Goal: Task Accomplishment & Management: Use online tool/utility

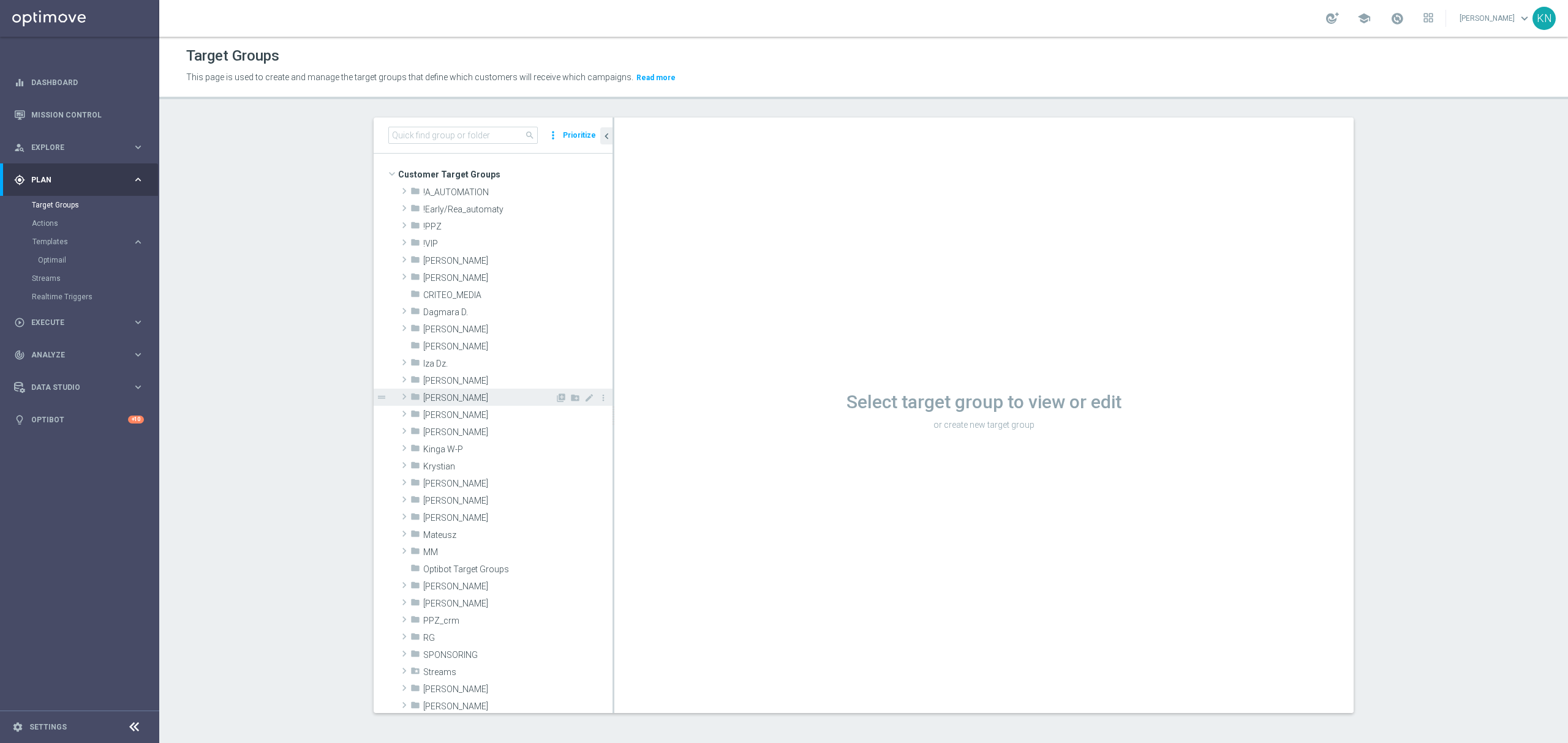
click at [433, 399] on span "[PERSON_NAME]" at bounding box center [488, 397] width 132 height 10
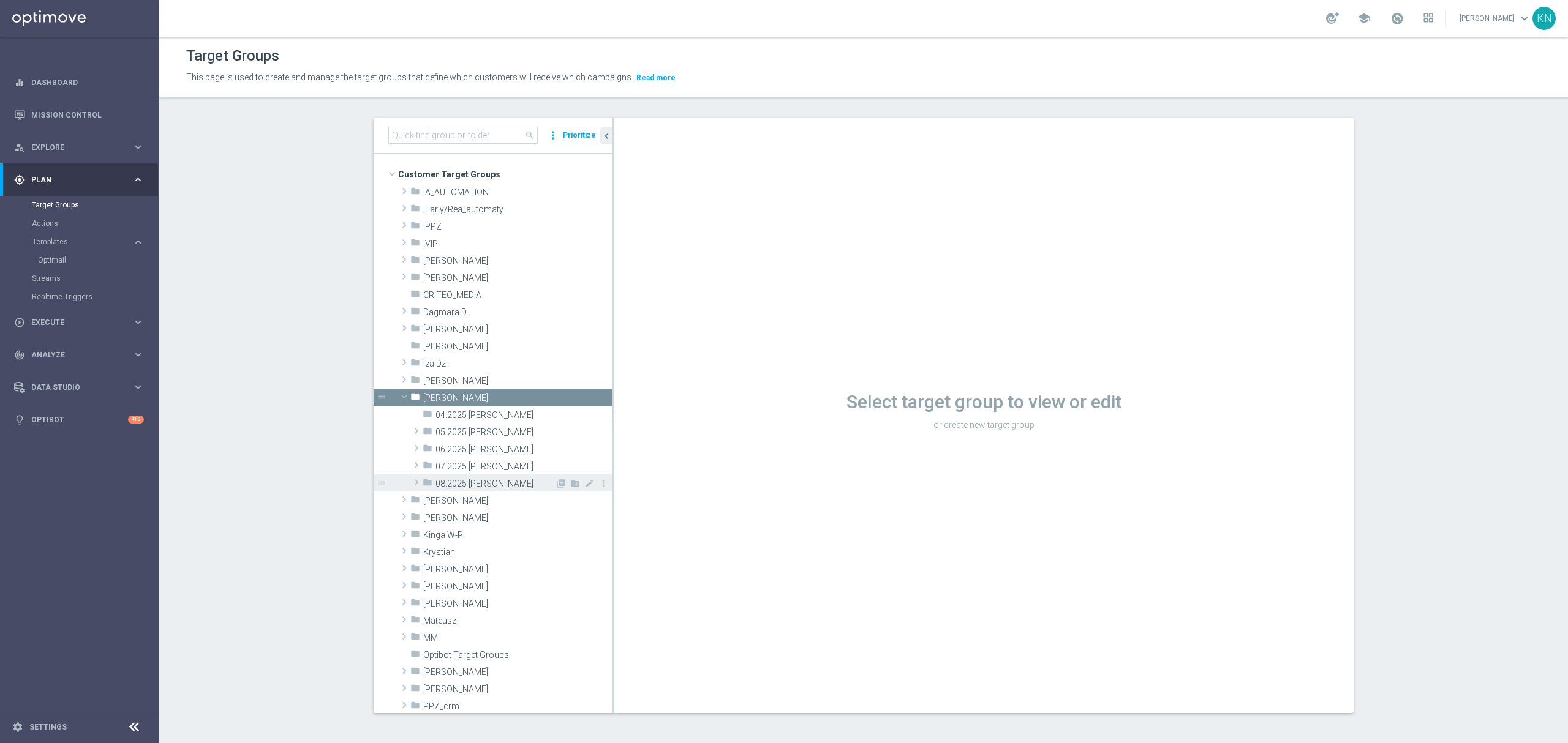
click at [472, 479] on span "08.2025 [PERSON_NAME]" at bounding box center [495, 484] width 120 height 10
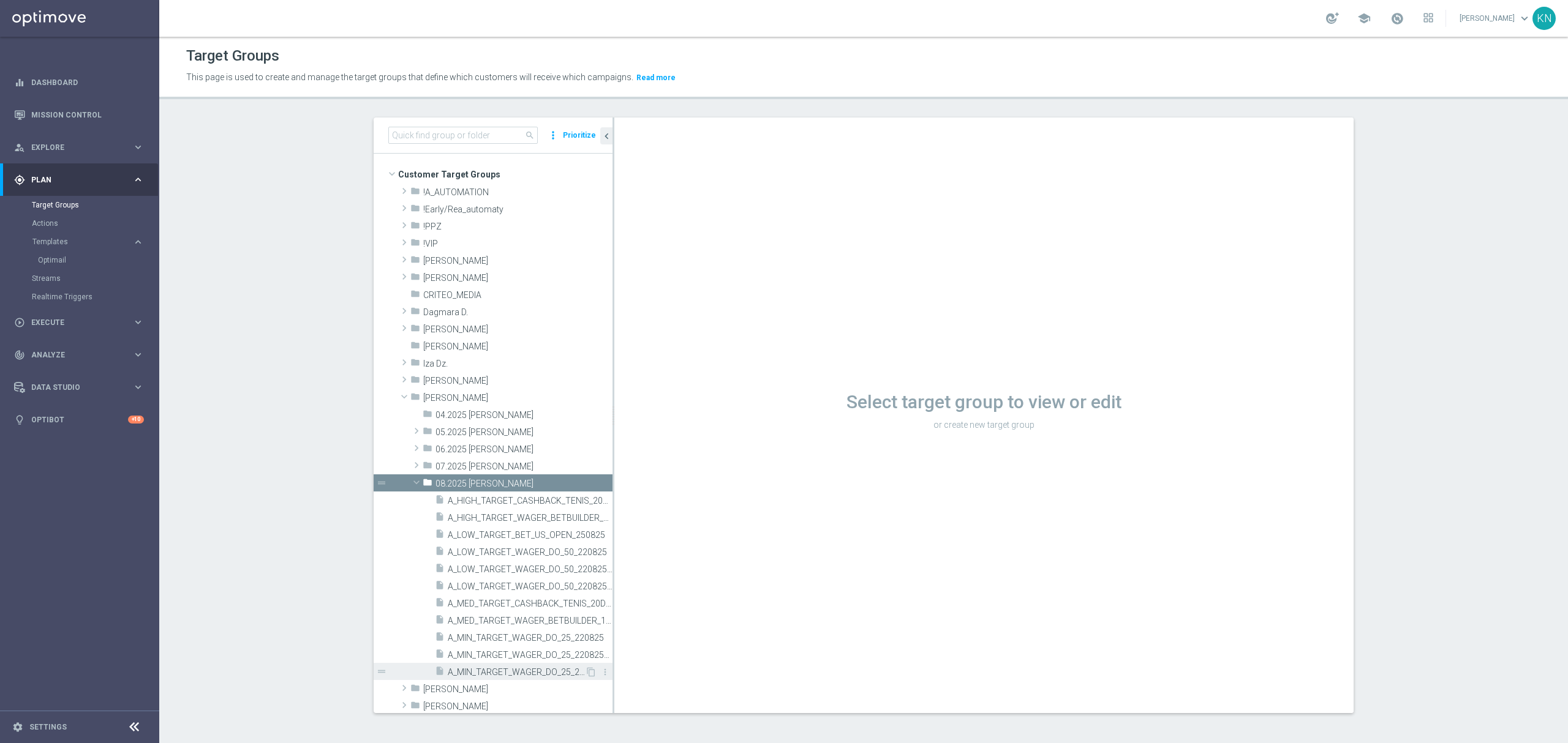
drag, startPoint x: 483, startPoint y: 673, endPoint x: 495, endPoint y: 677, distance: 12.6
click at [483, 673] on span "A_MIN_TARGET_WAGER_DO_25_220825_SMS" at bounding box center [515, 672] width 137 height 10
click at [436, 465] on span "07.2025 [PERSON_NAME]" at bounding box center [495, 466] width 120 height 10
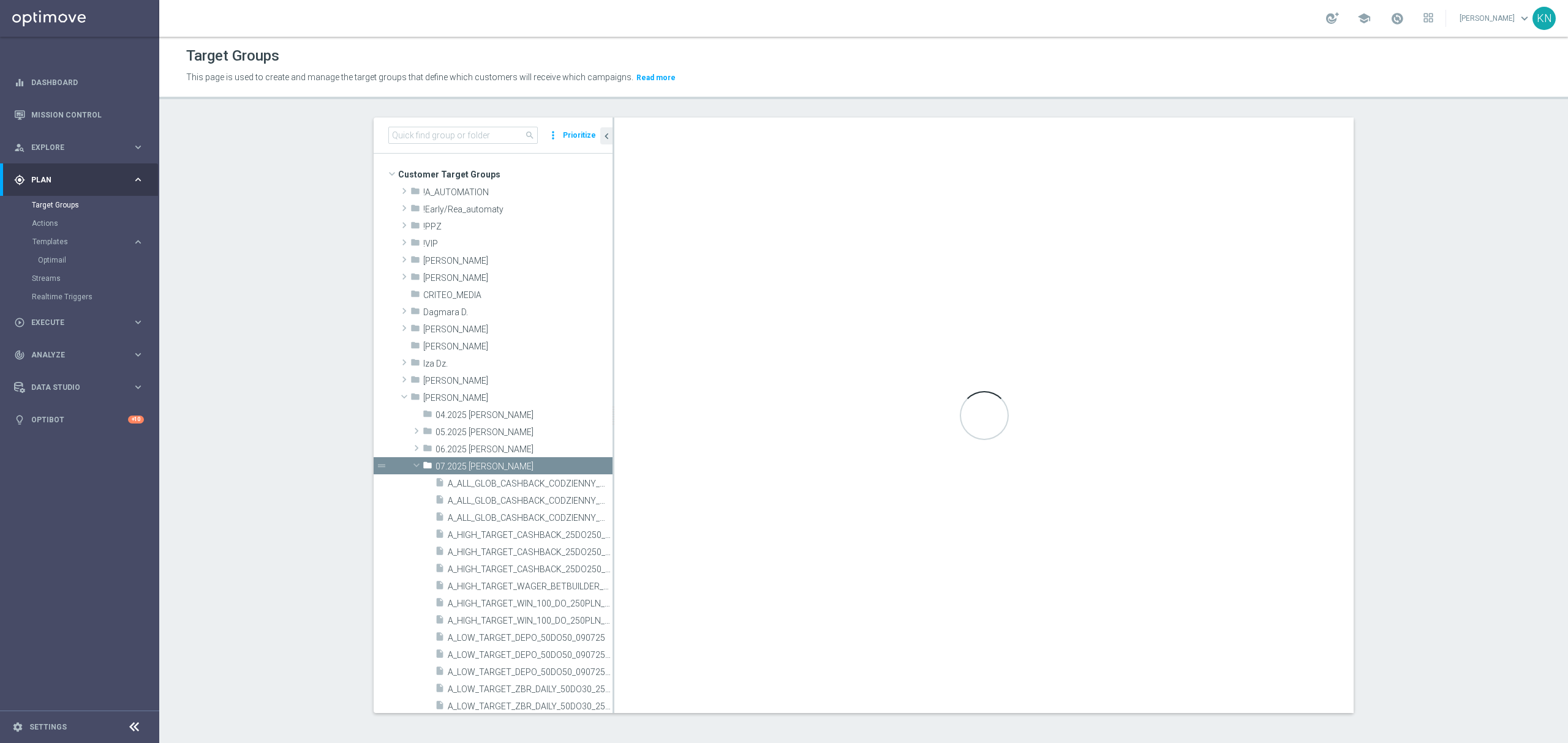
click at [614, 122] on div "Loading..." at bounding box center [984, 415] width 740 height 596
drag, startPoint x: 606, startPoint y: 125, endPoint x: 731, endPoint y: 141, distance: 126.0
click at [730, 141] on as-split "search more_vert Prioritize Customer Target Groups library_add create_new_folder" at bounding box center [864, 415] width 980 height 596
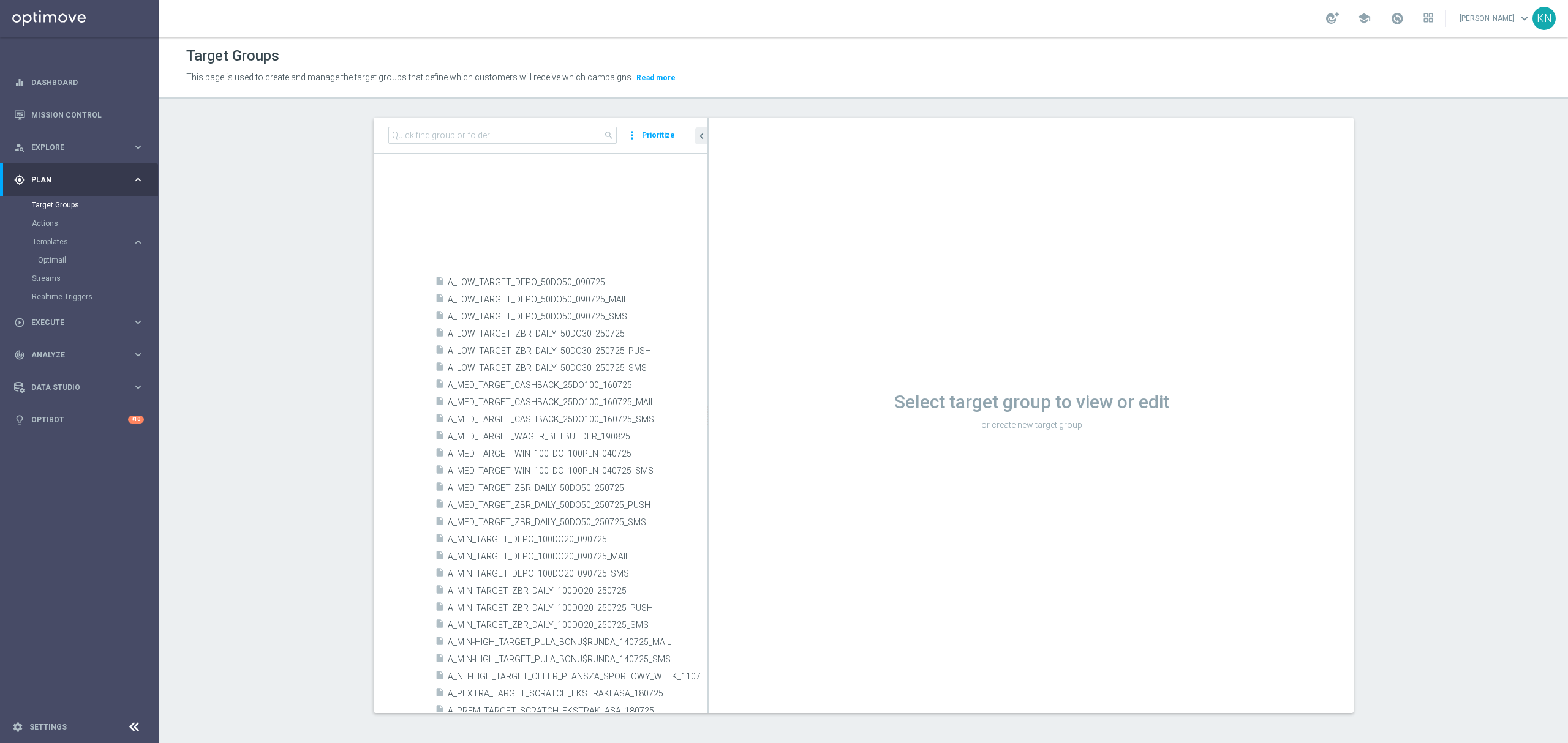
scroll to position [738, 0]
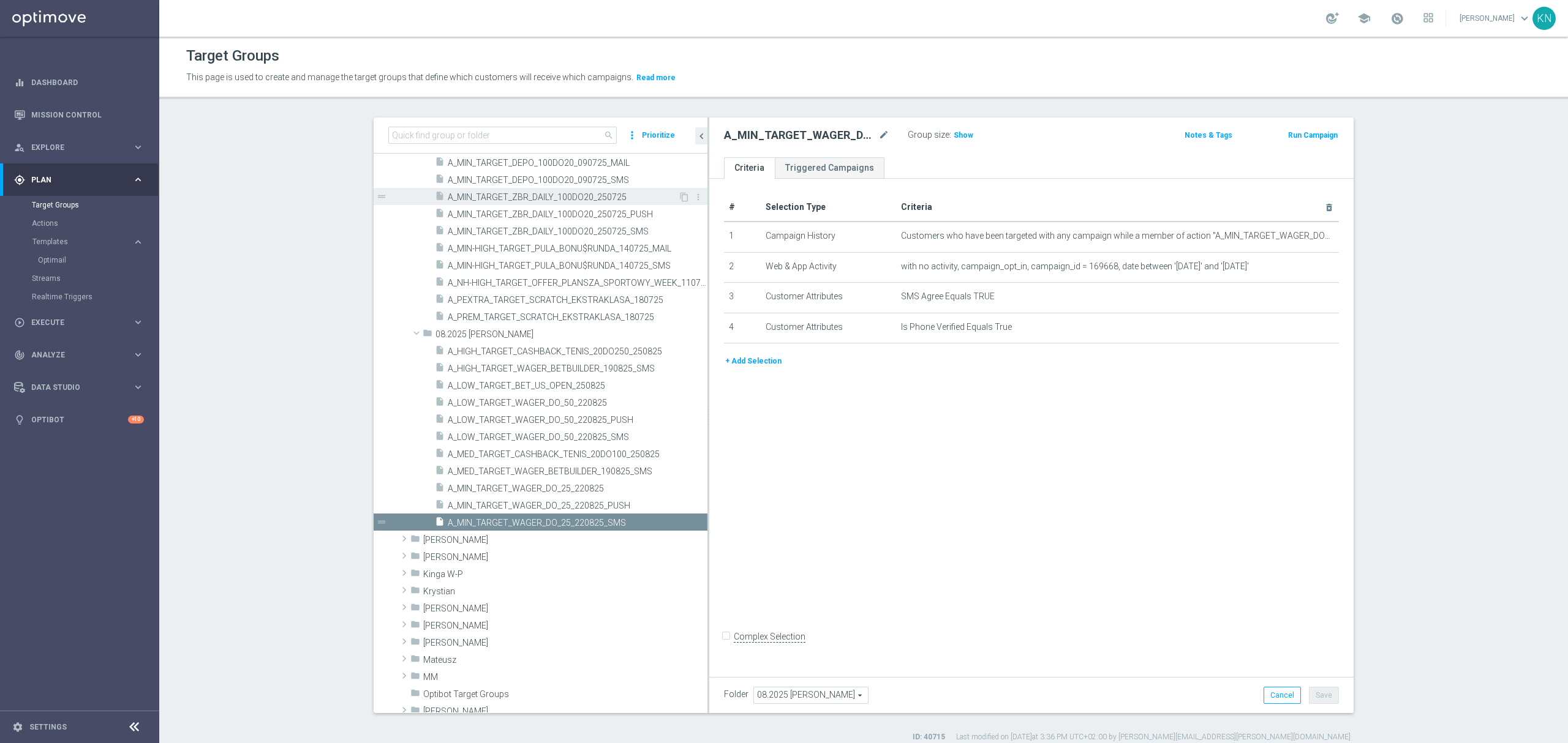
scroll to position [494, 0]
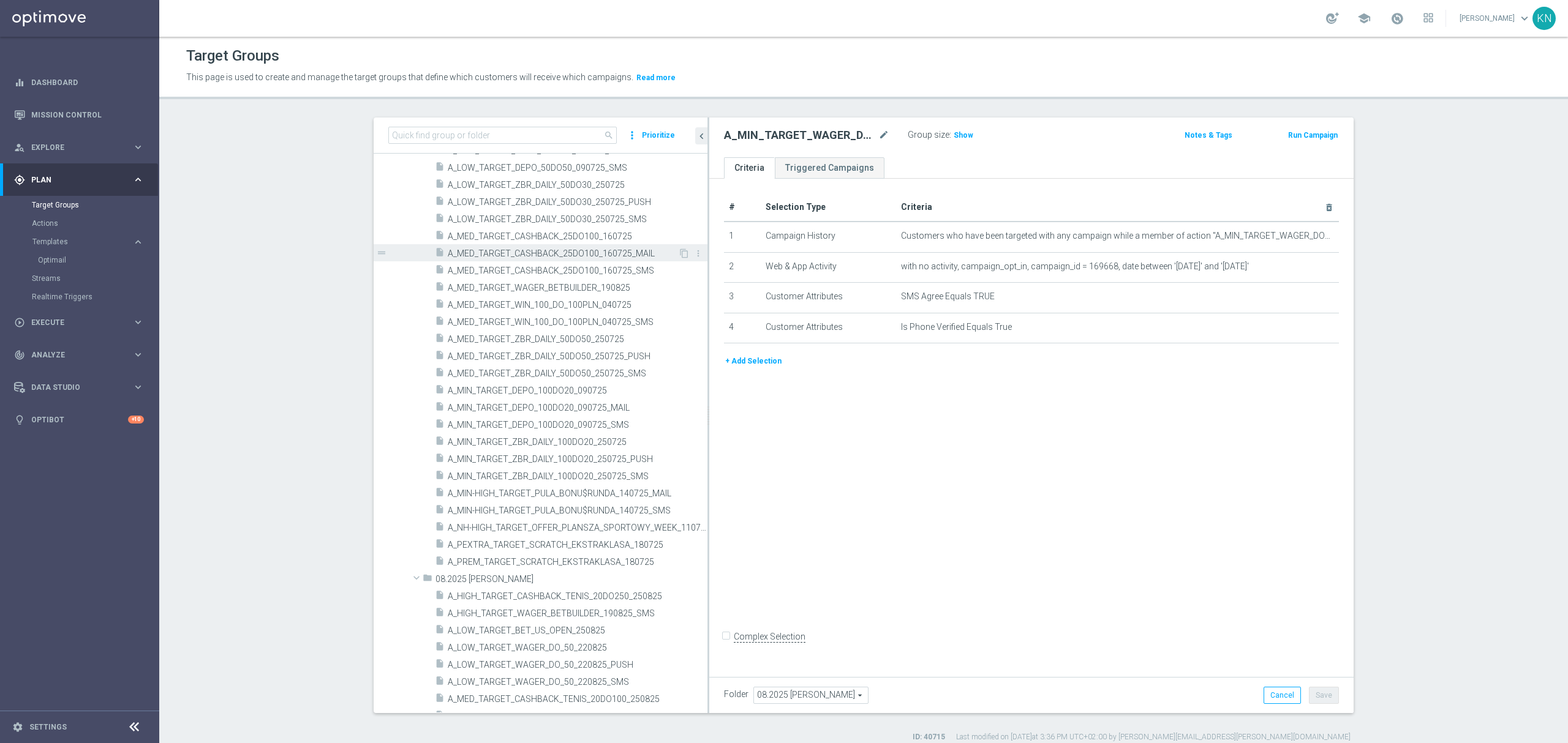
click at [602, 255] on span "A_MED_TARGET_CASHBACK_25DO100_160725_MAIL" at bounding box center [563, 253] width 230 height 10
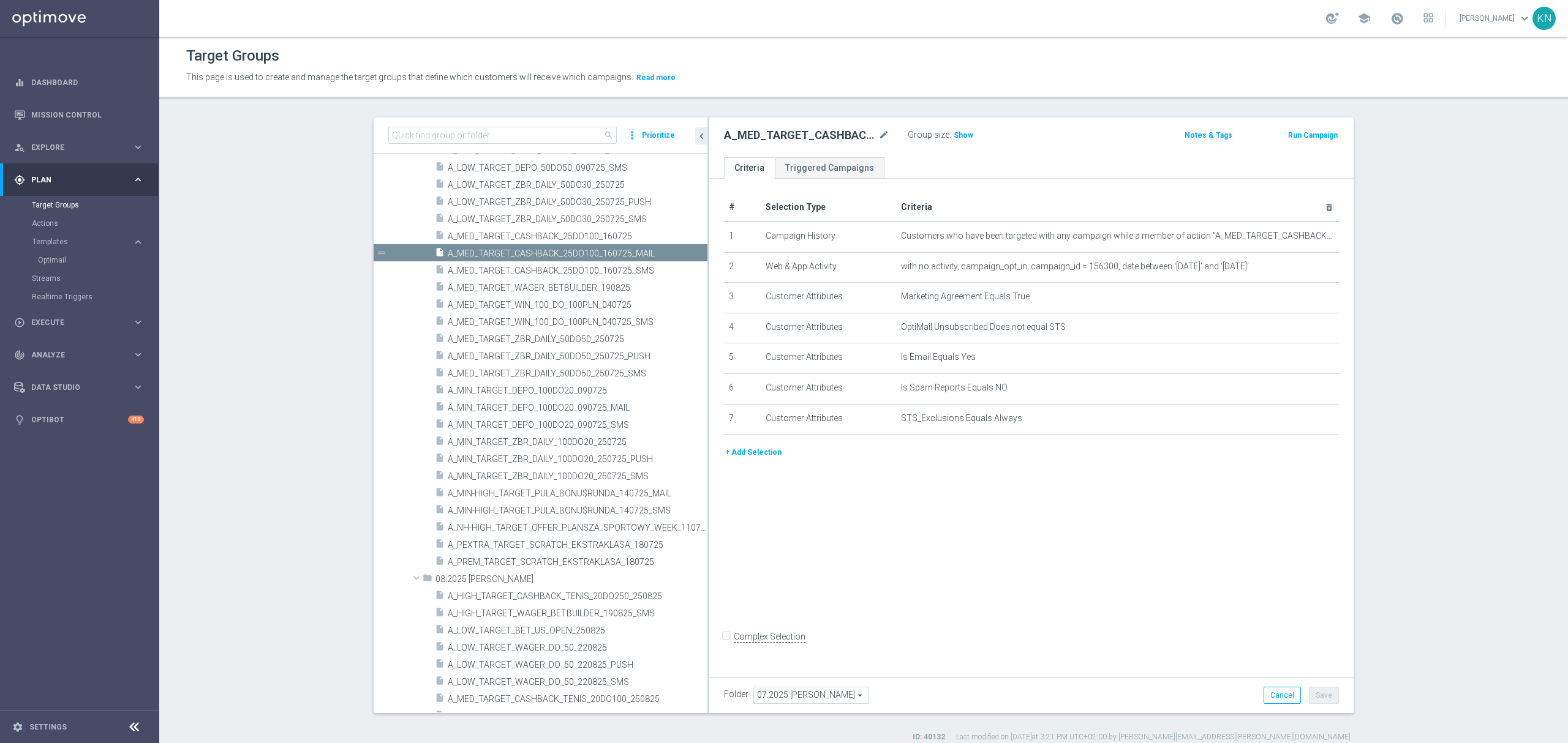
click at [1013, 566] on div "# Selection Type Criteria delete_forever 1 Campaign History Customers who have …" at bounding box center [1032, 425] width 644 height 493
click at [680, 256] on icon "content_copy" at bounding box center [684, 253] width 10 height 10
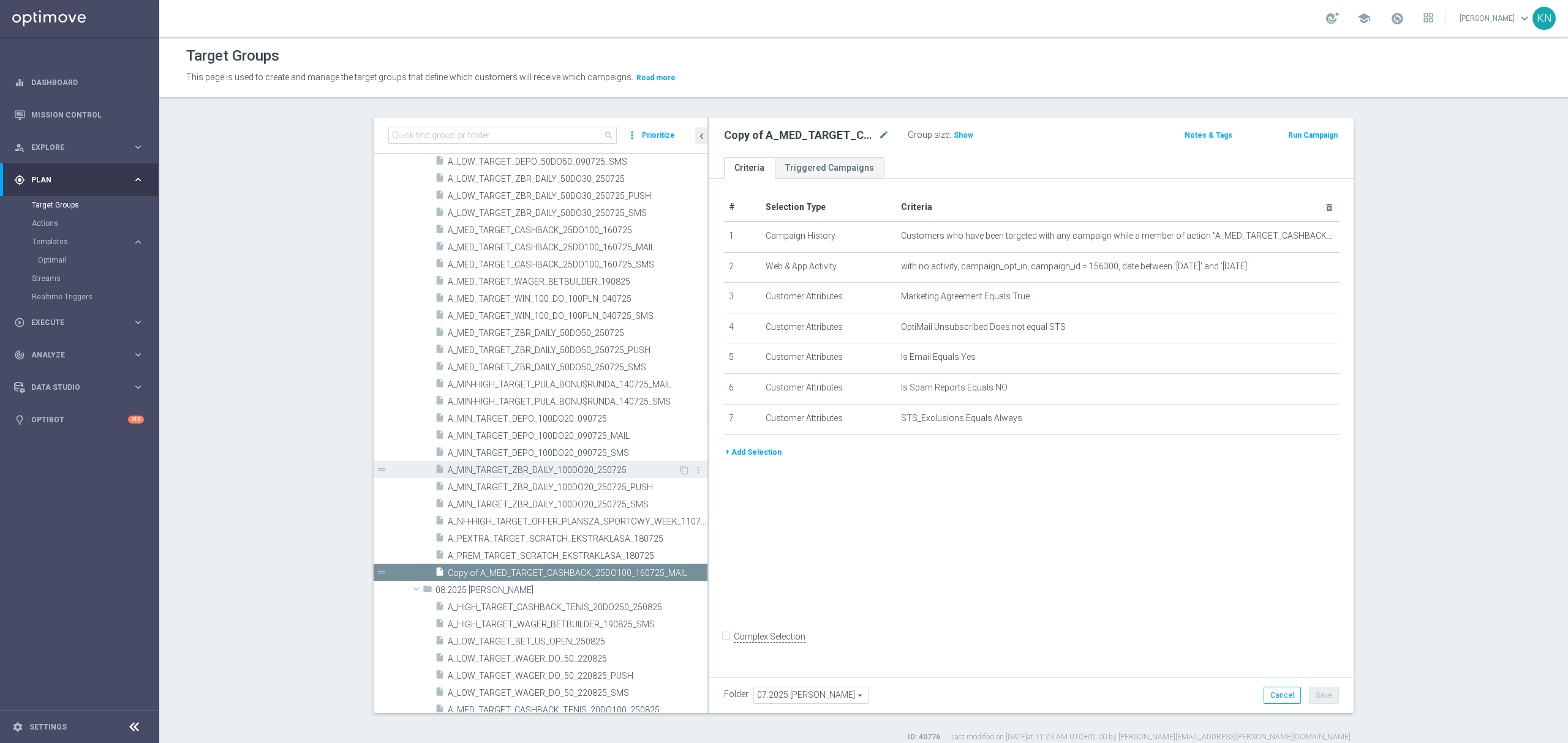
scroll to position [564, 0]
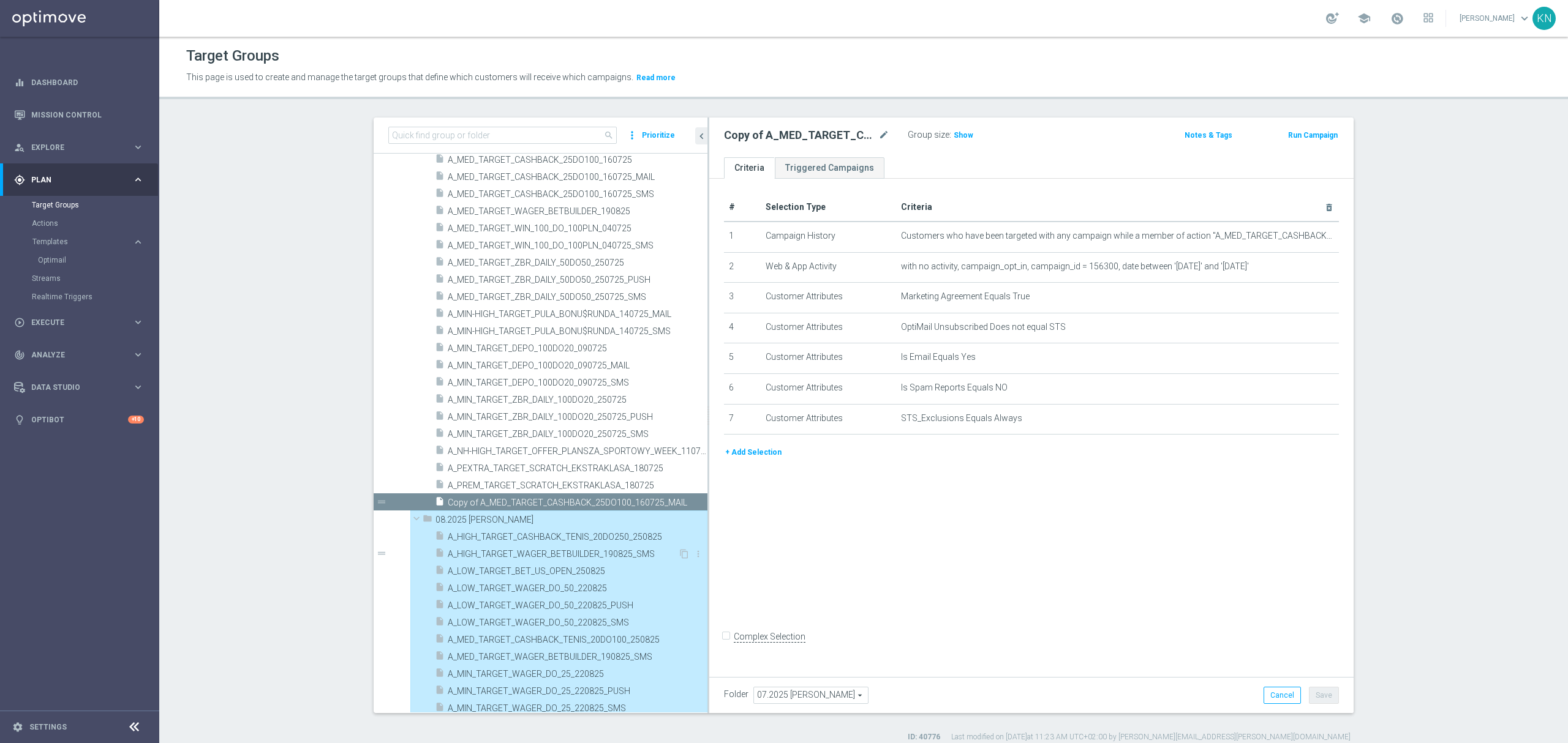
type input "08.2025 [PERSON_NAME]"
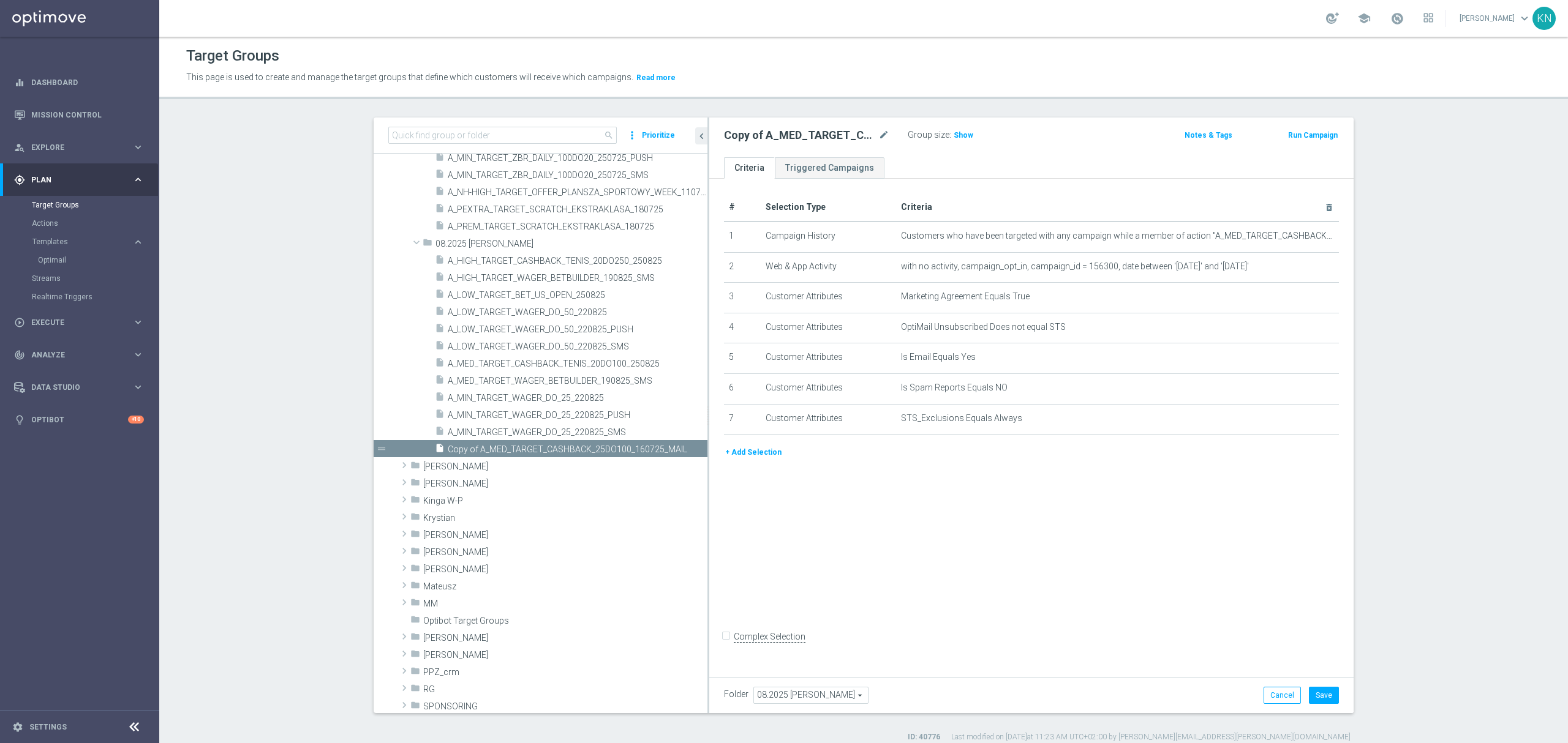
scroll to position [755, 0]
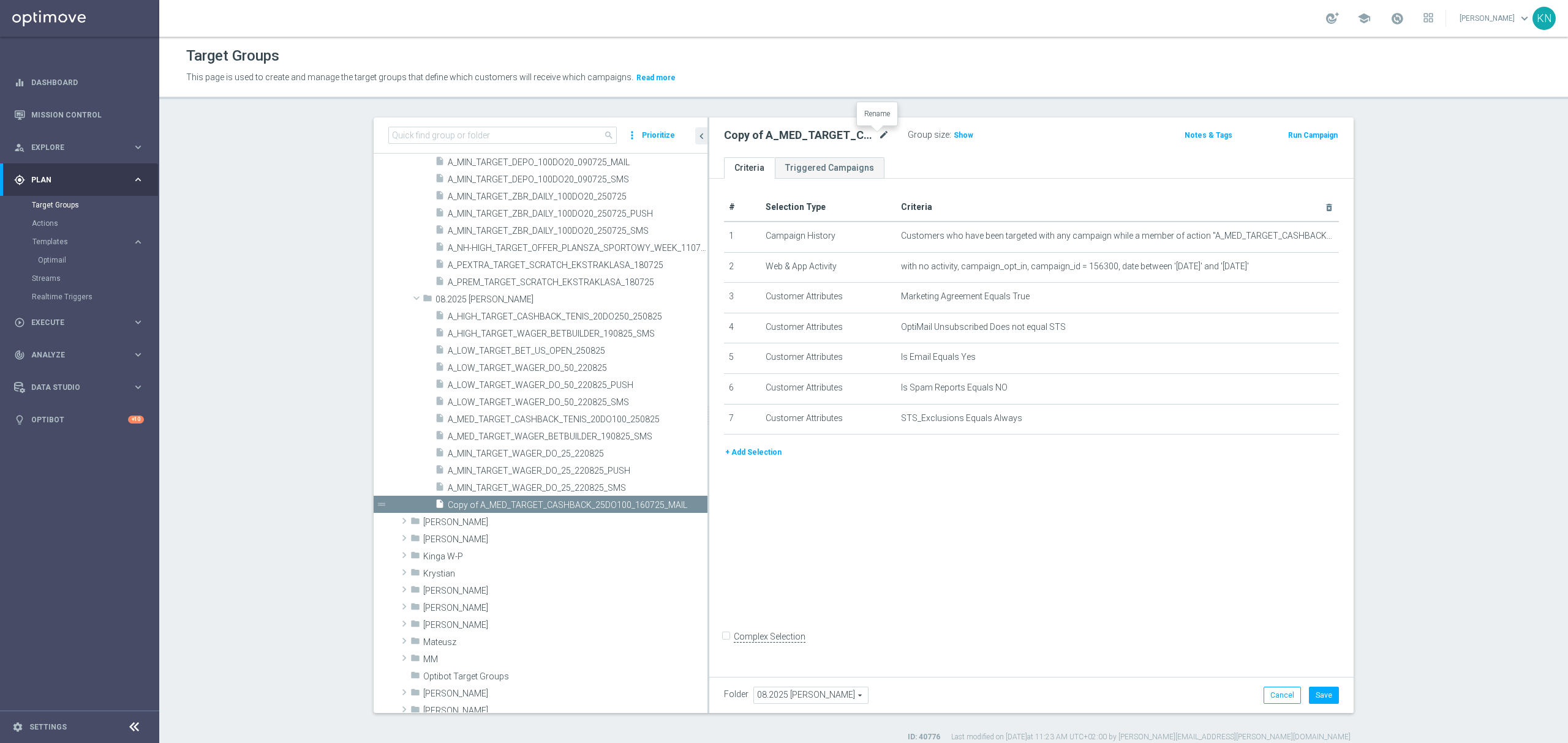
click at [878, 133] on icon "mode_edit" at bounding box center [884, 135] width 11 height 15
type input "A_MED_TARGET_CASHBACK_TENIS_20DO100_250825_MAIL"
click at [929, 163] on ul "Criteria Triggered Campaigns" at bounding box center [1032, 168] width 644 height 22
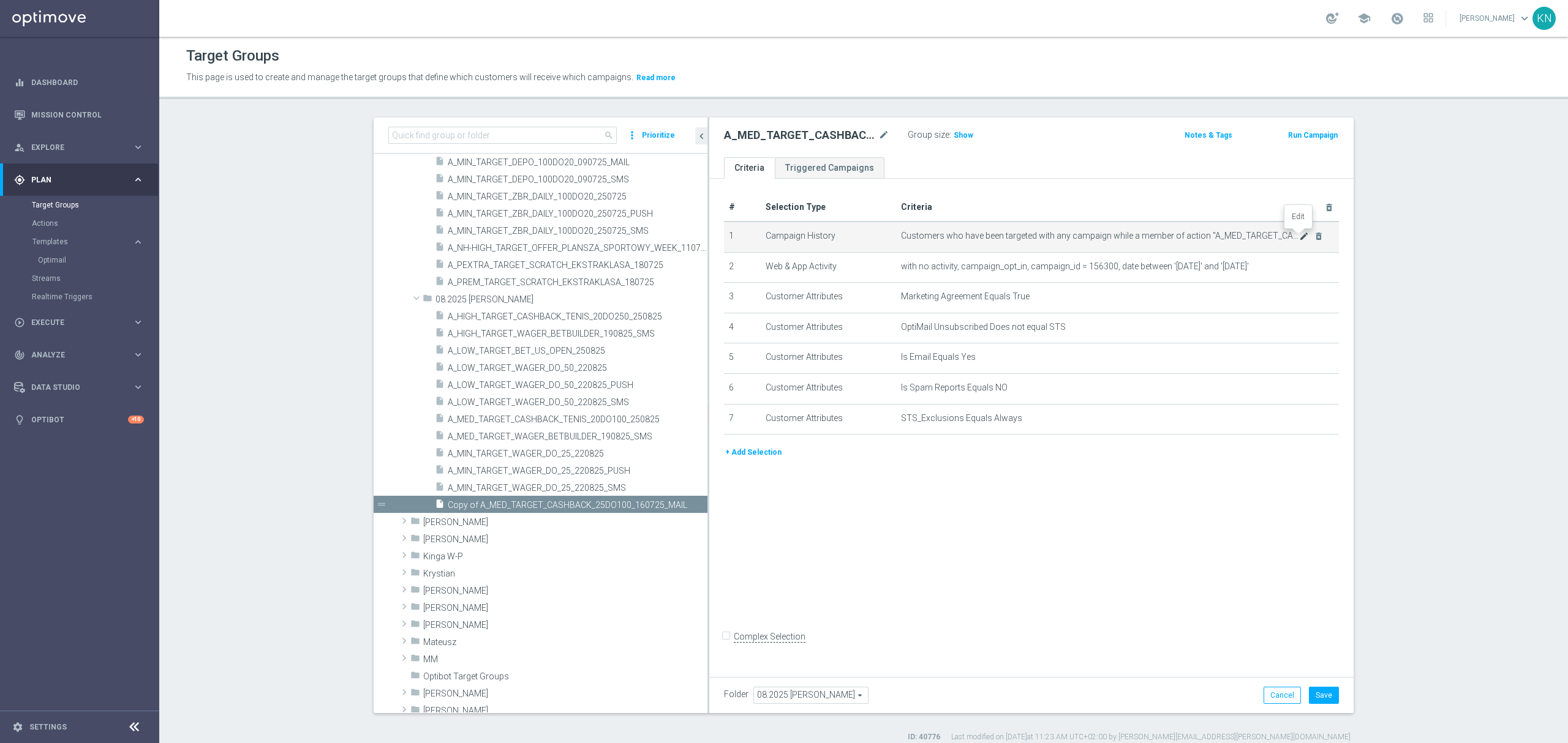
click at [1301, 238] on icon "mode_edit" at bounding box center [1304, 236] width 10 height 10
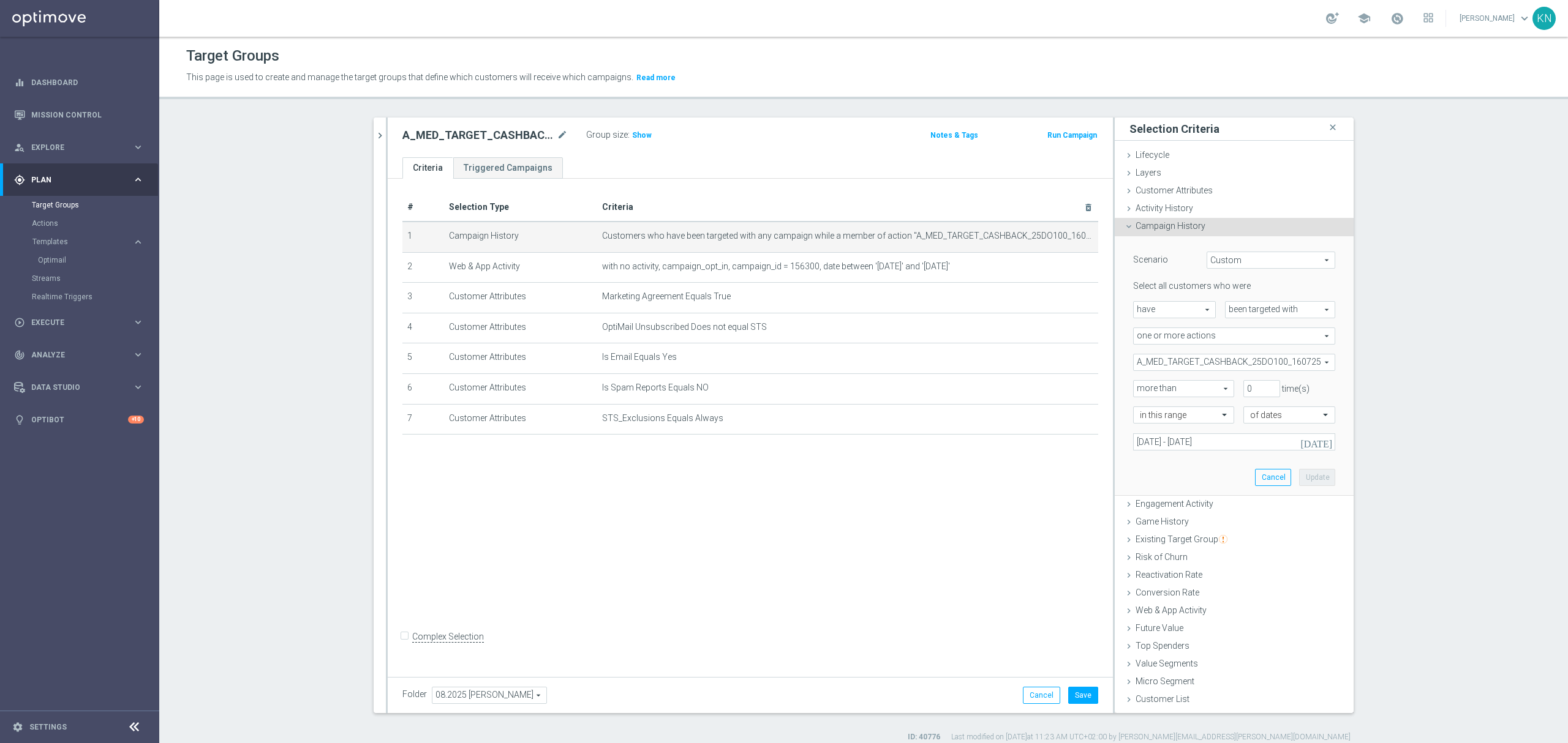
click at [1239, 363] on span "A_MED_TARGET_CASHBACK_25DO100_160725" at bounding box center [1233, 363] width 201 height 16
click at [1142, 388] on div "Show Selected" at bounding box center [1166, 386] width 57 height 15
click at [1151, 389] on label "Show Selected" at bounding box center [1173, 388] width 45 height 11
click at [1140, 389] on input "Show Selected" at bounding box center [1142, 389] width 8 height 8
checkbox input "true"
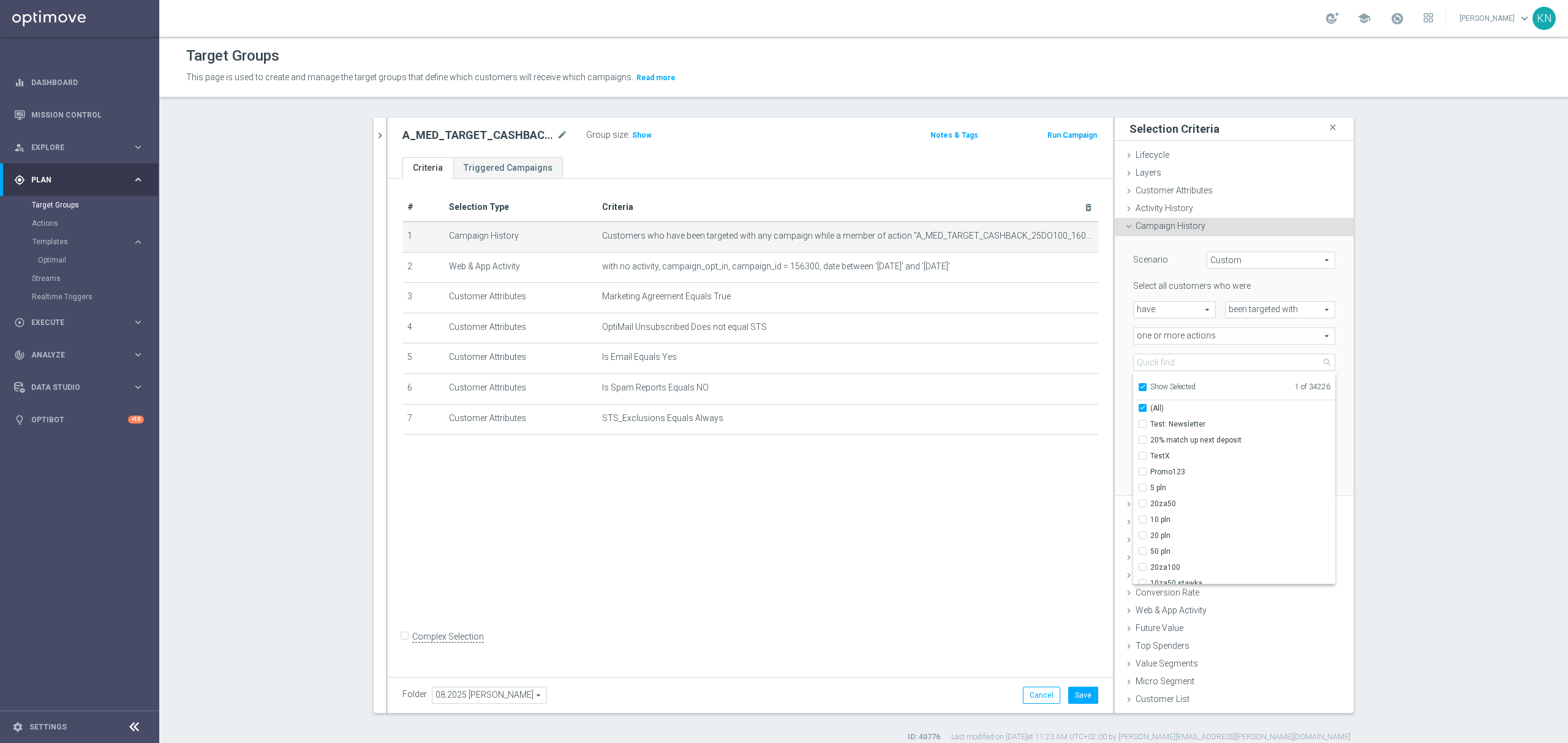
checkbox input "true"
click at [1142, 421] on input "A_MED_TARGET_CASHBACK_25DO100_160725" at bounding box center [1146, 424] width 8 height 8
checkbox input "false"
type input "Select Action"
checkbox input "false"
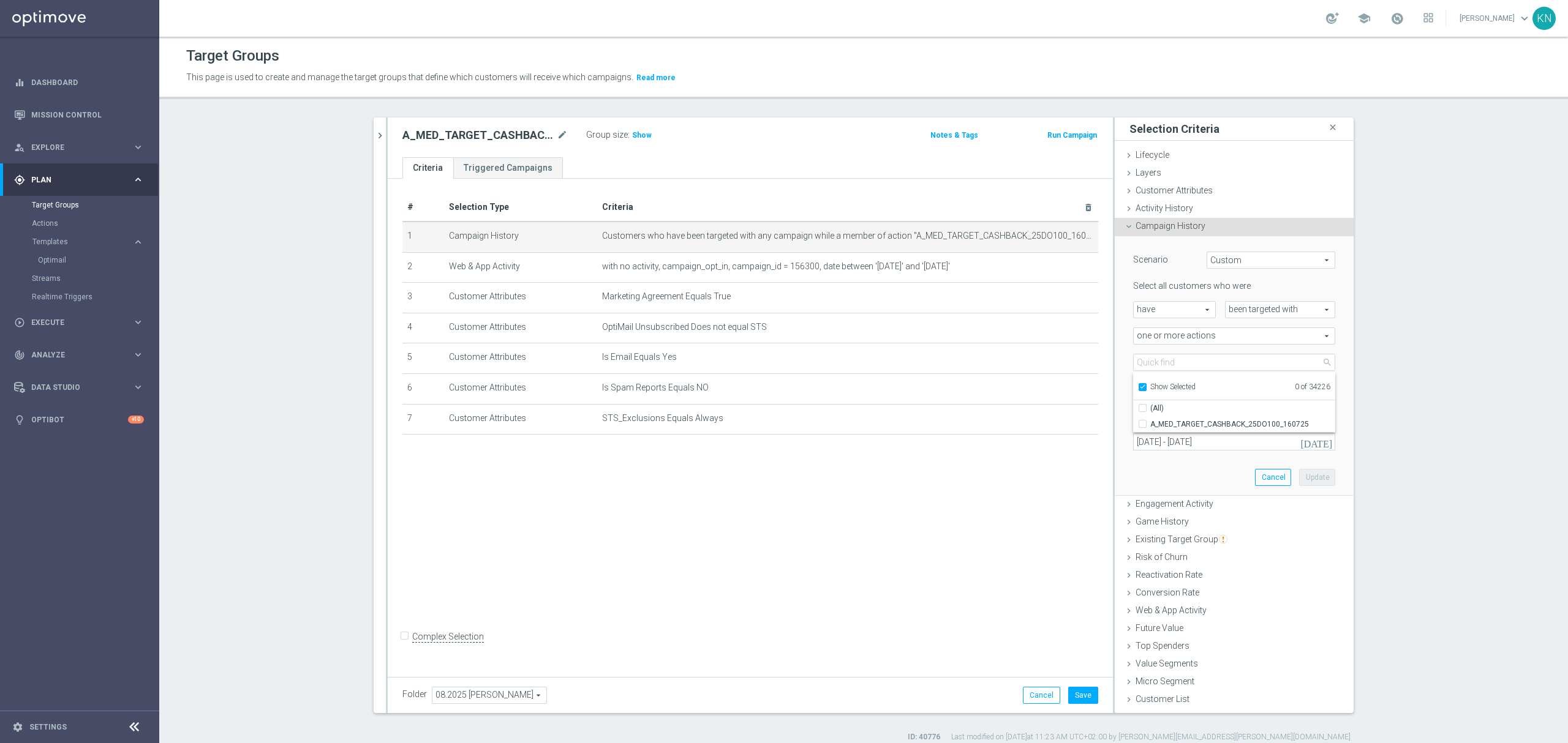
click at [1138, 387] on input "Show Selected" at bounding box center [1142, 389] width 8 height 8
checkbox input "false"
click at [1155, 365] on input "search" at bounding box center [1234, 362] width 202 height 17
paste input "A_MED_TARGET_CASHBACK_TENIS_20DO100_250825"
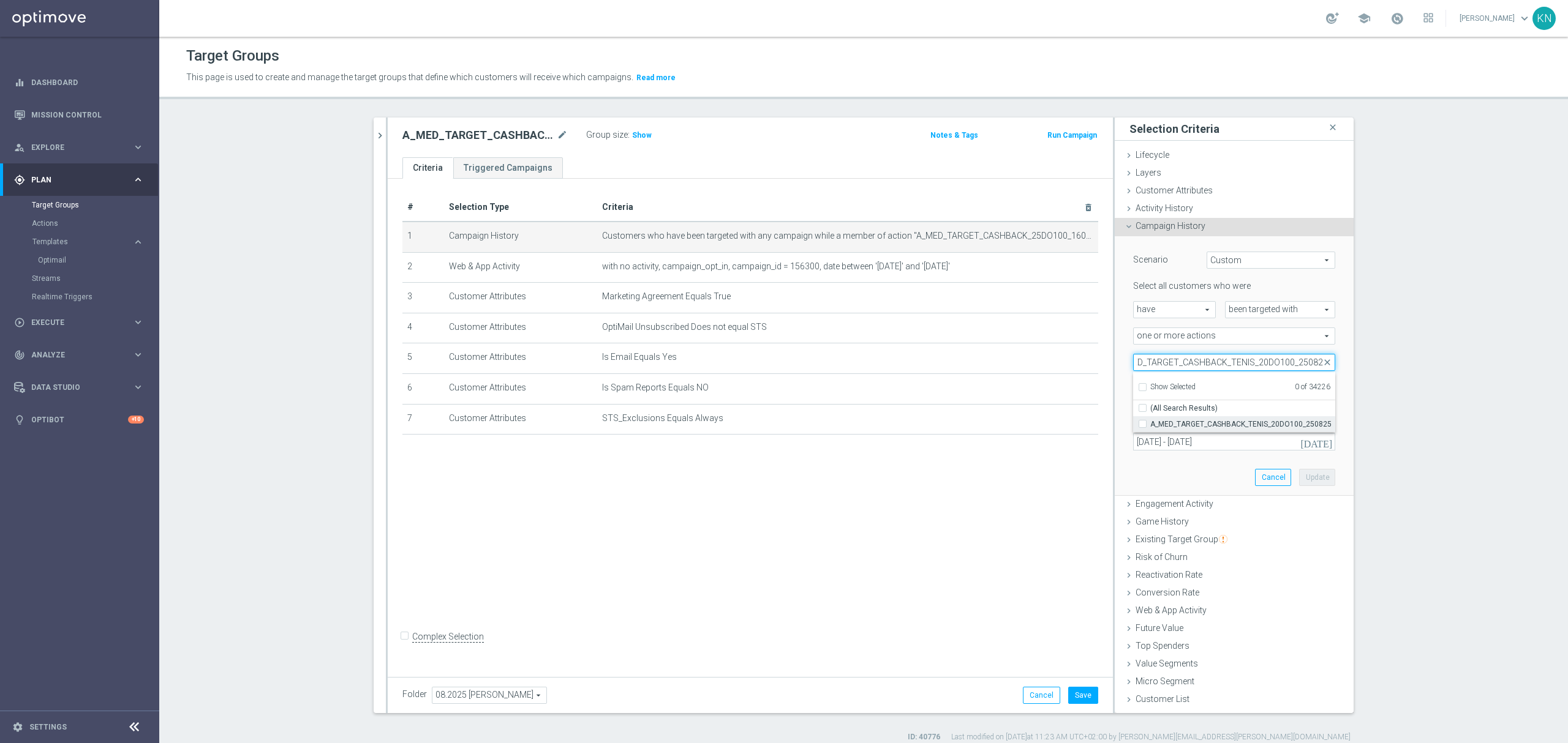
type input "A_MED_TARGET_CASHBACK_TENIS_20DO100_250825"
click at [1142, 423] on input "A_MED_TARGET_CASHBACK_TENIS_20DO100_250825" at bounding box center [1146, 424] width 8 height 8
checkbox input "true"
type input "A_MED_TARGET_CASHBACK_TENIS_20DO100_250825"
checkbox input "true"
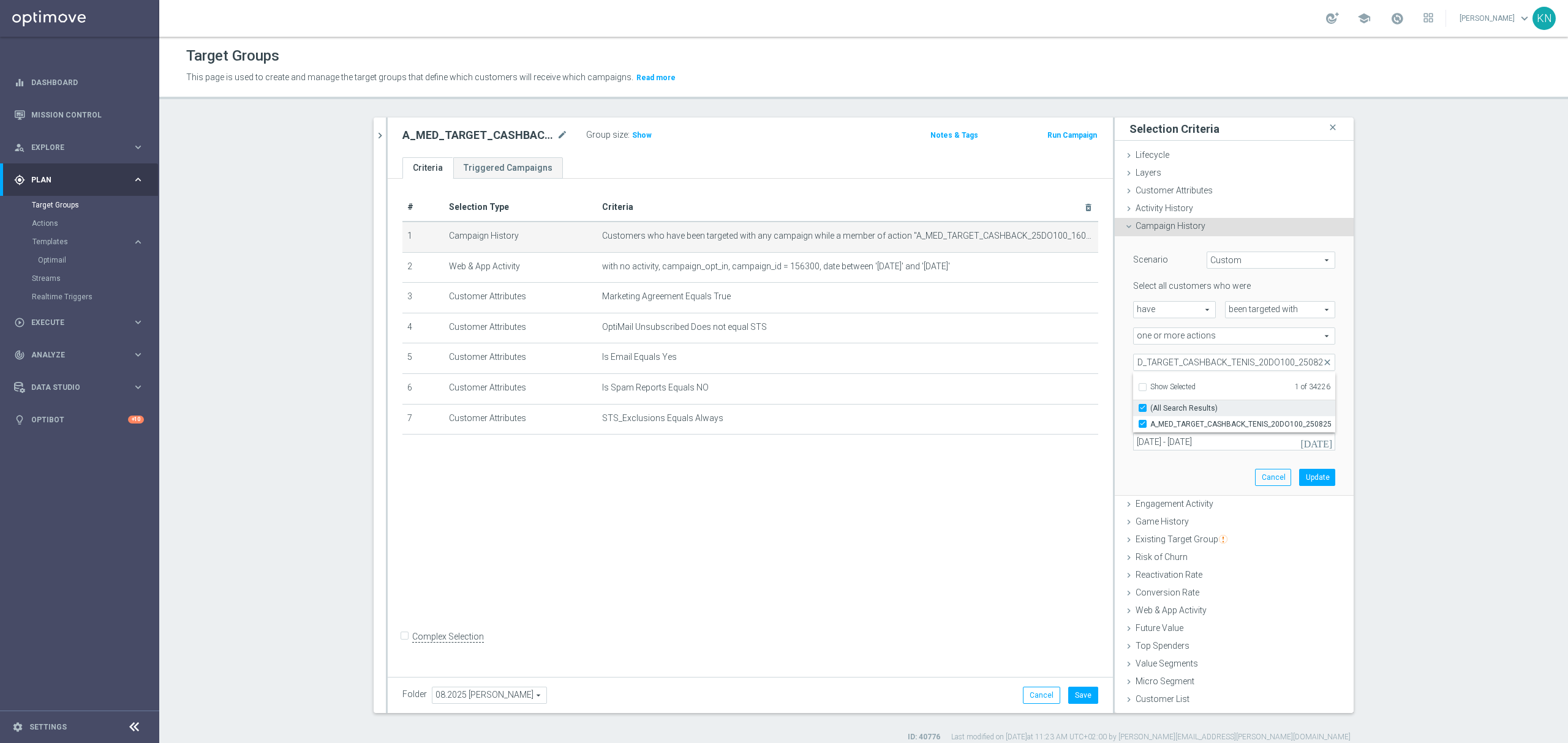
scroll to position [0, 0]
click at [1337, 315] on div "been targeted with been targeted with arrow_drop_down search" at bounding box center [1280, 309] width 129 height 17
click at [1160, 445] on input "[DATE] - [DATE]" at bounding box center [1234, 442] width 202 height 17
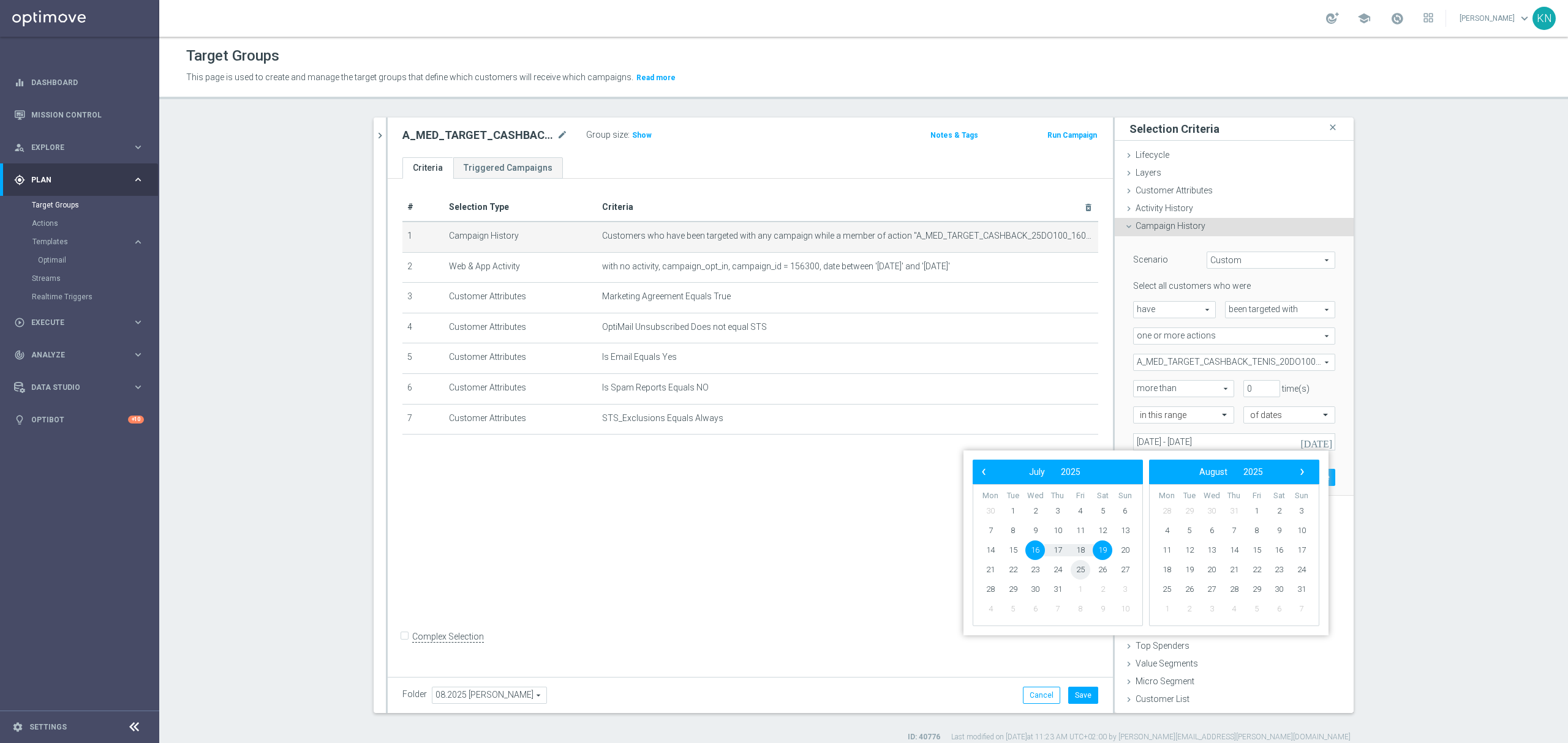
click at [1075, 566] on span "25" at bounding box center [1081, 571] width 20 height 20
click at [1079, 570] on span "25" at bounding box center [1081, 571] width 20 height 20
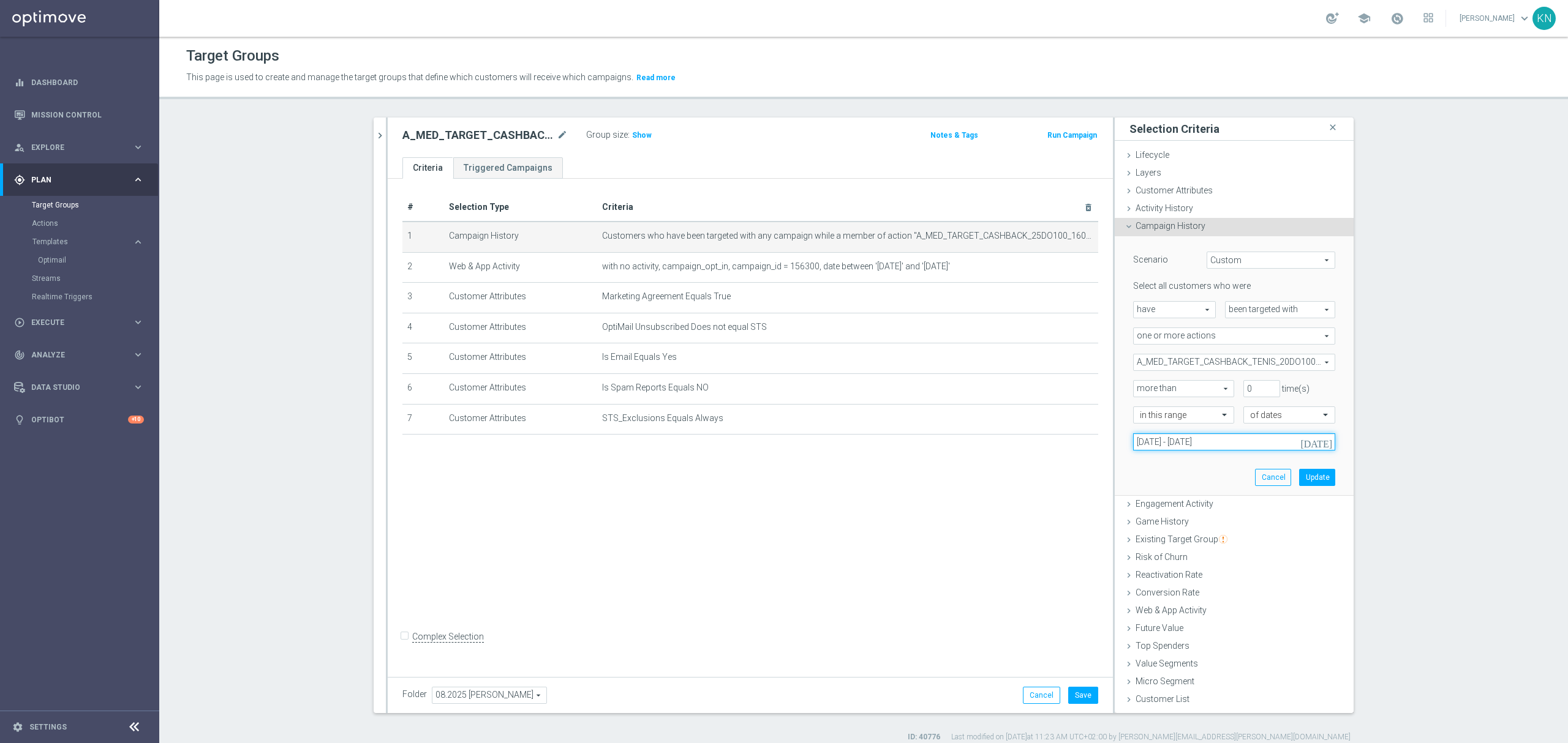
click at [1233, 442] on input "[DATE] - [DATE]" at bounding box center [1234, 442] width 202 height 17
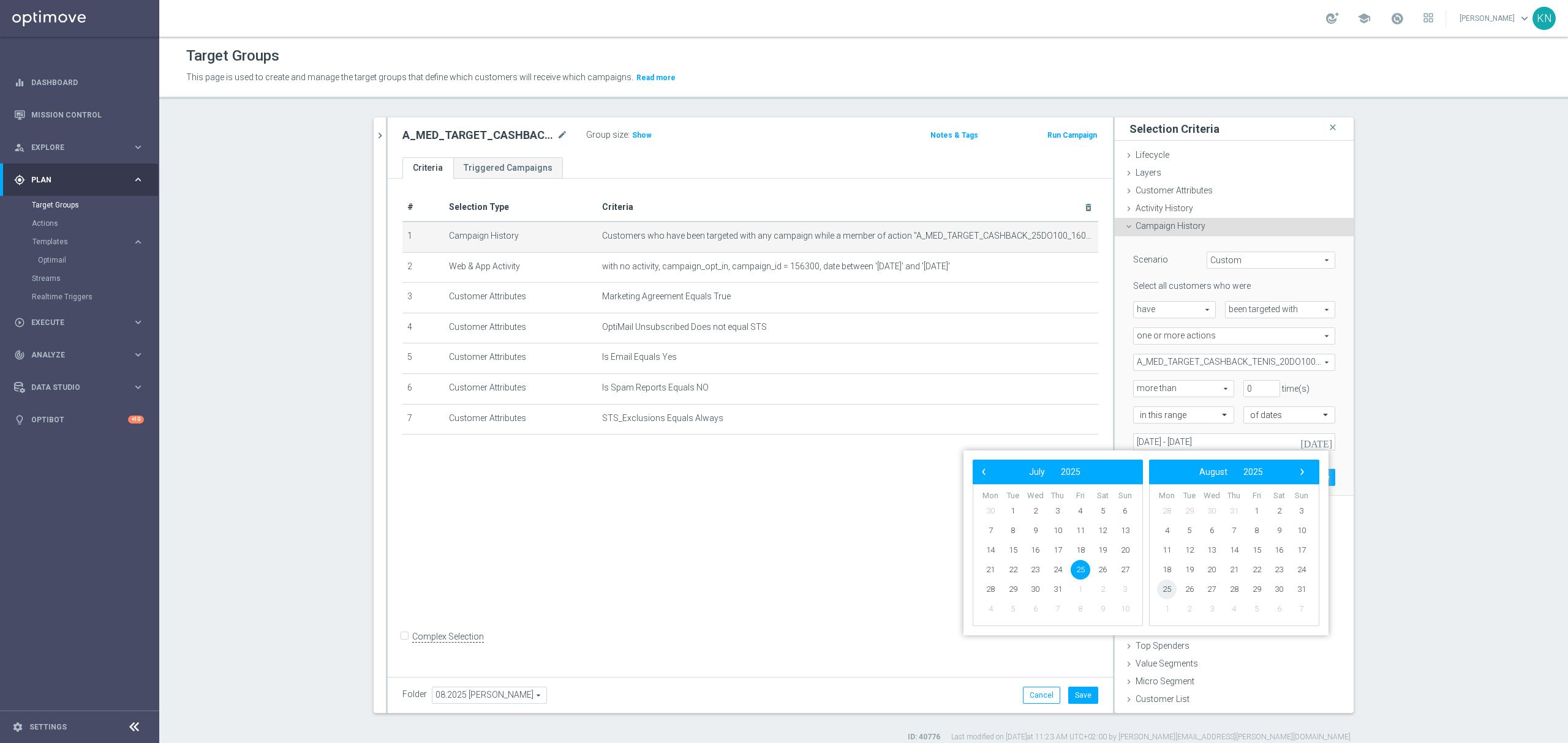
click at [1170, 592] on span "25" at bounding box center [1167, 590] width 20 height 20
click at [1035, 591] on span "27" at bounding box center [1035, 590] width 20 height 20
type input "[DATE] - [DATE]"
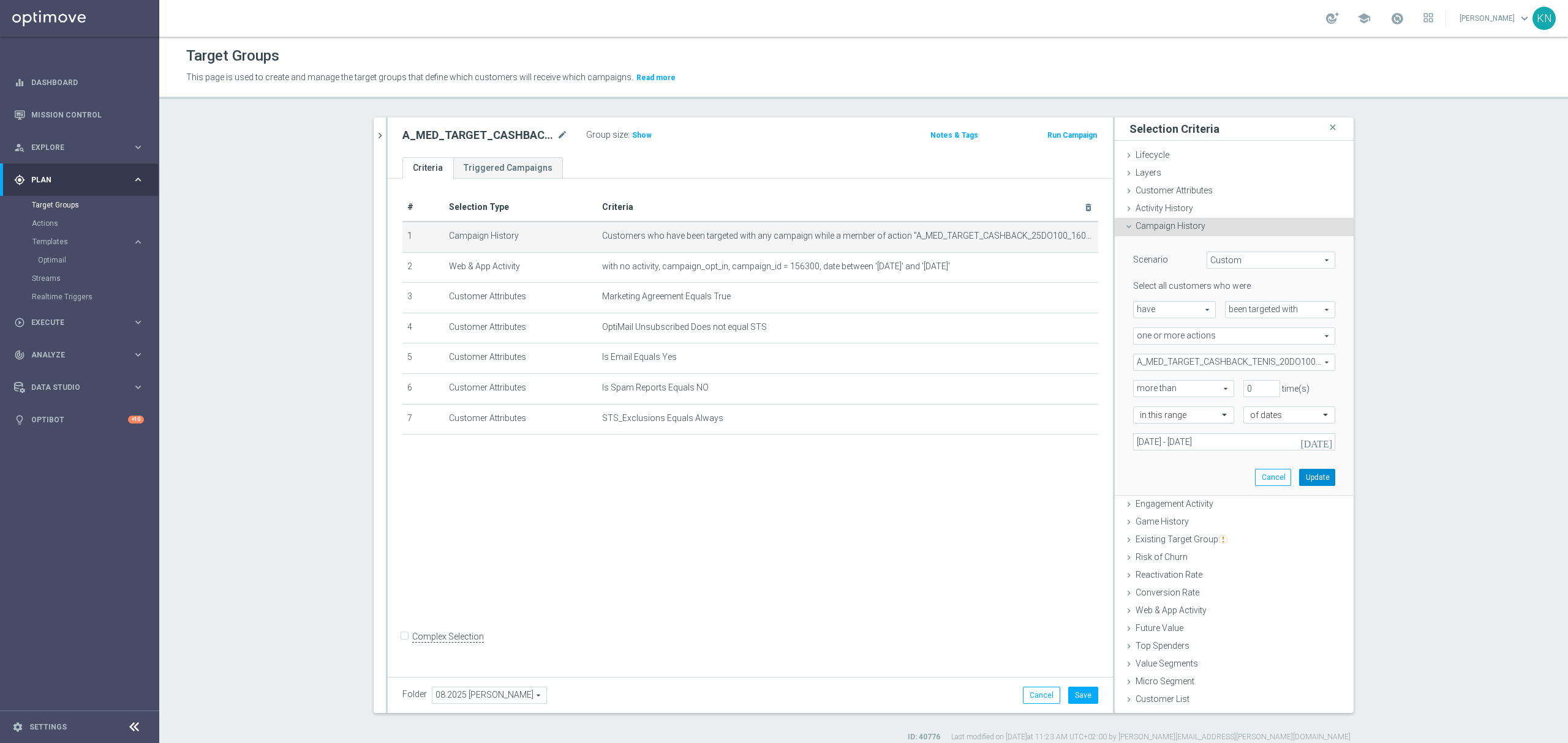
click at [1310, 475] on button "Update" at bounding box center [1318, 477] width 36 height 17
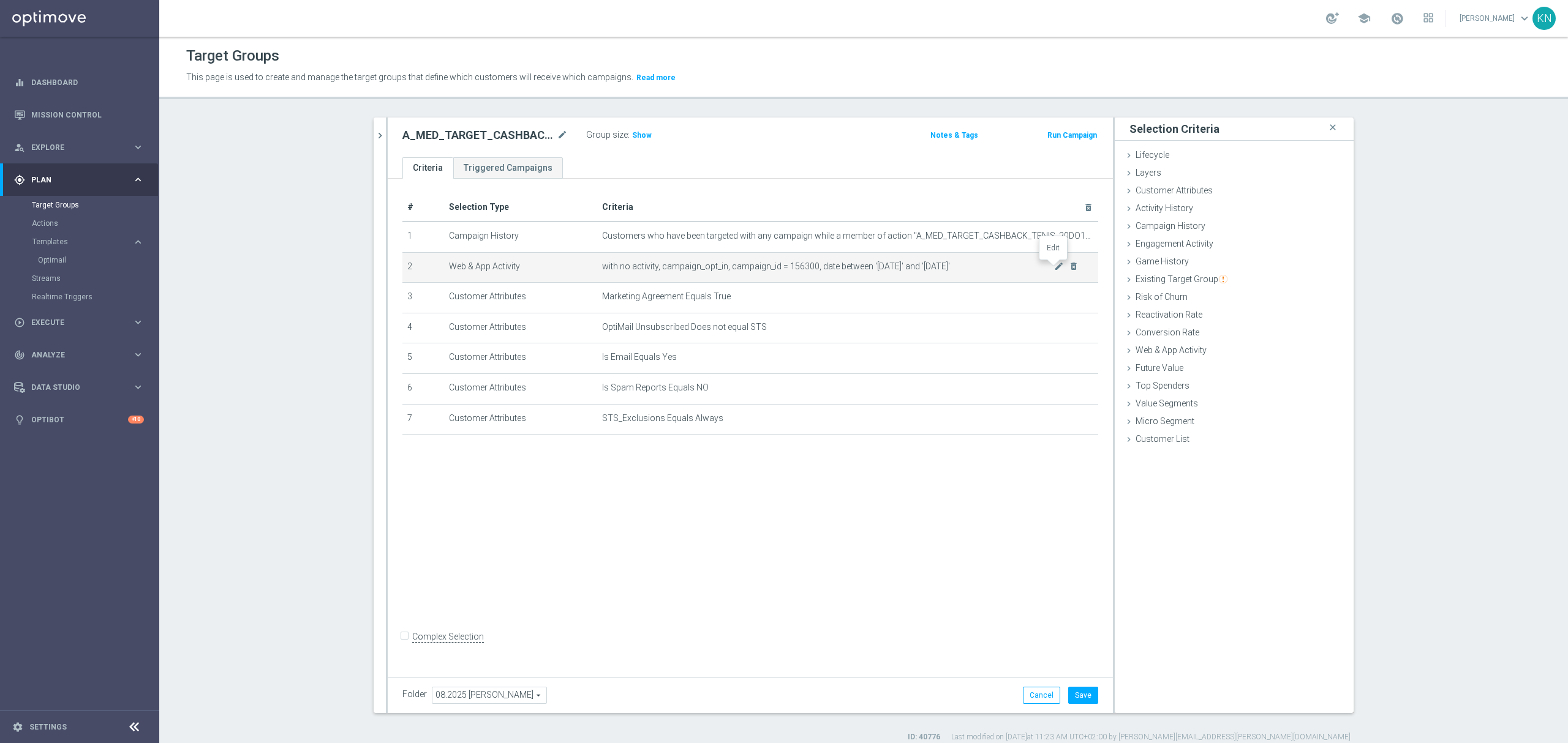
click at [1054, 267] on icon "mode_edit" at bounding box center [1059, 266] width 10 height 10
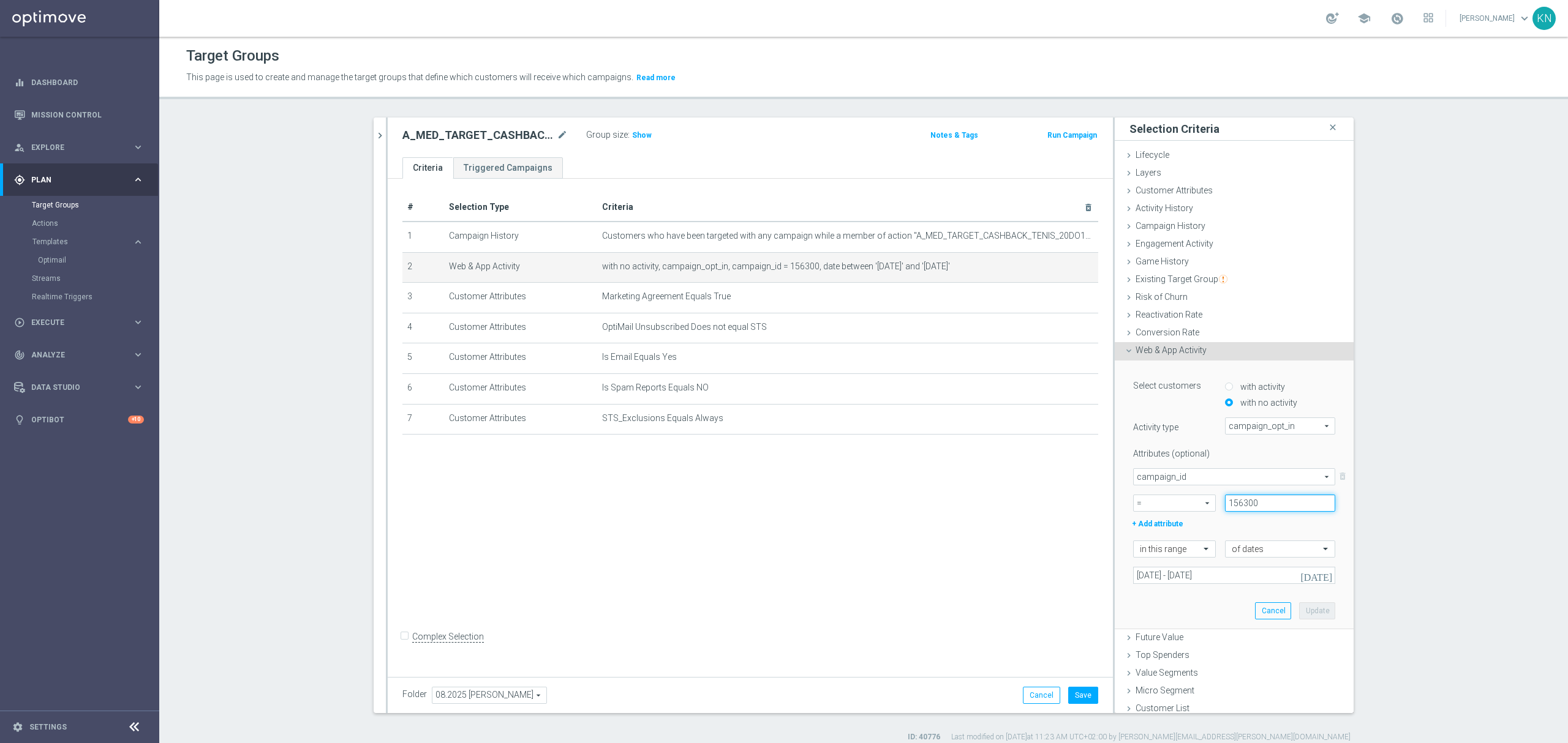
click at [1238, 498] on input "156300" at bounding box center [1279, 503] width 110 height 17
paste input "71574"
type input "171574"
click at [1240, 578] on input "[DATE] - [DATE]" at bounding box center [1234, 575] width 202 height 17
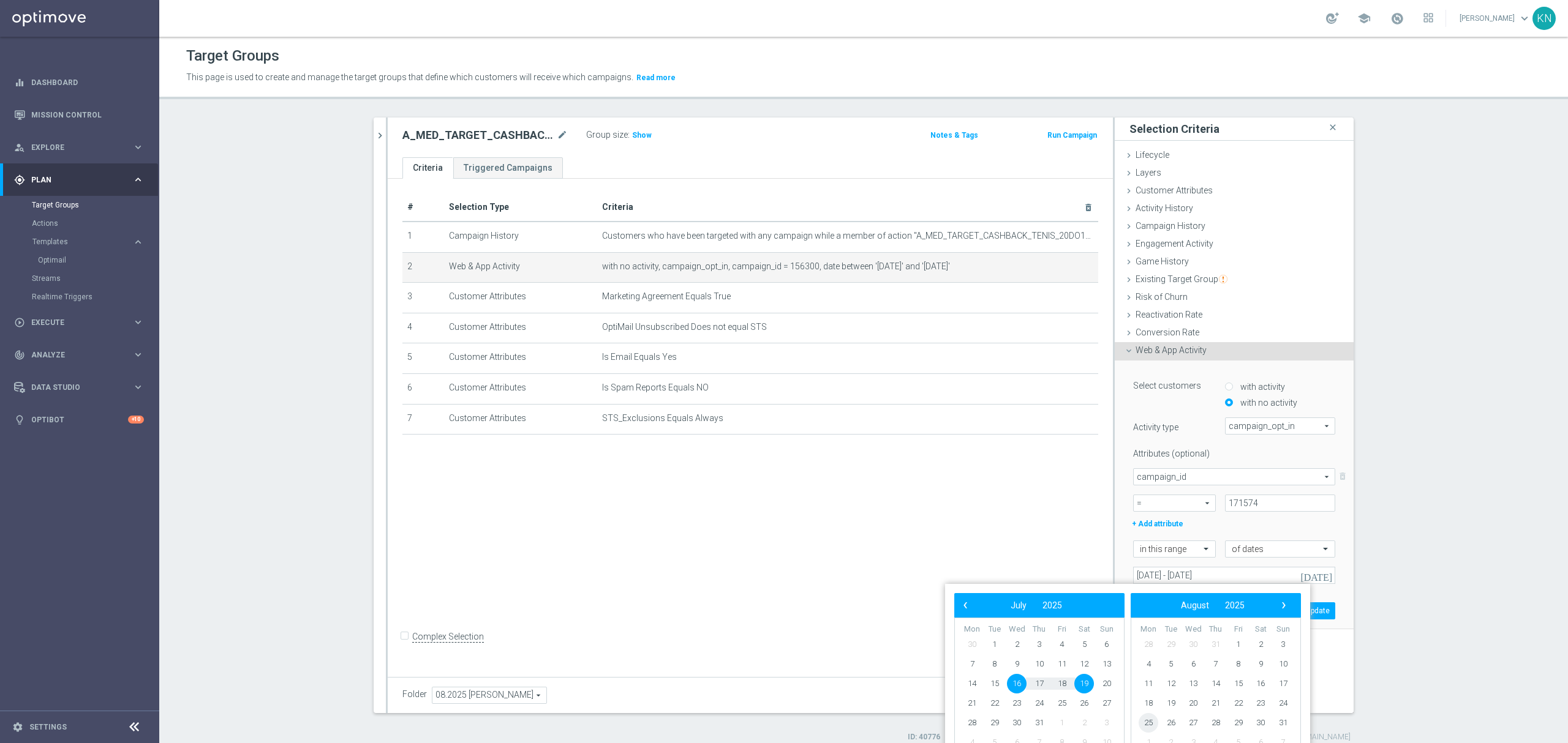
click at [1142, 723] on span "25" at bounding box center [1149, 723] width 20 height 20
click at [1015, 726] on span "27" at bounding box center [1017, 723] width 20 height 20
type input "[DATE] - [DATE]"
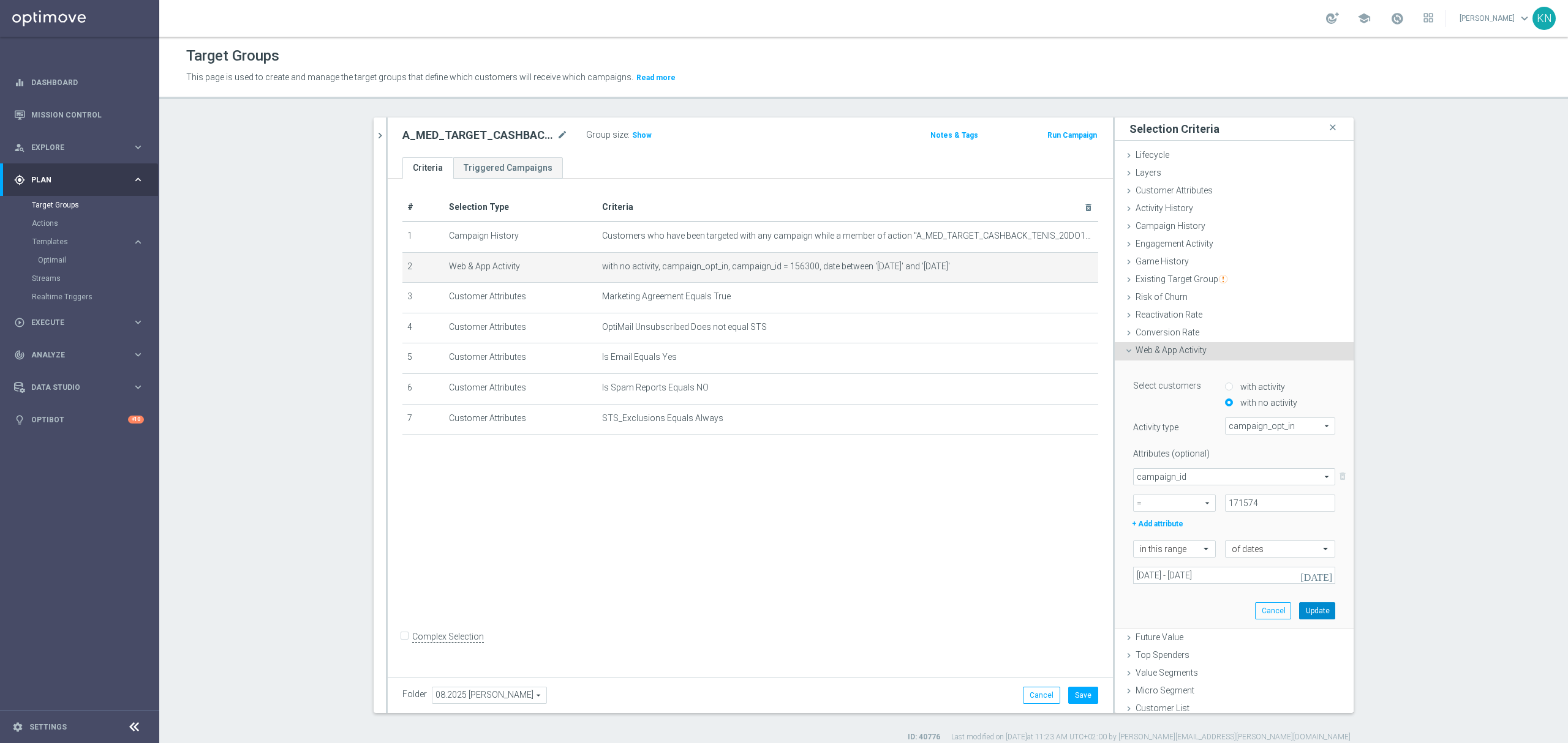
click at [1304, 611] on button "Update" at bounding box center [1318, 611] width 36 height 17
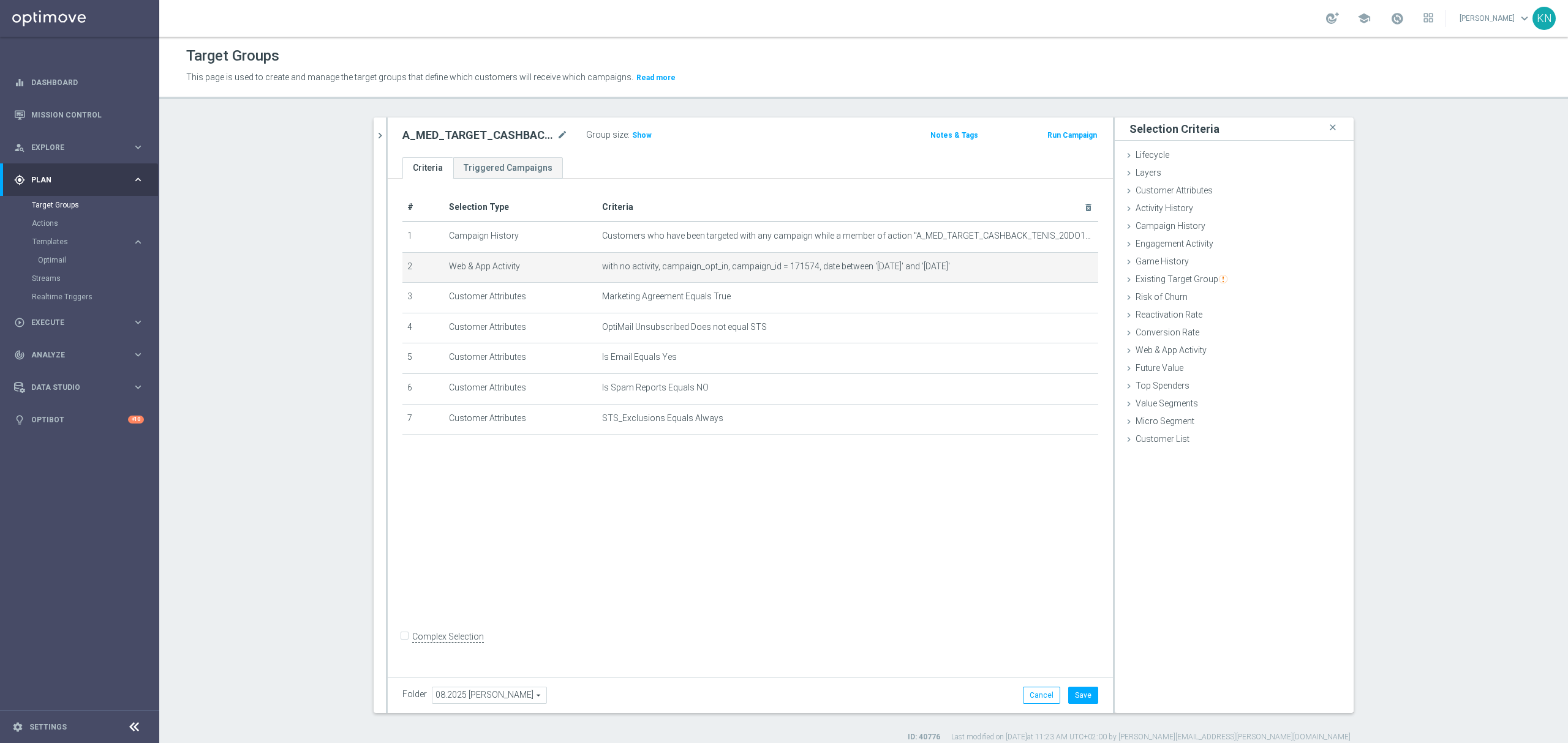
click at [670, 547] on div "# Selection Type Criteria delete_forever 1 Campaign History Customers who have …" at bounding box center [750, 425] width 725 height 493
click at [1074, 699] on button "Save" at bounding box center [1083, 695] width 30 height 17
click at [376, 140] on icon "chevron_right" at bounding box center [379, 135] width 12 height 12
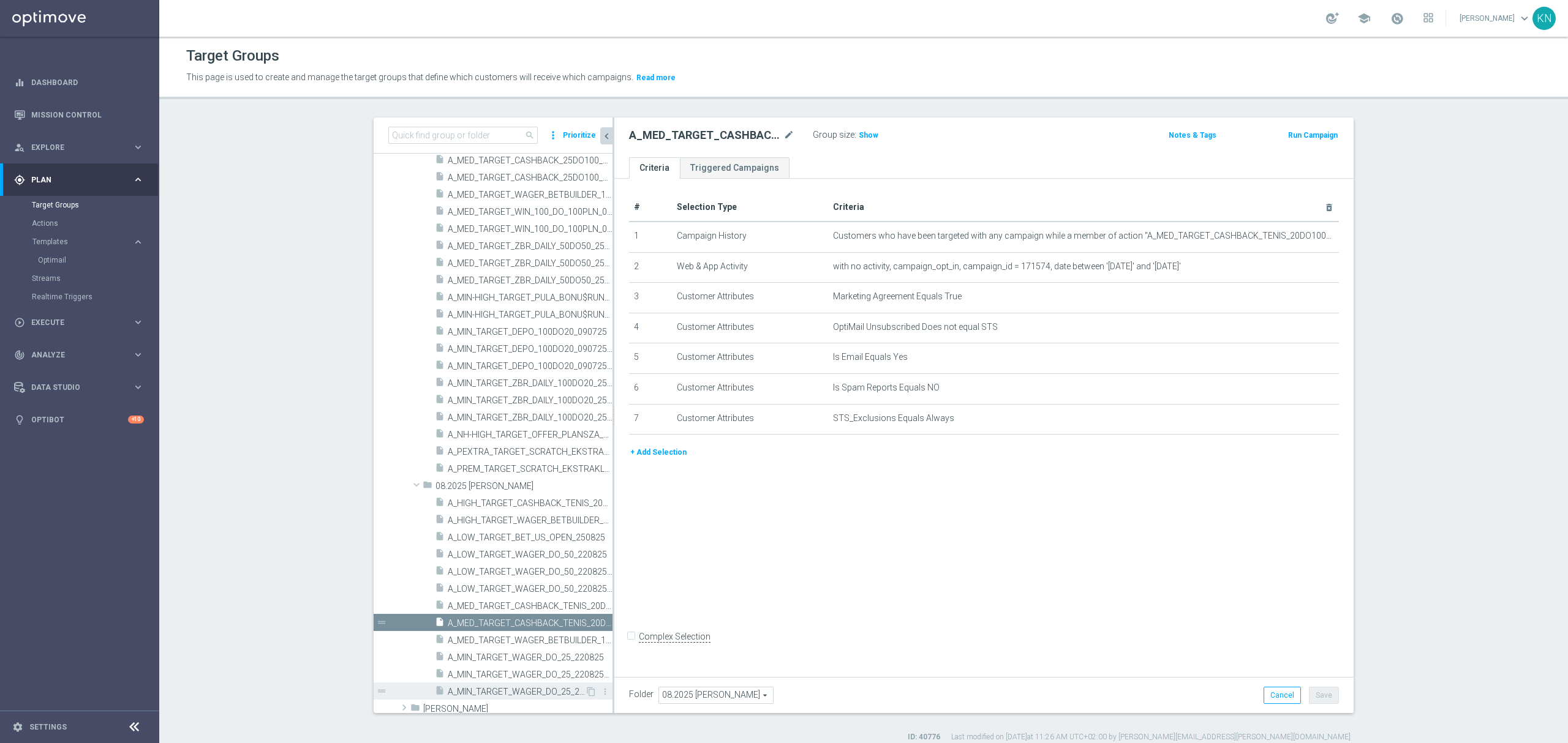
scroll to position [673, 0]
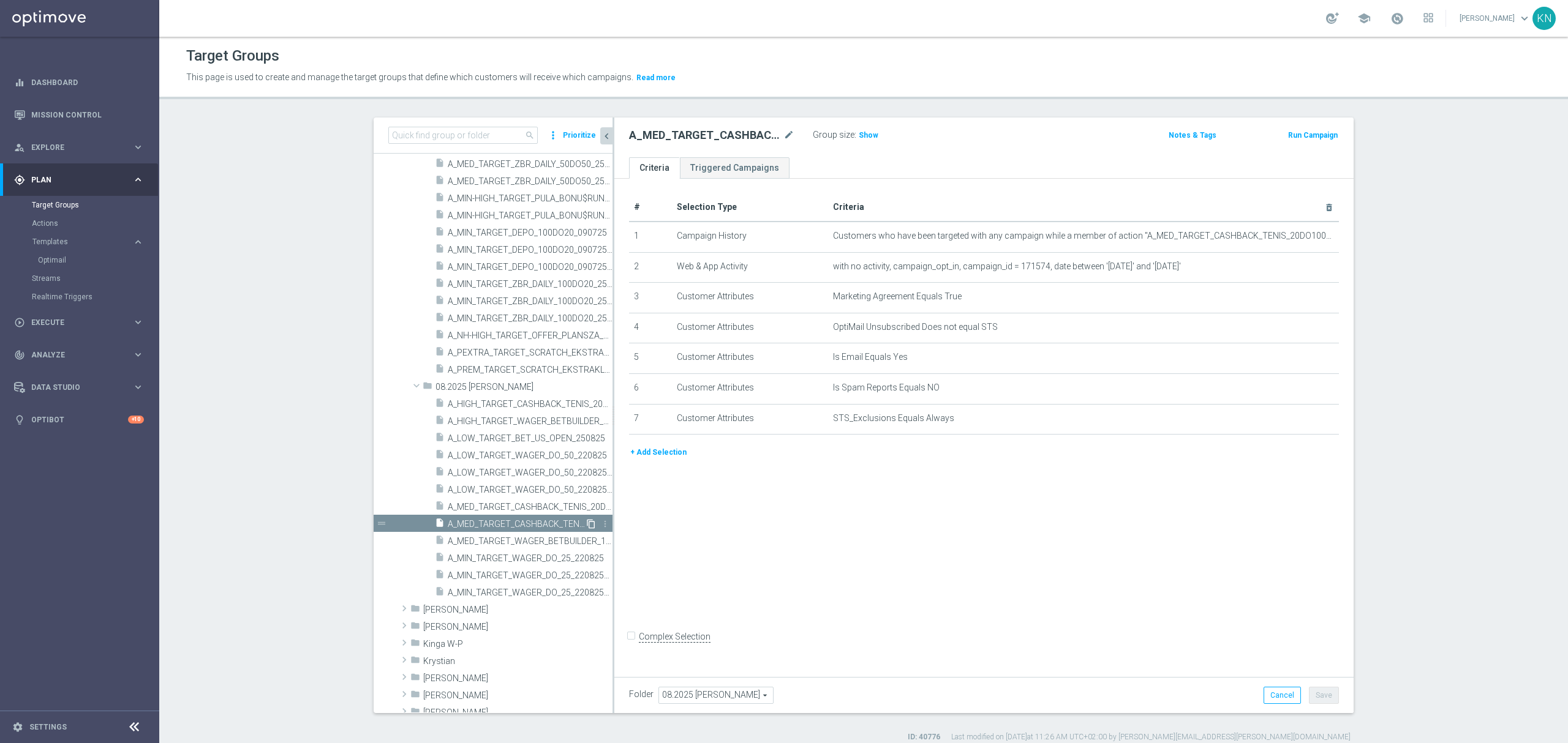
click at [586, 524] on icon "content_copy" at bounding box center [591, 523] width 10 height 10
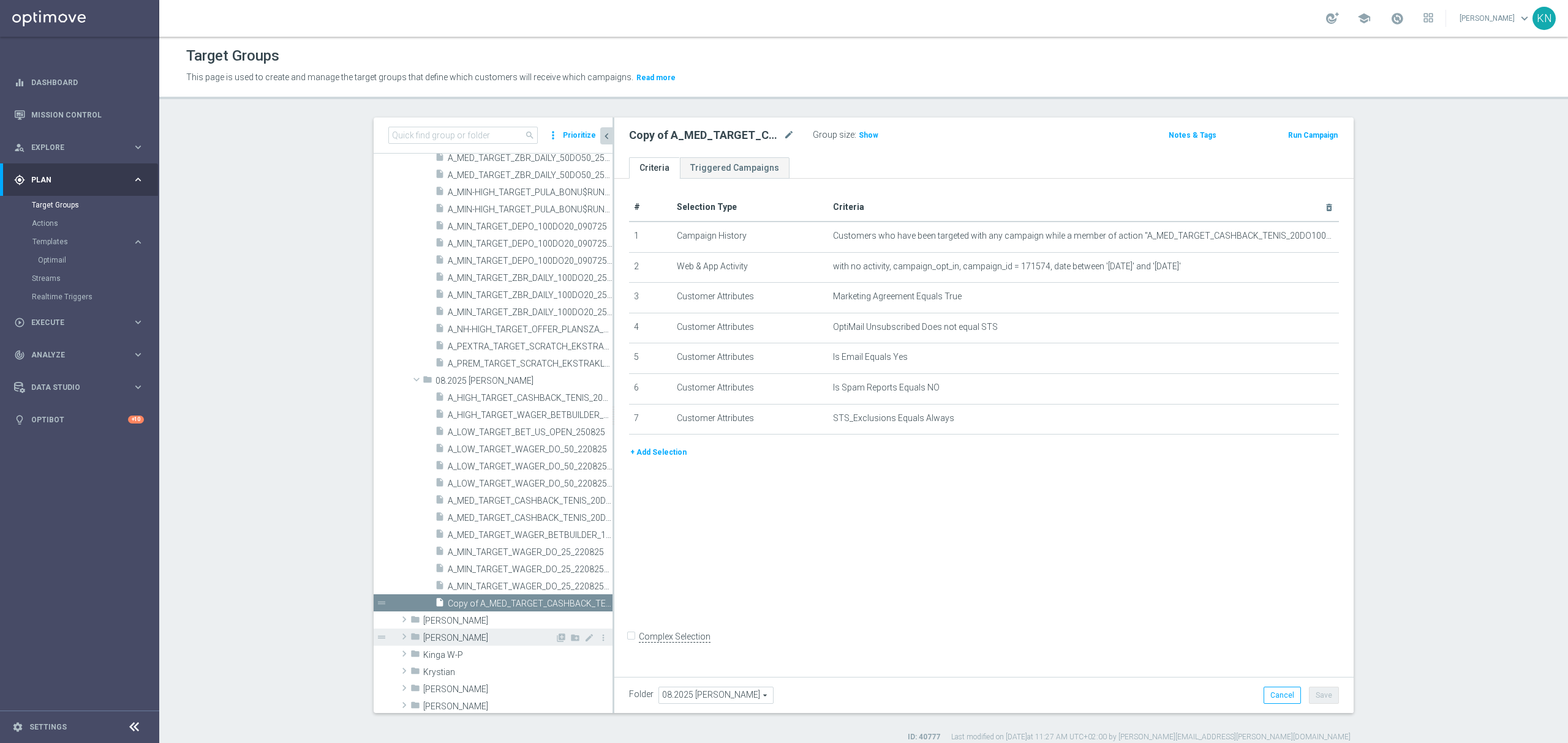
scroll to position [770, 0]
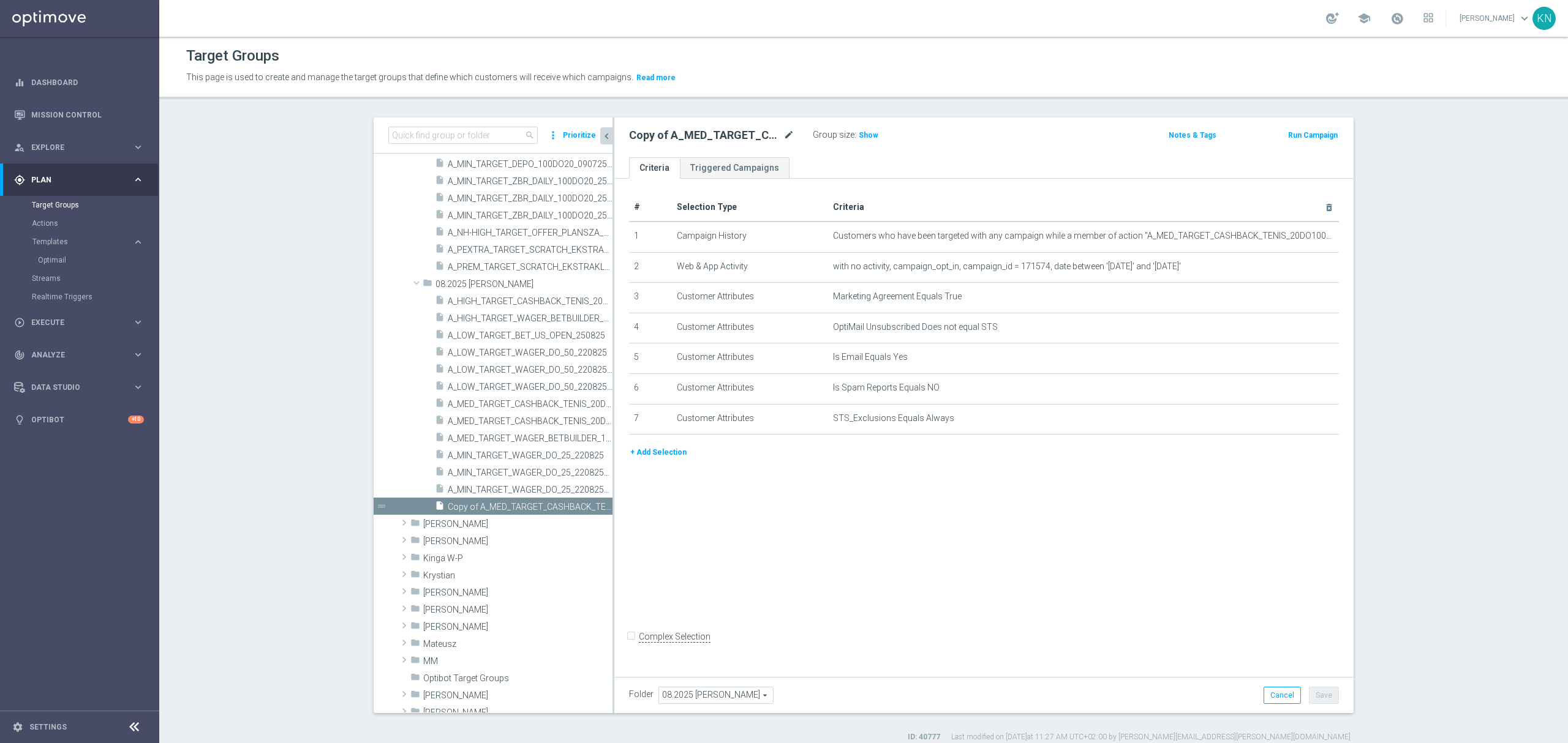
click at [783, 135] on icon "mode_edit" at bounding box center [789, 135] width 11 height 15
type input "A_HIGH_TARGET_CASHBACK_TENIS_20DO250_250825_MAIL"
click at [804, 159] on ul "Criteria Triggered Campaigns" at bounding box center [984, 168] width 740 height 22
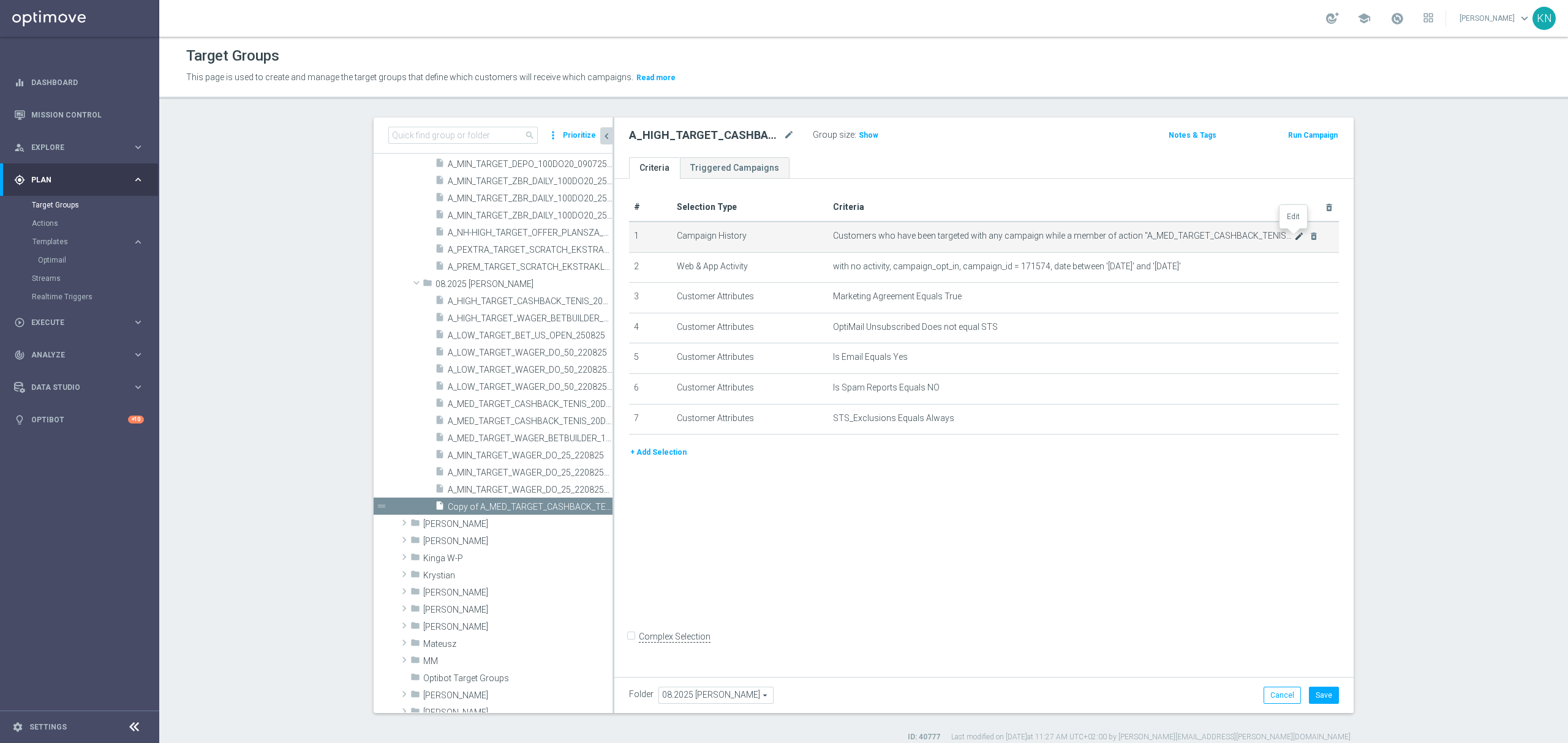
click at [1294, 238] on icon "mode_edit" at bounding box center [1298, 236] width 10 height 10
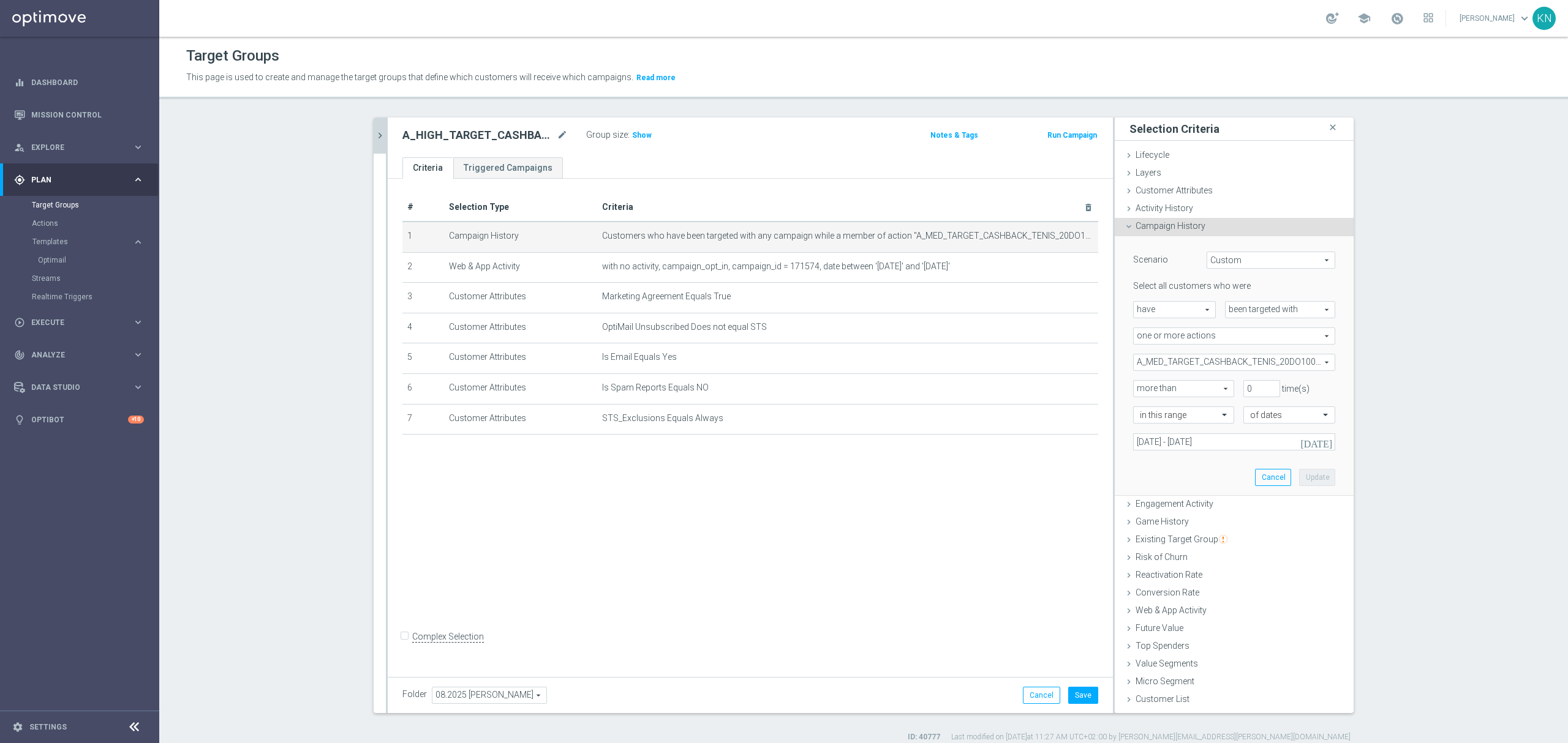
click at [1196, 363] on span "A_MED_TARGET_CASHBACK_TENIS_20DO100_250825" at bounding box center [1233, 363] width 201 height 16
click at [1154, 388] on span "Show Selected" at bounding box center [1173, 386] width 45 height 8
click at [1146, 388] on input "Show Selected" at bounding box center [1142, 389] width 8 height 8
checkbox input "true"
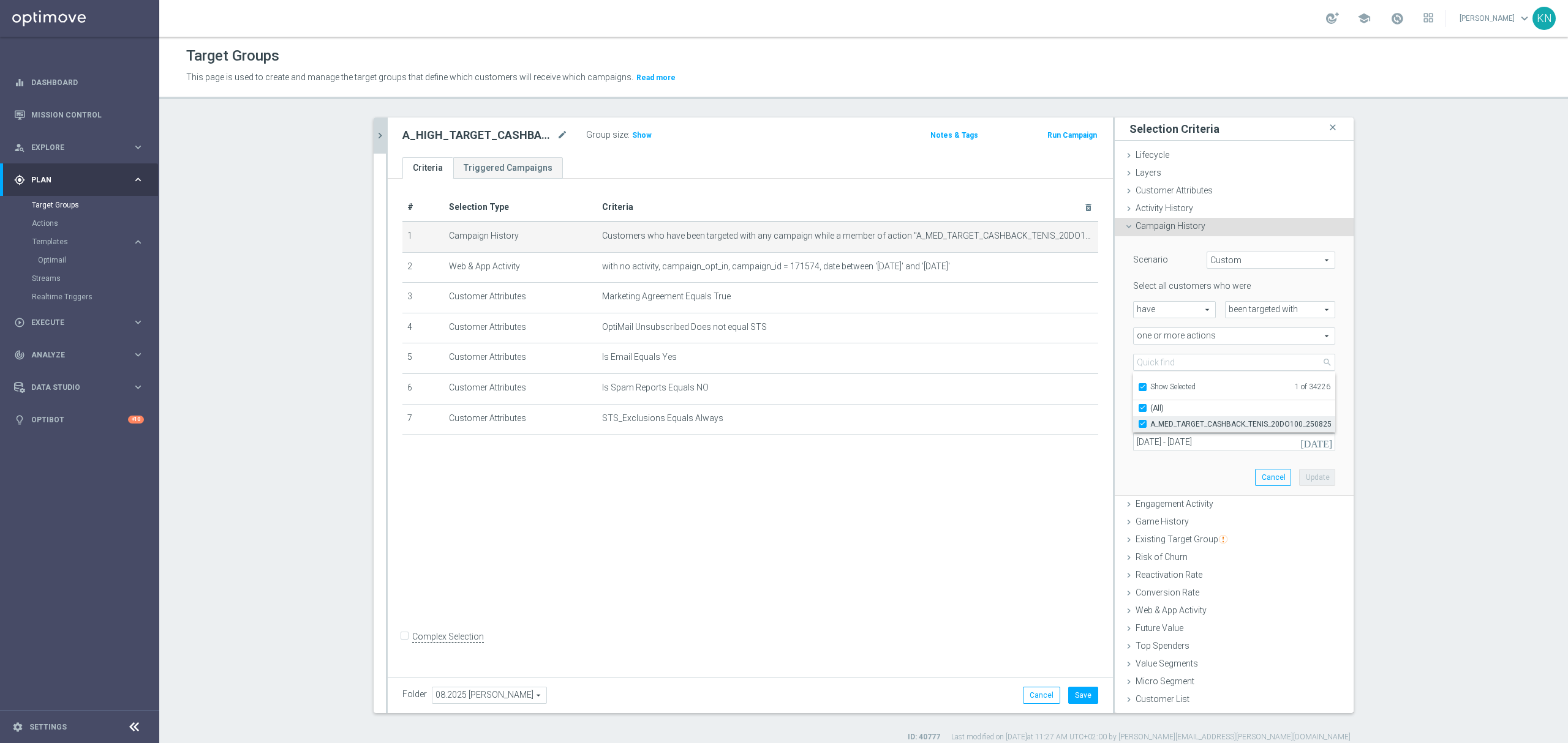
click at [1142, 425] on input "A_MED_TARGET_CASHBACK_TENIS_20DO100_250825" at bounding box center [1146, 424] width 8 height 8
checkbox input "false"
type input "Select Action"
checkbox input "false"
drag, startPoint x: 1137, startPoint y: 391, endPoint x: 1140, endPoint y: 383, distance: 8.5
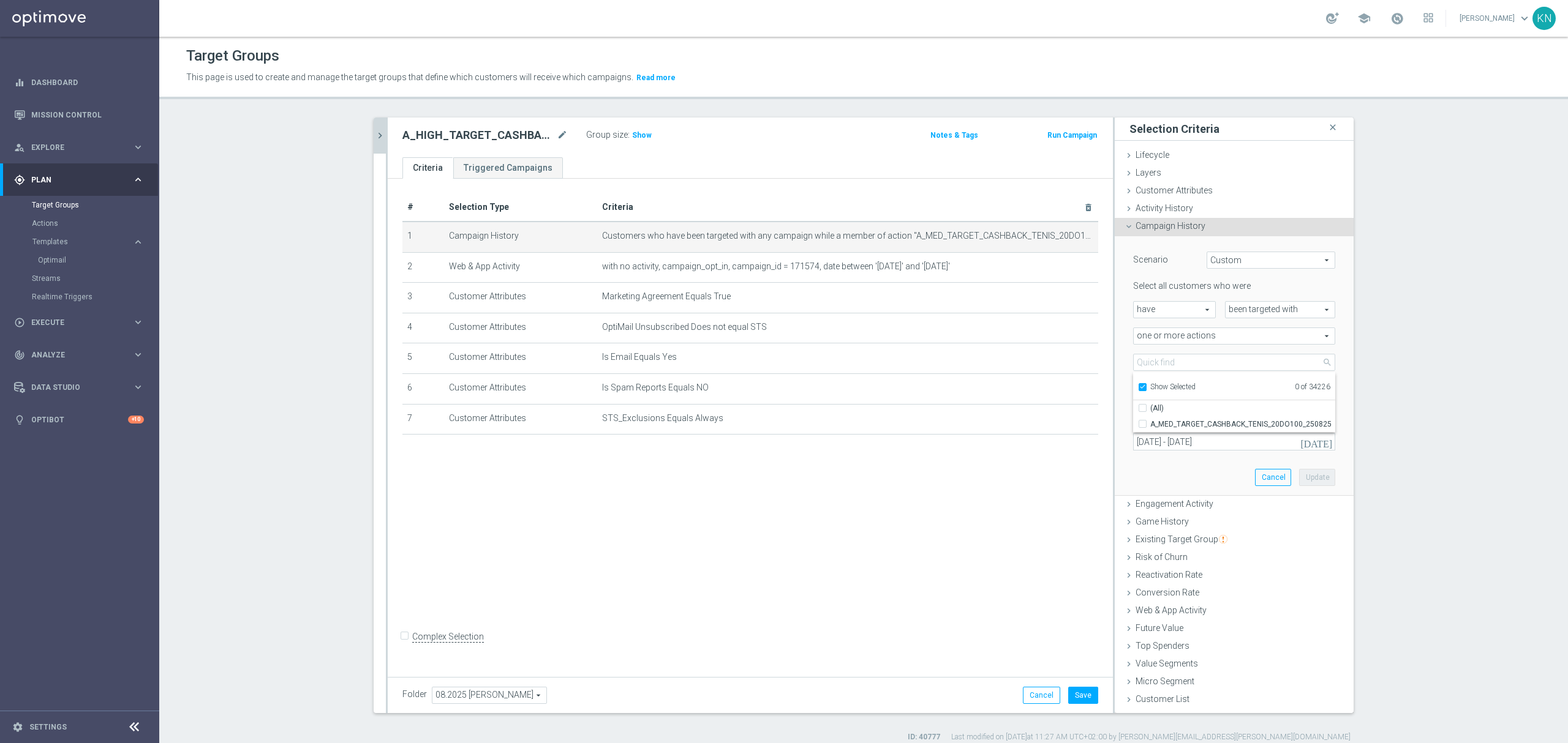
click at [1138, 387] on input "Show Selected" at bounding box center [1142, 389] width 8 height 8
checkbox input "false"
click at [1150, 367] on input "search" at bounding box center [1234, 362] width 202 height 17
paste input "A_HIGH_TARGET_CASHBACK_TENIS_20DO250_250825"
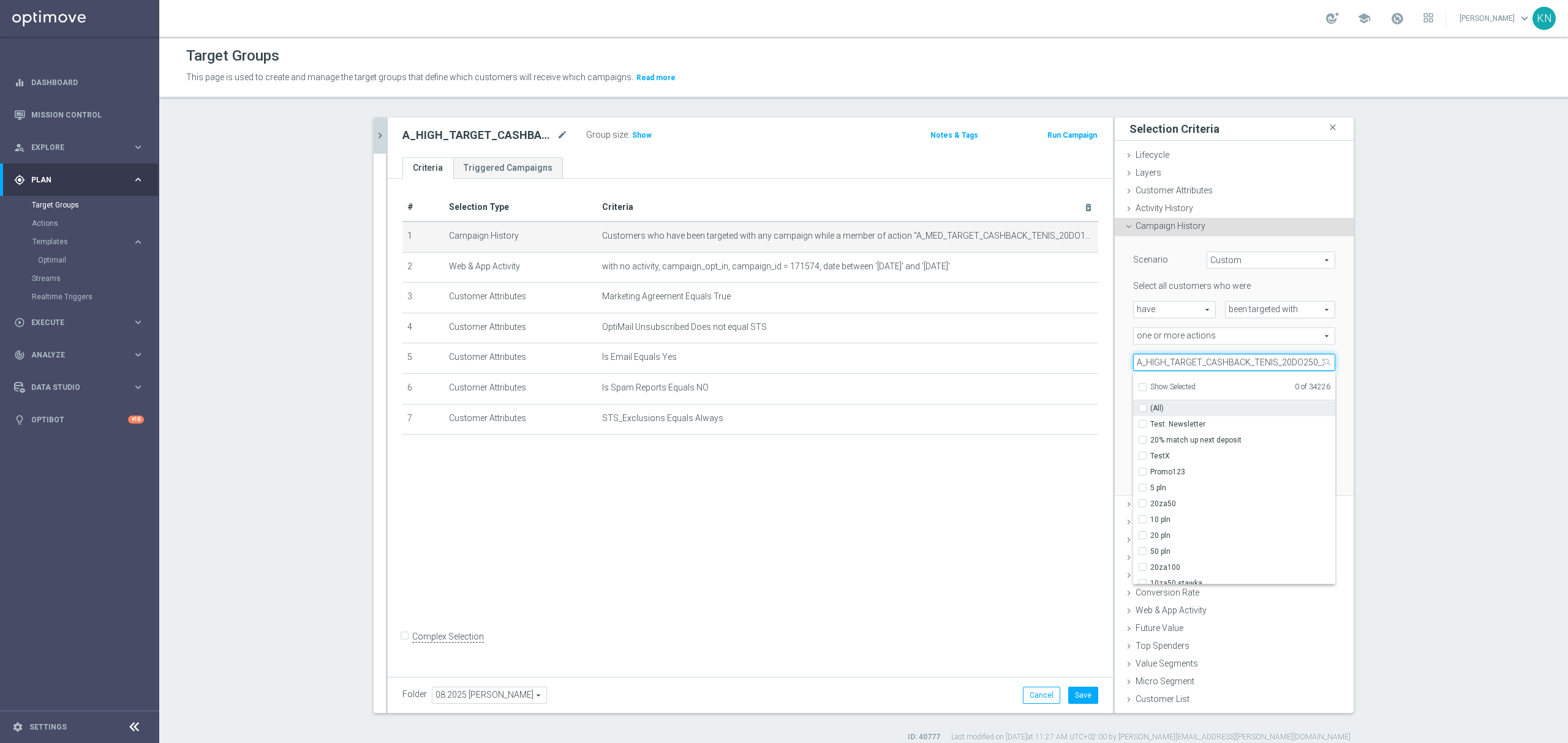
scroll to position [0, 24]
type input "A_HIGH_TARGET_CASHBACK_TENIS_20DO250_250825"
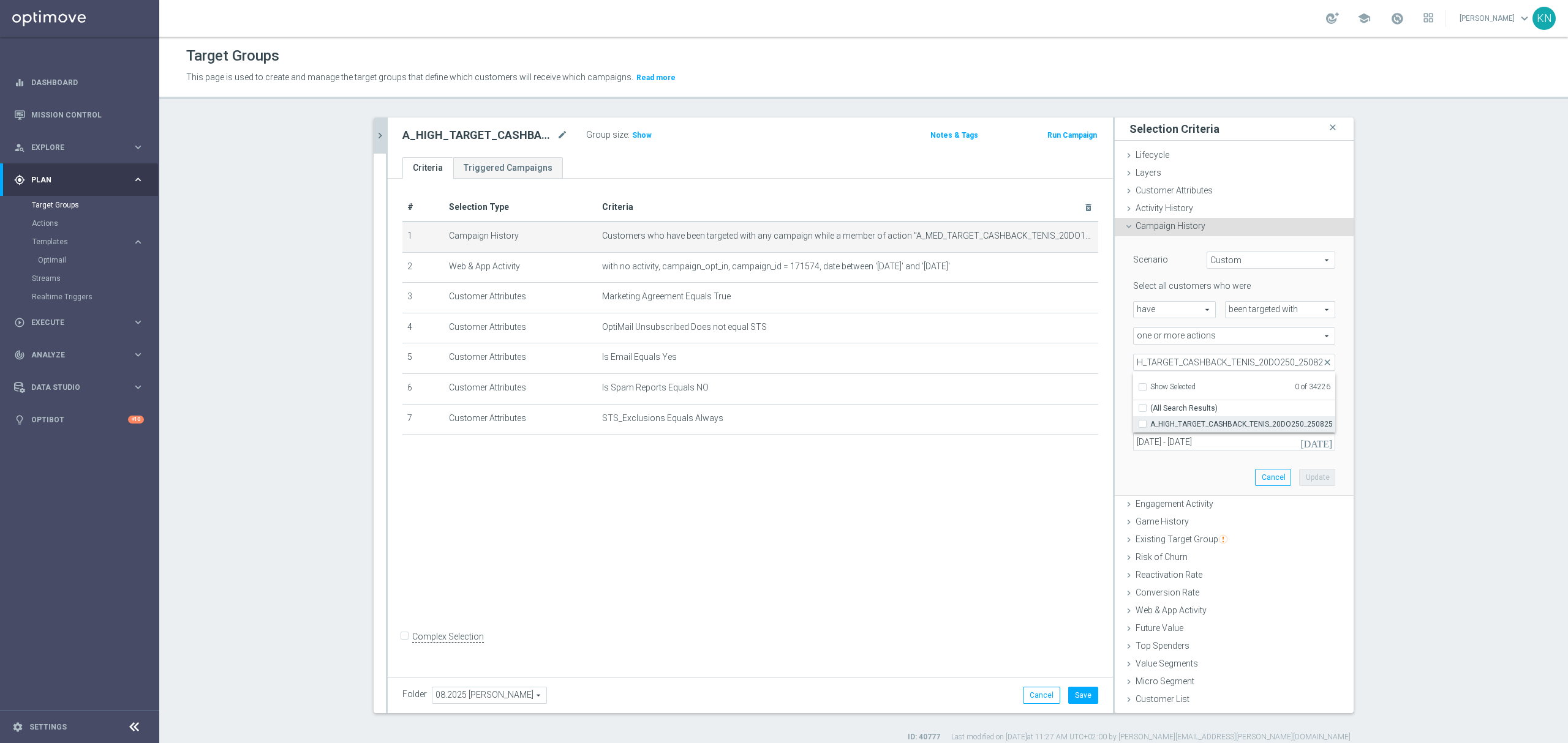
click at [1142, 422] on input "A_HIGH_TARGET_CASHBACK_TENIS_20DO250_250825" at bounding box center [1146, 424] width 8 height 8
checkbox input "true"
type input "A_HIGH_TARGET_CASHBACK_TENIS_20DO250_250825"
checkbox input "true"
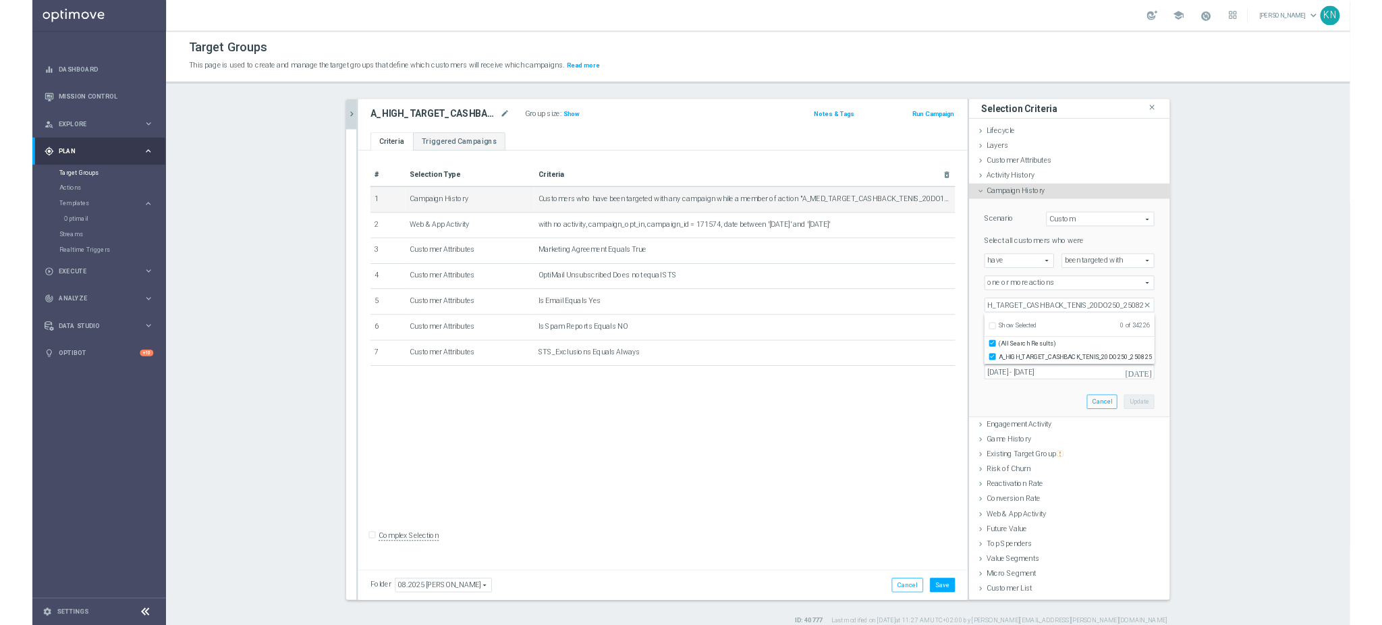
scroll to position [0, 0]
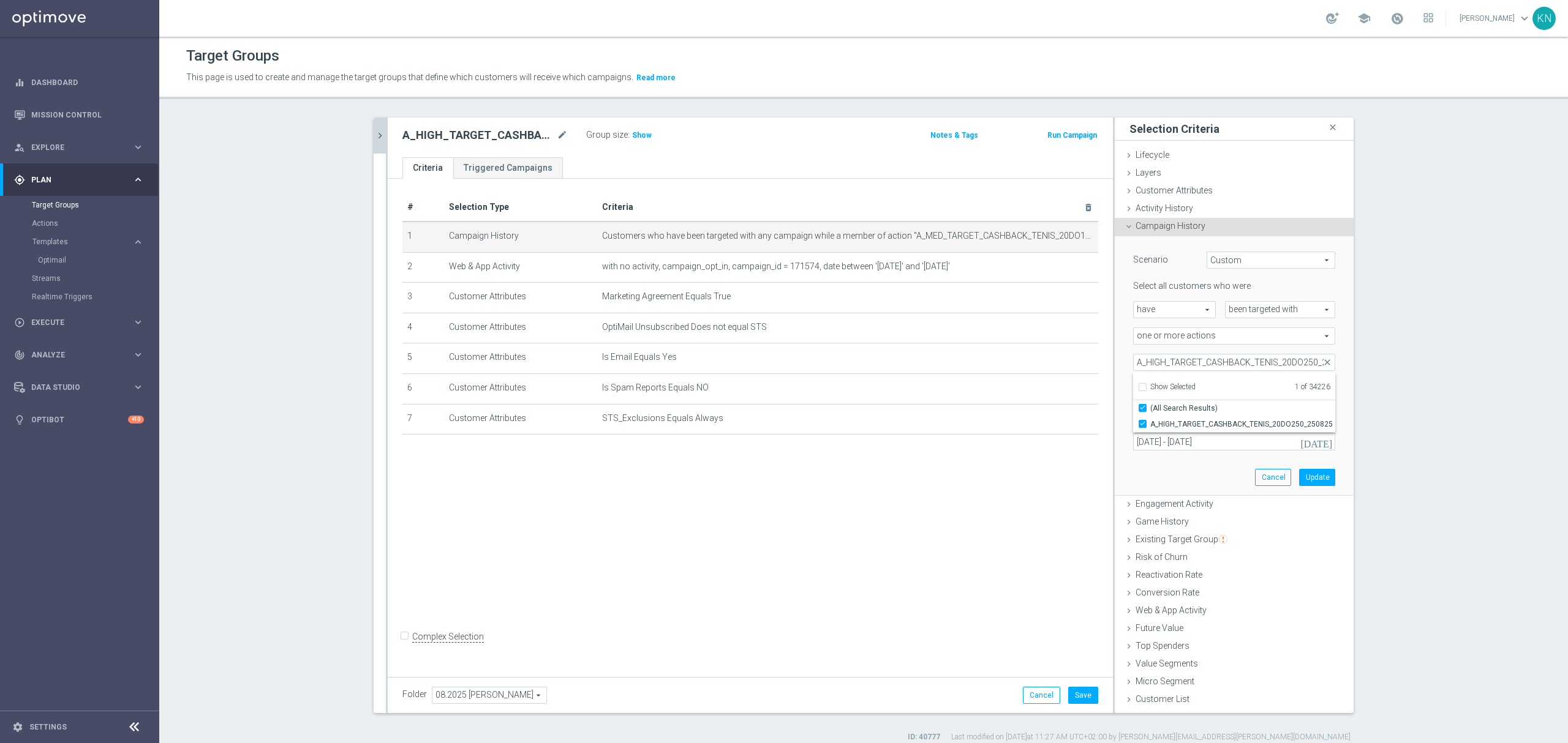
click at [1216, 473] on div "Scenario Custom Custom arrow_drop_down search Select all customers who were hav…" at bounding box center [1234, 367] width 220 height 259
click at [1321, 475] on button "Update" at bounding box center [1318, 477] width 36 height 17
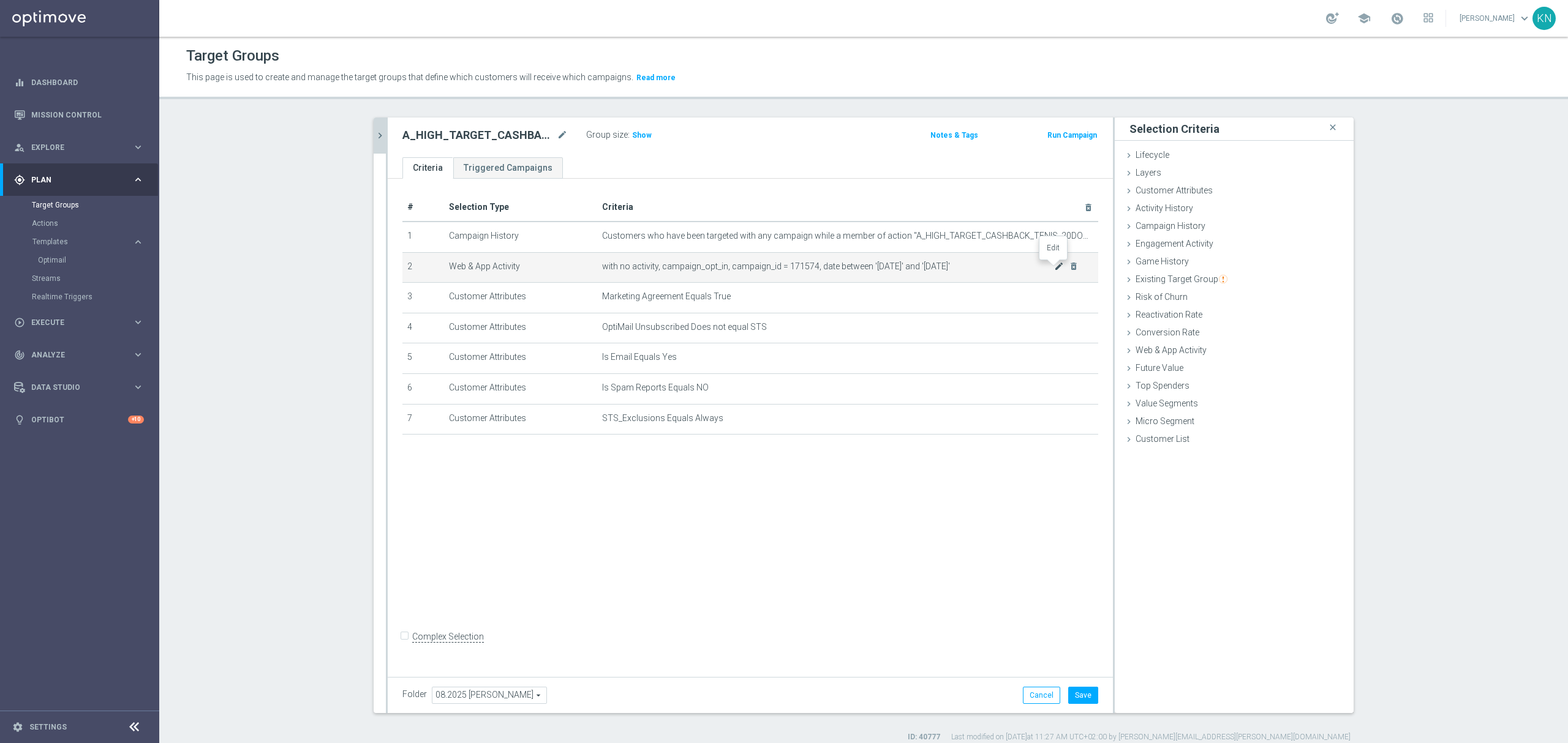
click at [1054, 268] on icon "mode_edit" at bounding box center [1059, 266] width 10 height 10
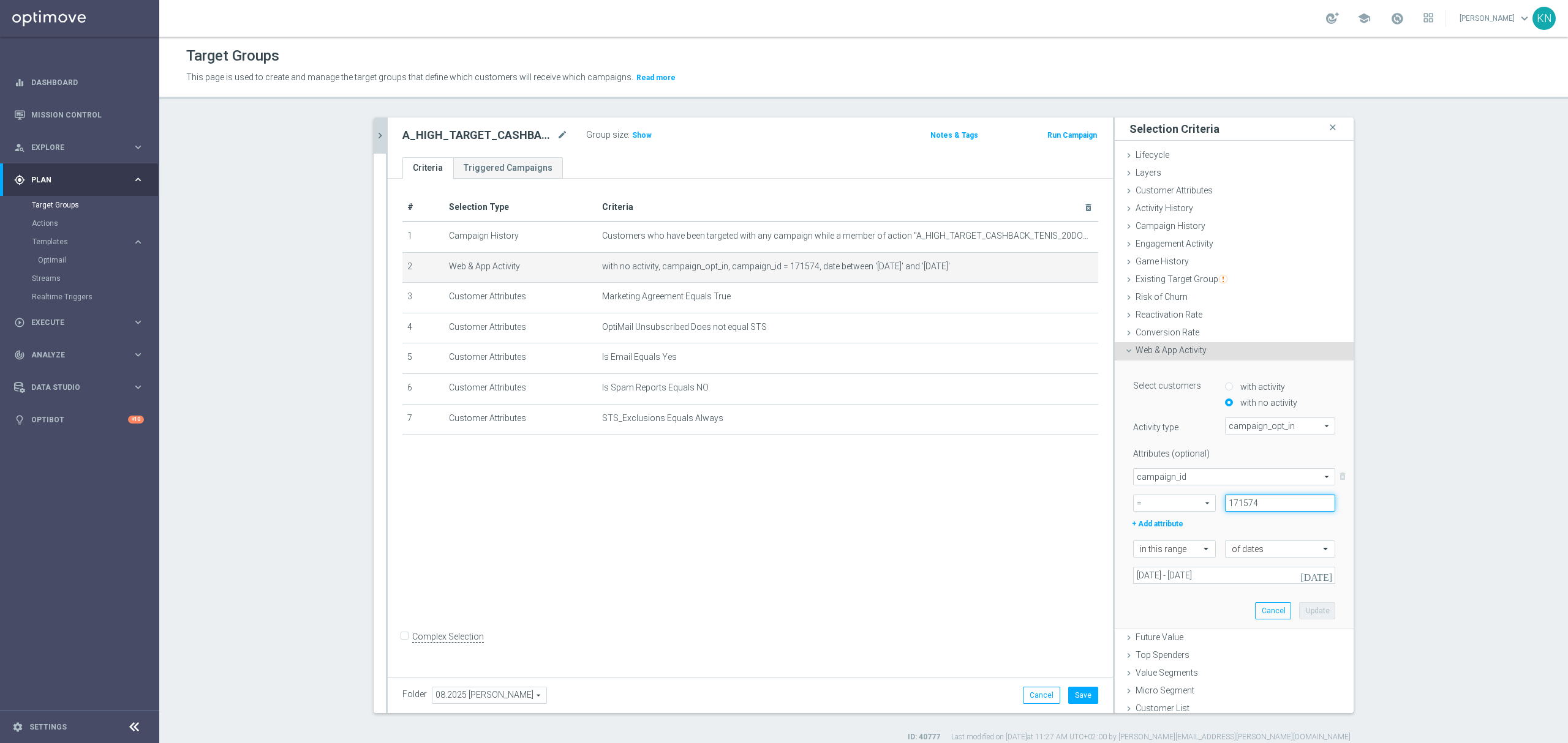
click at [1233, 505] on input "171574" at bounding box center [1279, 503] width 110 height 17
paste input "5"
type input "171575"
click at [1301, 613] on button "Update" at bounding box center [1318, 611] width 36 height 17
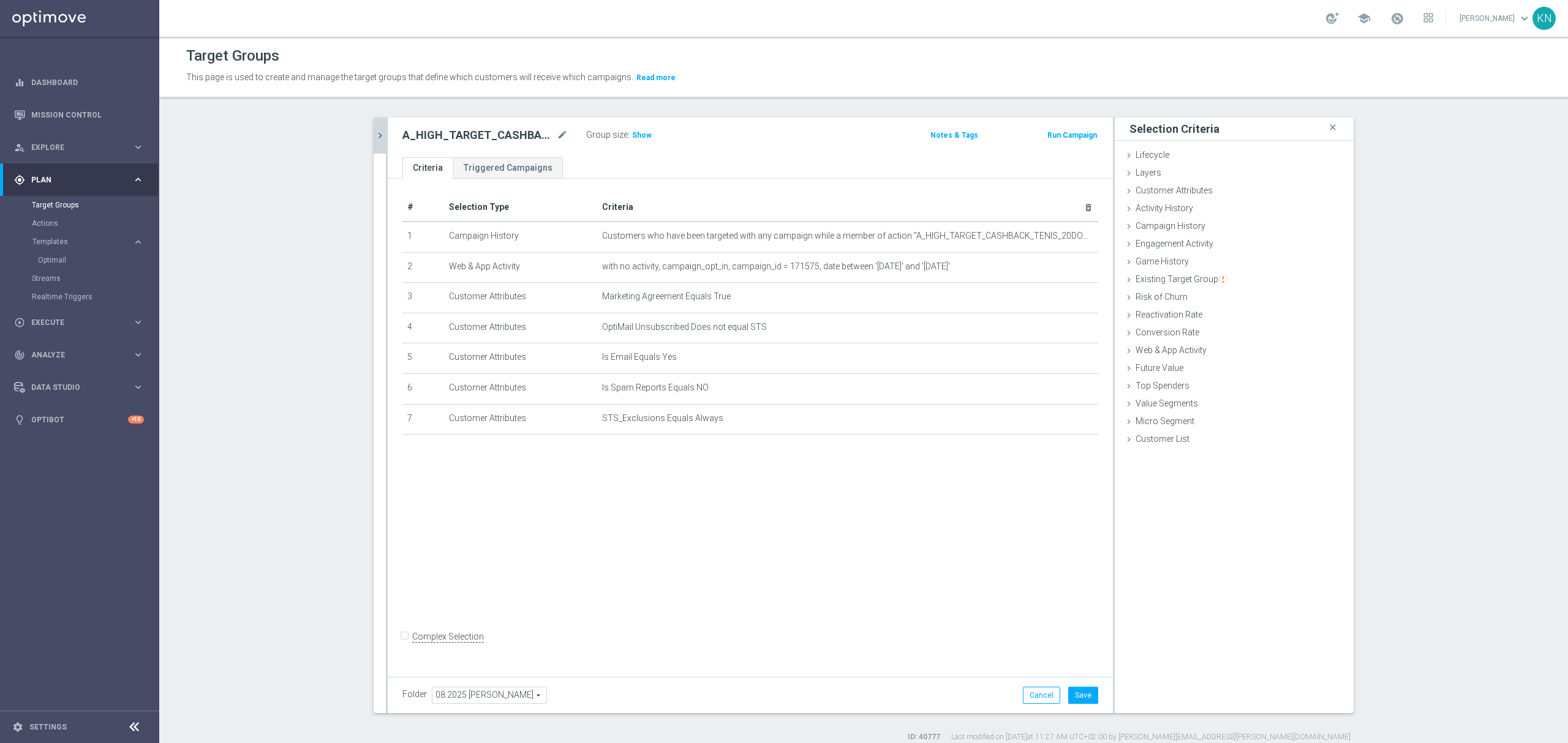
drag, startPoint x: 745, startPoint y: 515, endPoint x: 771, endPoint y: 502, distance: 29.1
click at [745, 515] on div "# Selection Type Criteria delete_forever 1 Campaign History Customers who have …" at bounding box center [750, 425] width 725 height 493
click at [1091, 696] on button "Save" at bounding box center [1083, 695] width 30 height 17
click at [376, 128] on button "chevron_right" at bounding box center [379, 136] width 12 height 36
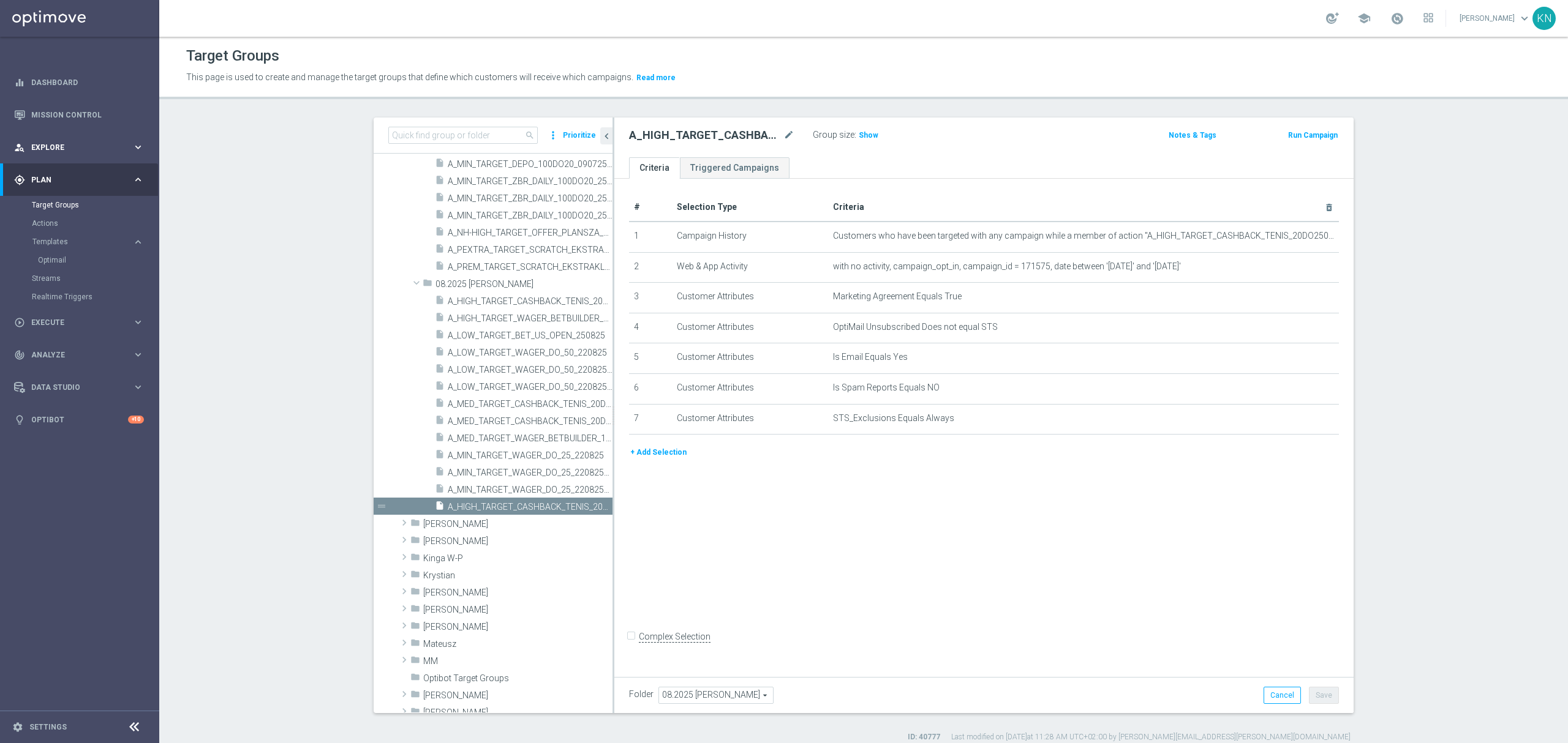
click at [67, 153] on div "person_search Explore keyboard_arrow_right" at bounding box center [79, 147] width 158 height 33
click at [62, 356] on span "Execute" at bounding box center [81, 359] width 101 height 7
click at [66, 240] on link "Campaign Builder" at bounding box center [79, 237] width 95 height 10
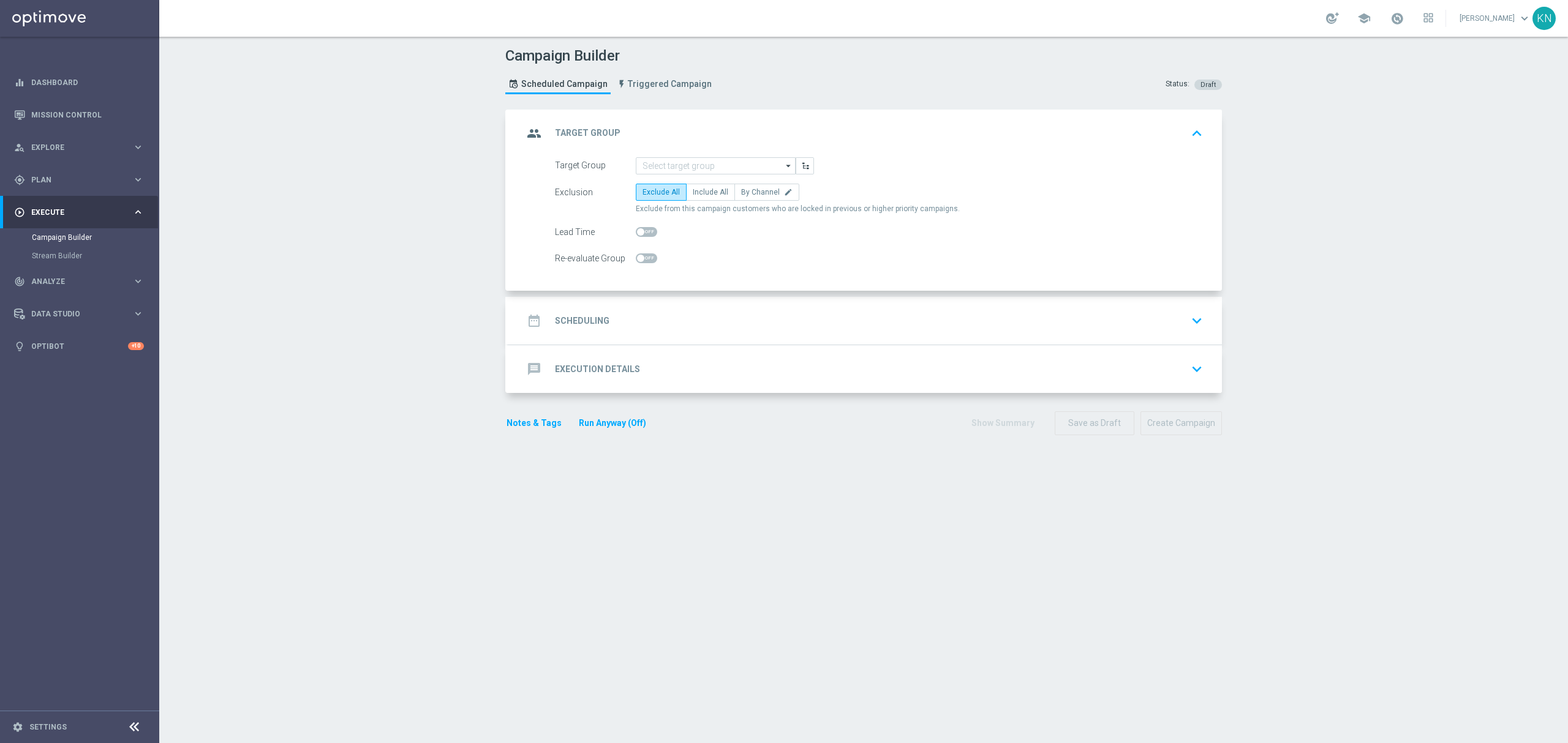
drag, startPoint x: 698, startPoint y: 186, endPoint x: 709, endPoint y: 290, distance: 104.6
click at [698, 186] on label "Include All" at bounding box center [710, 191] width 49 height 17
click at [698, 191] on input "Include All" at bounding box center [696, 194] width 8 height 8
radio input "true"
click at [302, 589] on div "Campaign Builder Scheduled Campaign Triggered Campaign Status: Draft group Targ…" at bounding box center [863, 389] width 1408 height 707
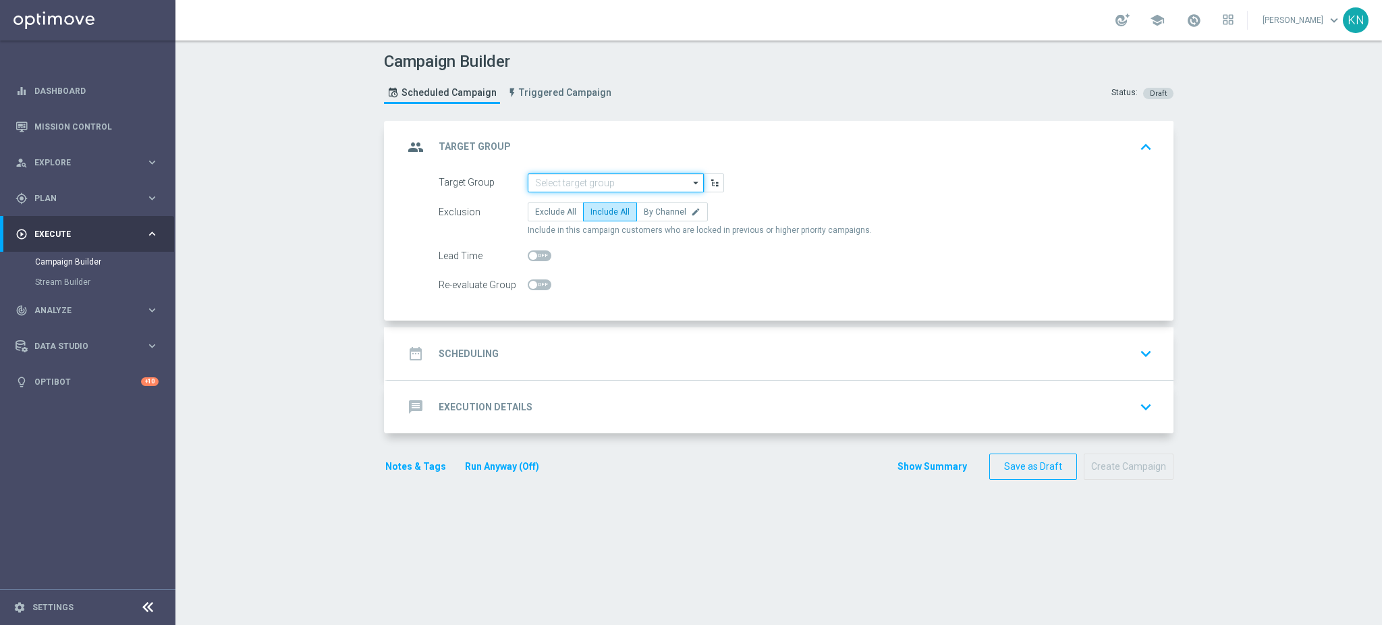
click at [548, 183] on input at bounding box center [616, 182] width 176 height 19
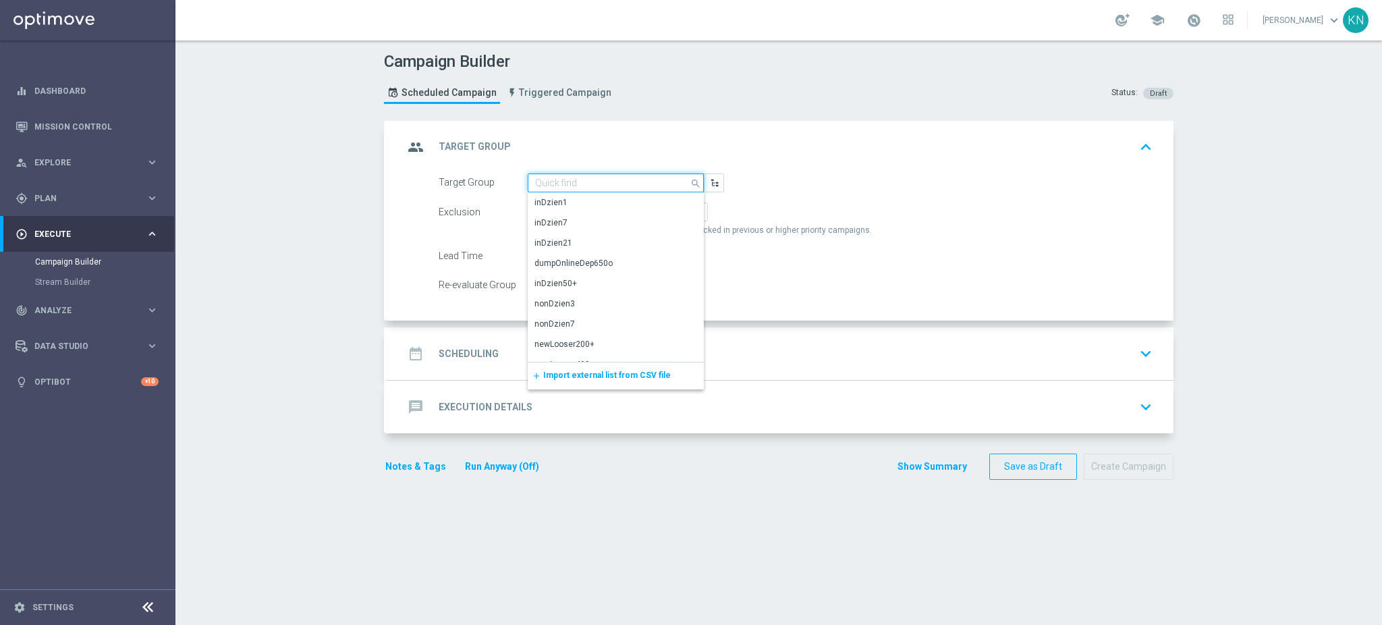
paste input "A_MED_TARGET_CASHBACK_TENIS_20DO100_250825_MAIL"
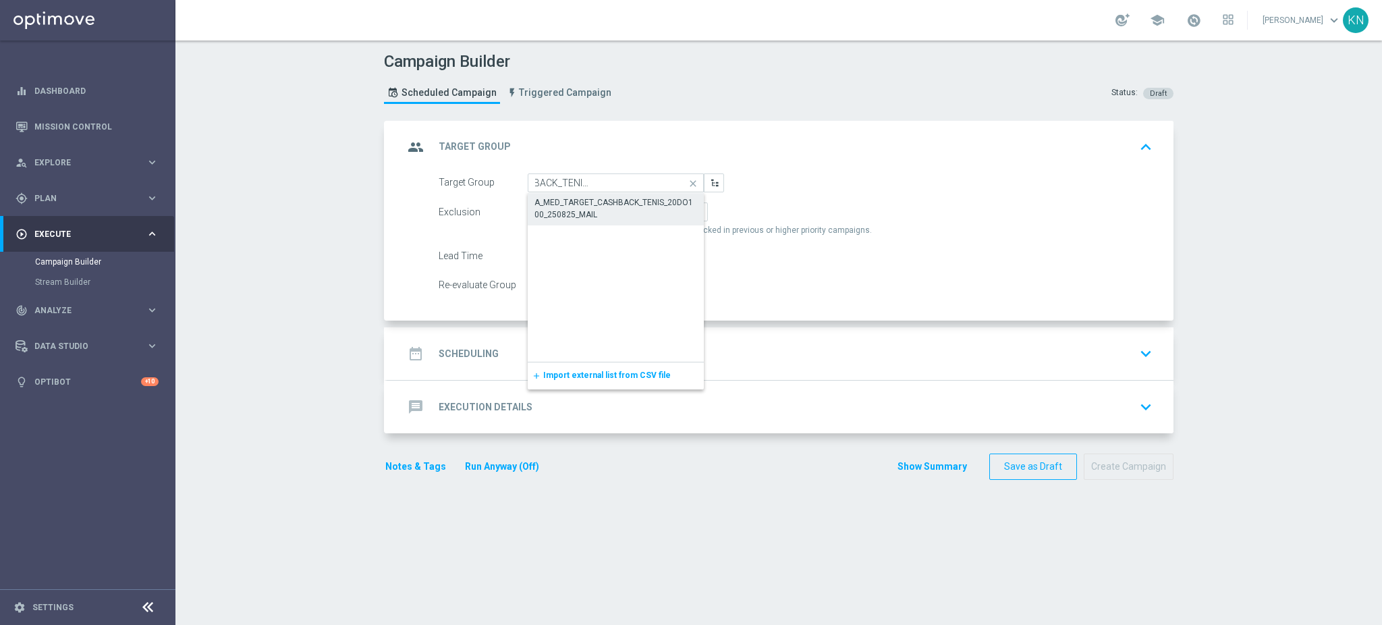
click at [576, 203] on div "A_MED_TARGET_CASHBACK_TENIS_20DO100_250825_MAIL" at bounding box center [616, 208] width 163 height 24
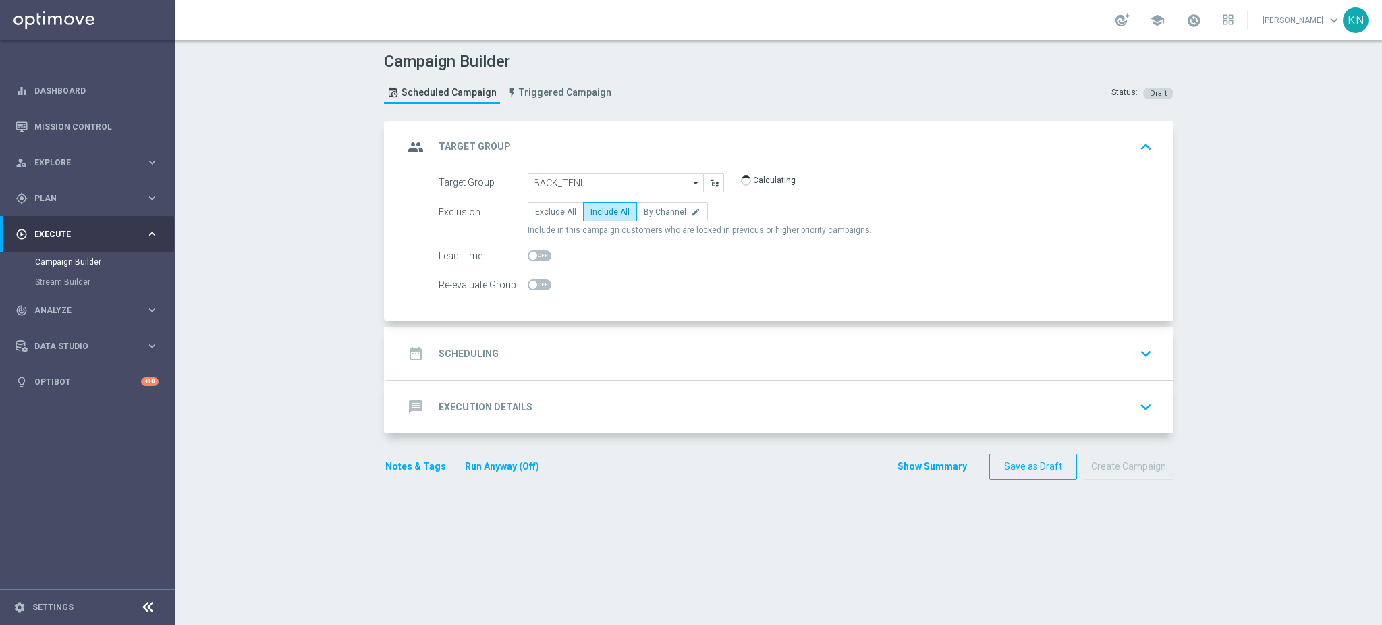
type input "A_MED_TARGET_CASHBACK_TENIS_20DO100_250825_MAIL"
click at [530, 288] on span at bounding box center [540, 284] width 24 height 11
click at [530, 288] on input "checkbox" at bounding box center [540, 284] width 24 height 11
checkbox input "true"
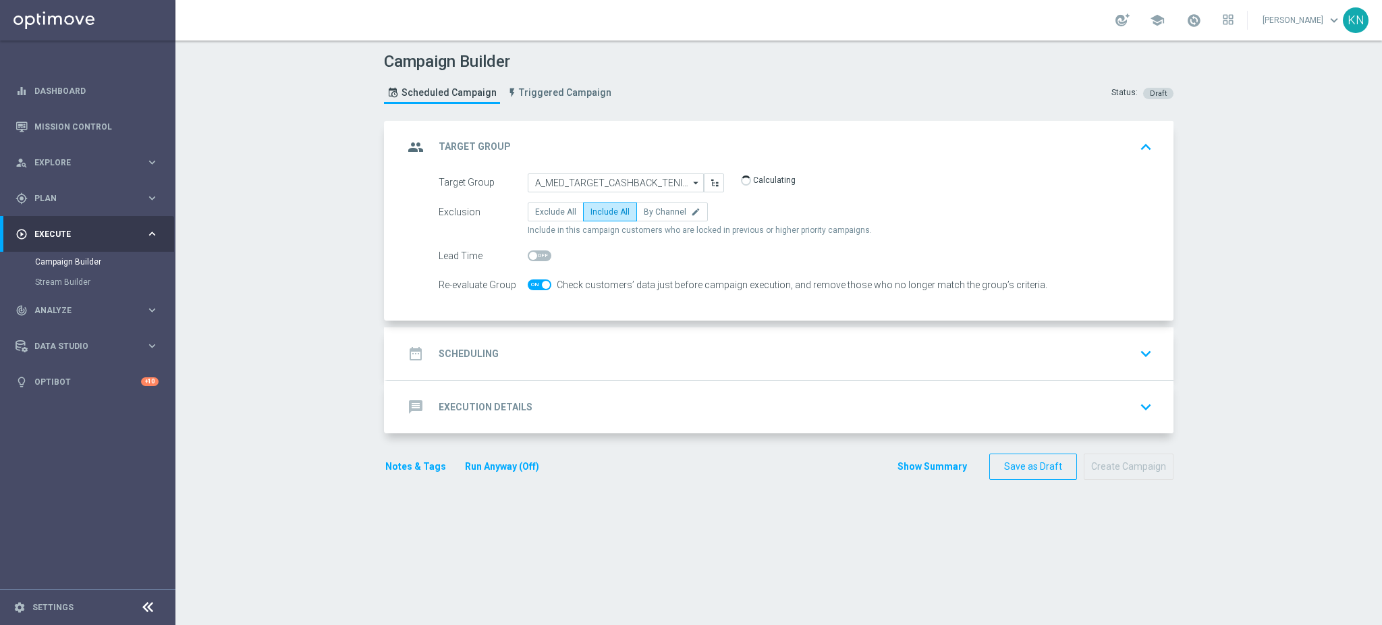
click at [862, 342] on div "date_range Scheduling keyboard_arrow_down" at bounding box center [781, 354] width 754 height 26
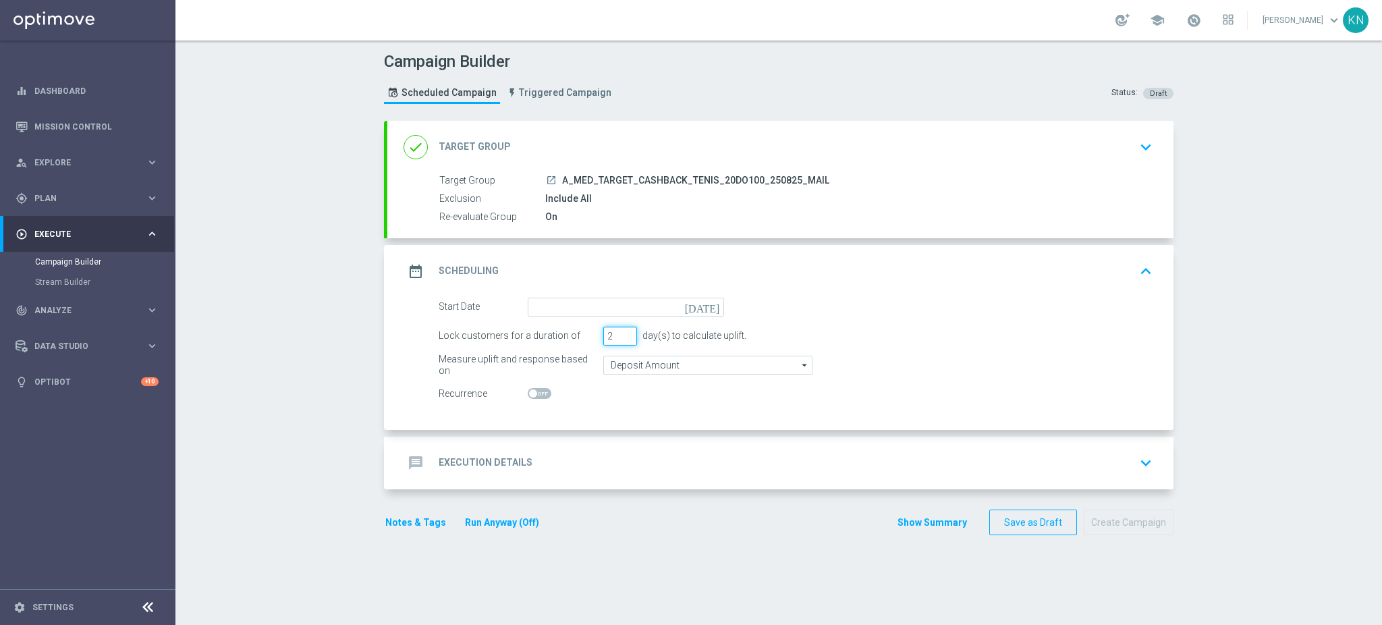
click at [616, 338] on input "2" at bounding box center [620, 336] width 34 height 19
type input "1"
click at [616, 338] on input "1" at bounding box center [620, 336] width 34 height 19
click at [558, 303] on input at bounding box center [626, 307] width 196 height 19
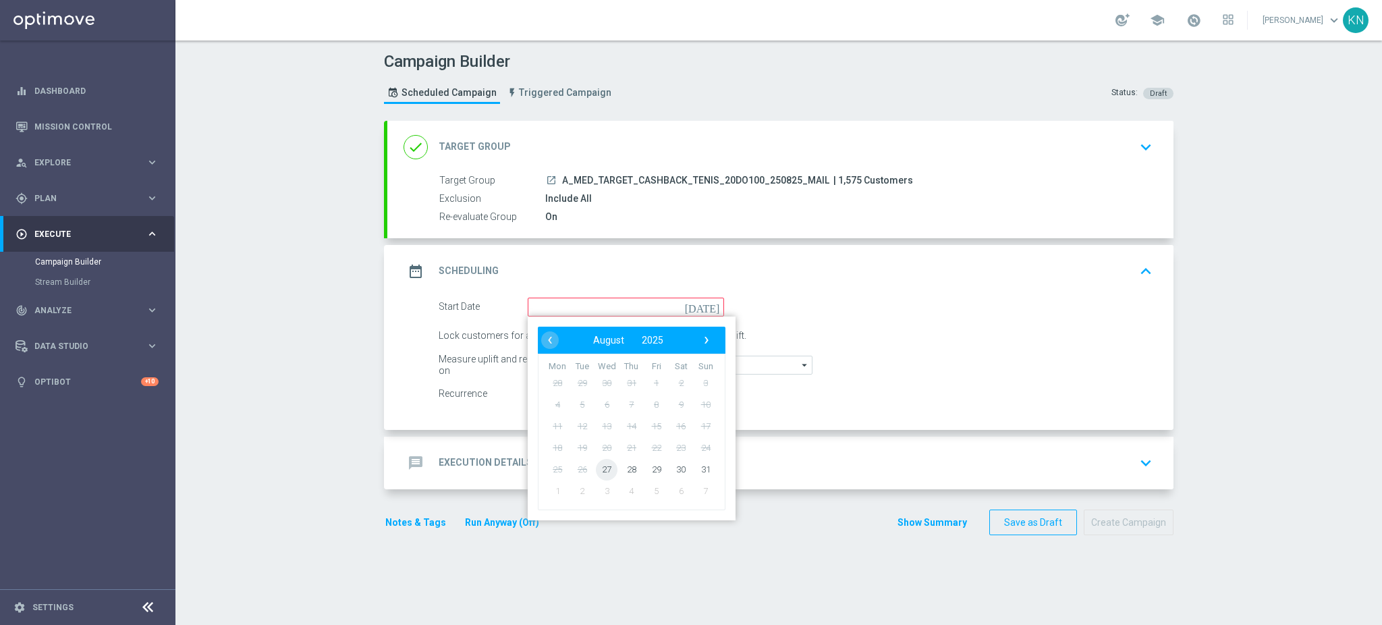
click at [597, 462] on span "27" at bounding box center [607, 469] width 22 height 22
type input "[DATE]"
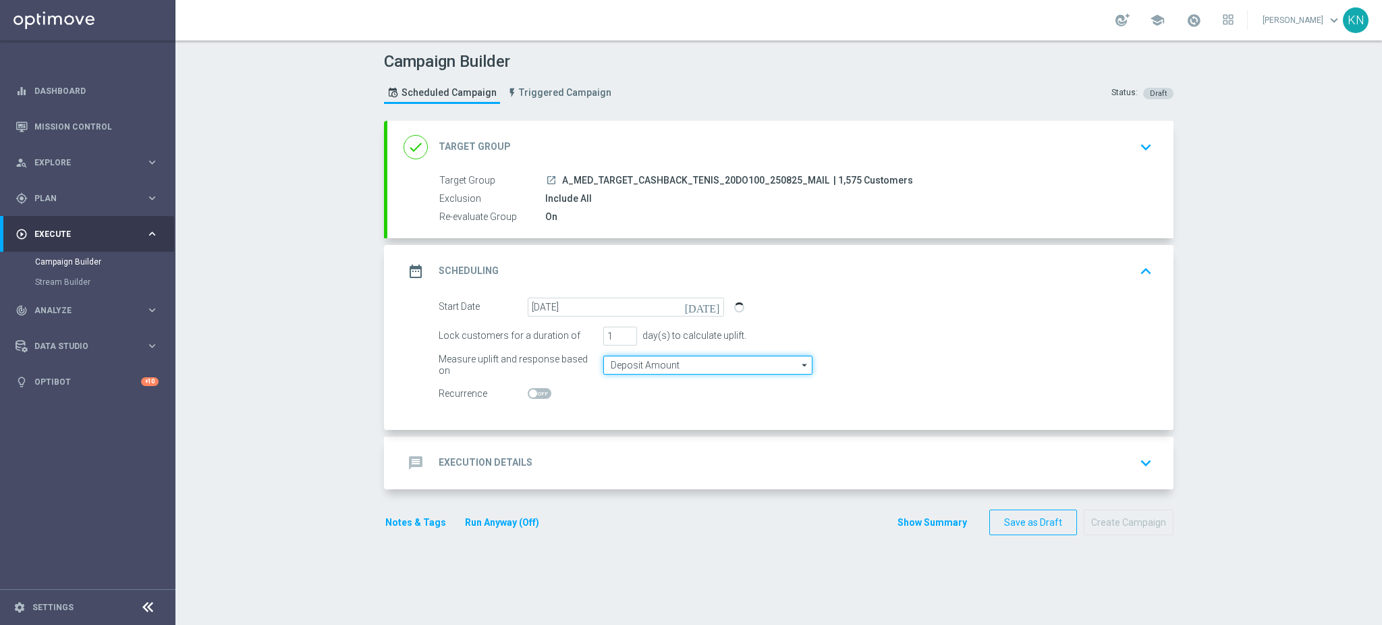
click at [653, 362] on input "Deposit Amount" at bounding box center [707, 365] width 209 height 19
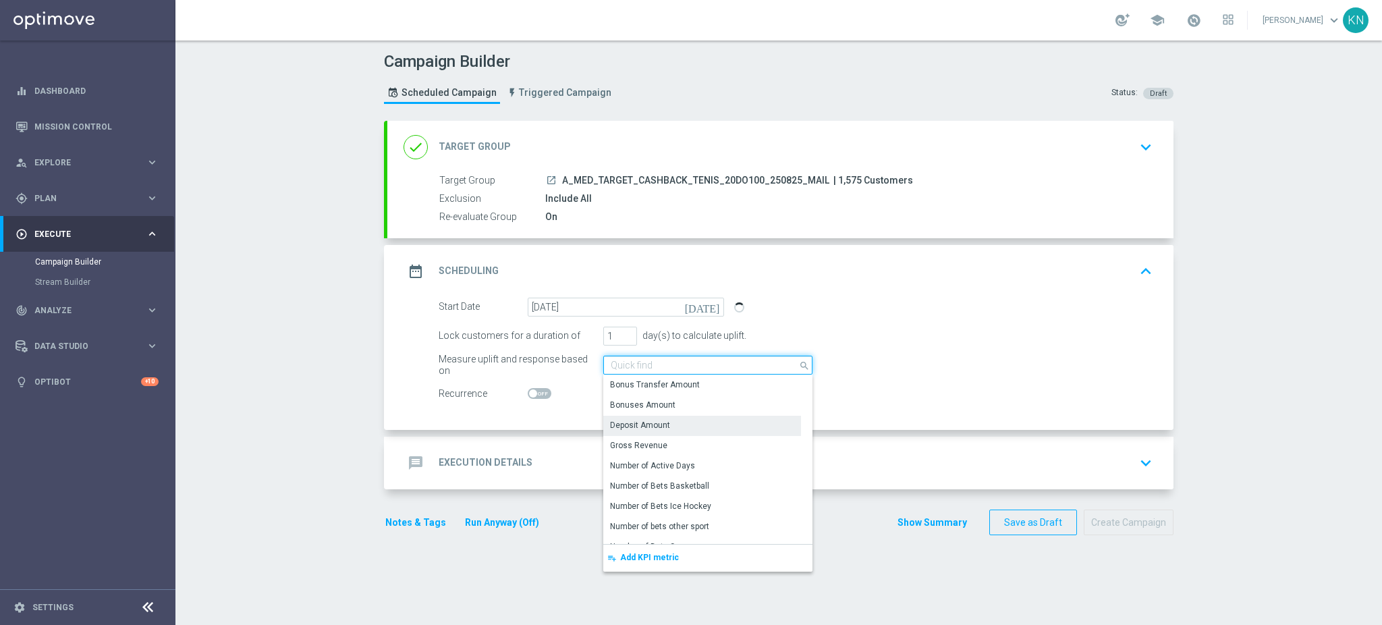
click at [653, 362] on input at bounding box center [707, 365] width 209 height 19
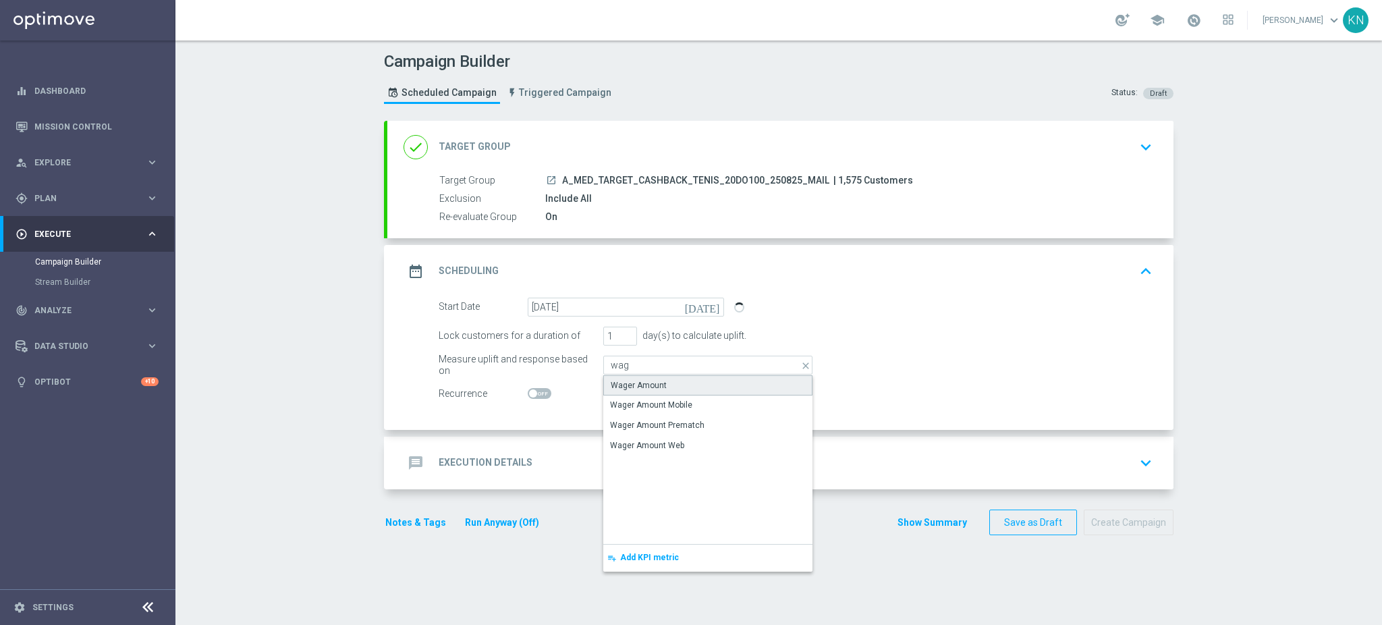
click at [641, 379] on div "Wager Amount" at bounding box center [639, 385] width 56 height 12
type input "Wager Amount"
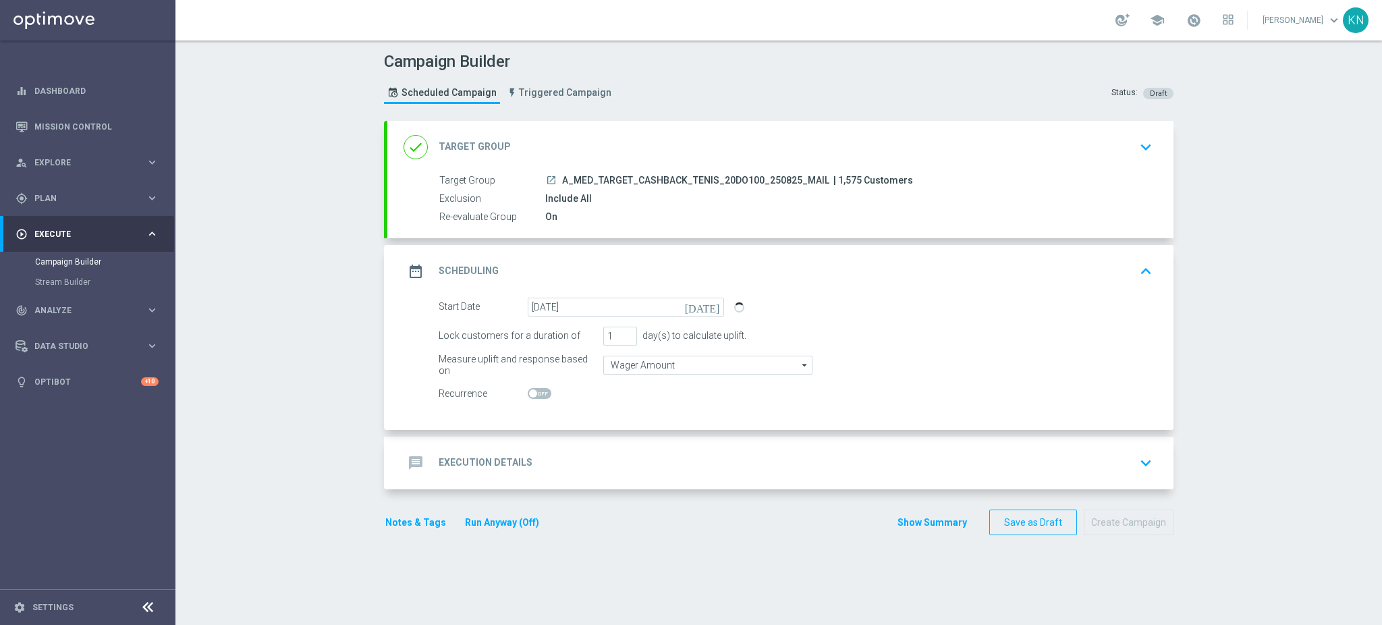
click at [728, 455] on div "message Execution Details keyboard_arrow_down" at bounding box center [781, 463] width 754 height 26
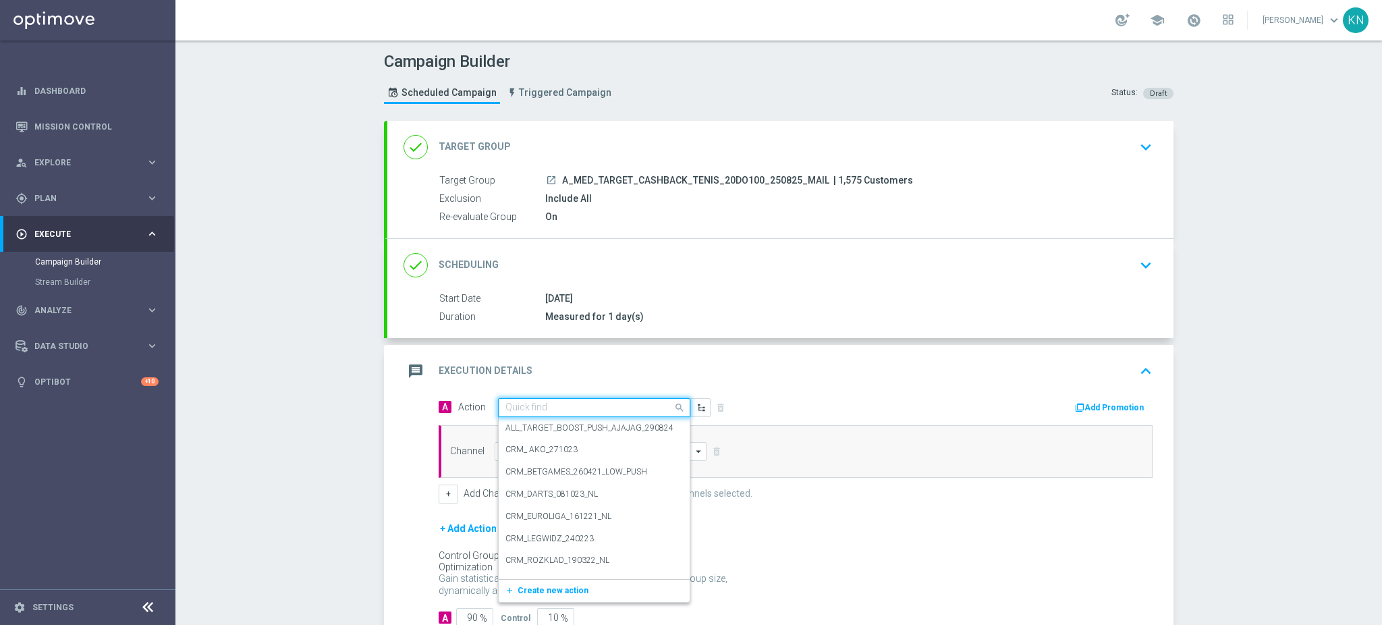
click at [549, 406] on input "text" at bounding box center [581, 407] width 151 height 11
click at [546, 586] on span "Create new action" at bounding box center [553, 590] width 71 height 9
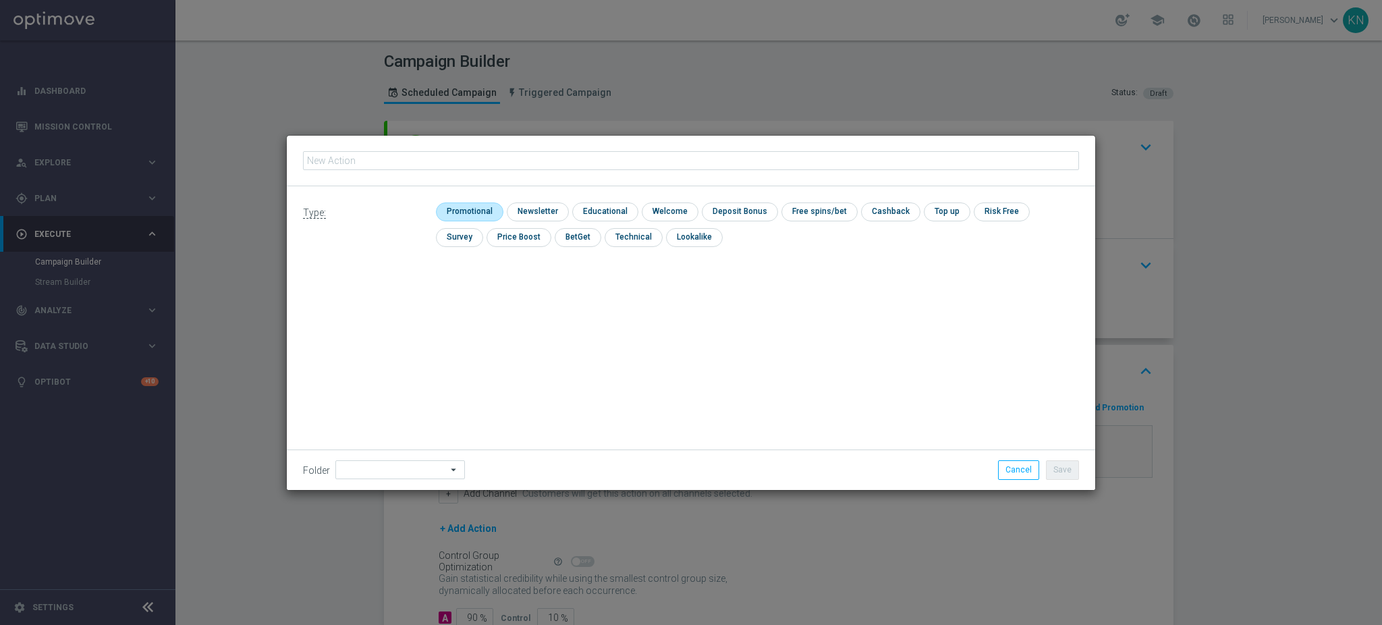
type input "A_MED_TARGET_CASHBACK_TENIS_20DO100_250825_MAIL"
click at [481, 215] on input "checkbox" at bounding box center [468, 211] width 64 height 18
checkbox input "true"
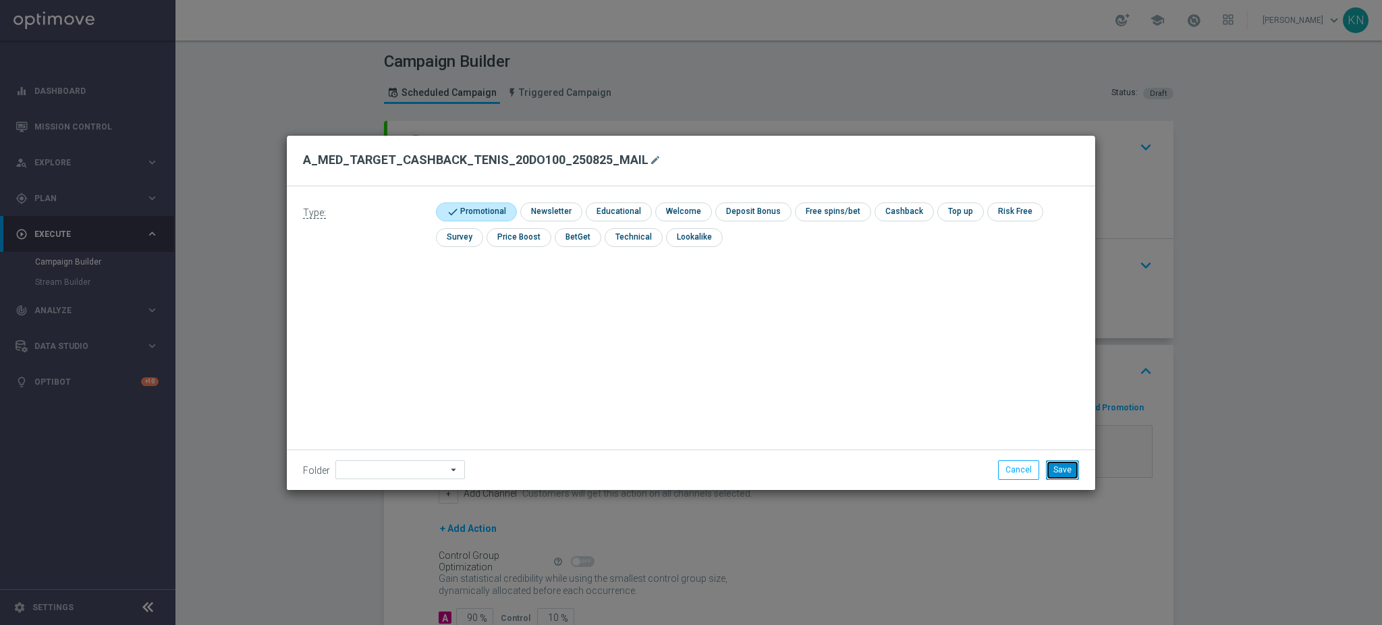
click at [1060, 469] on button "Save" at bounding box center [1062, 469] width 33 height 19
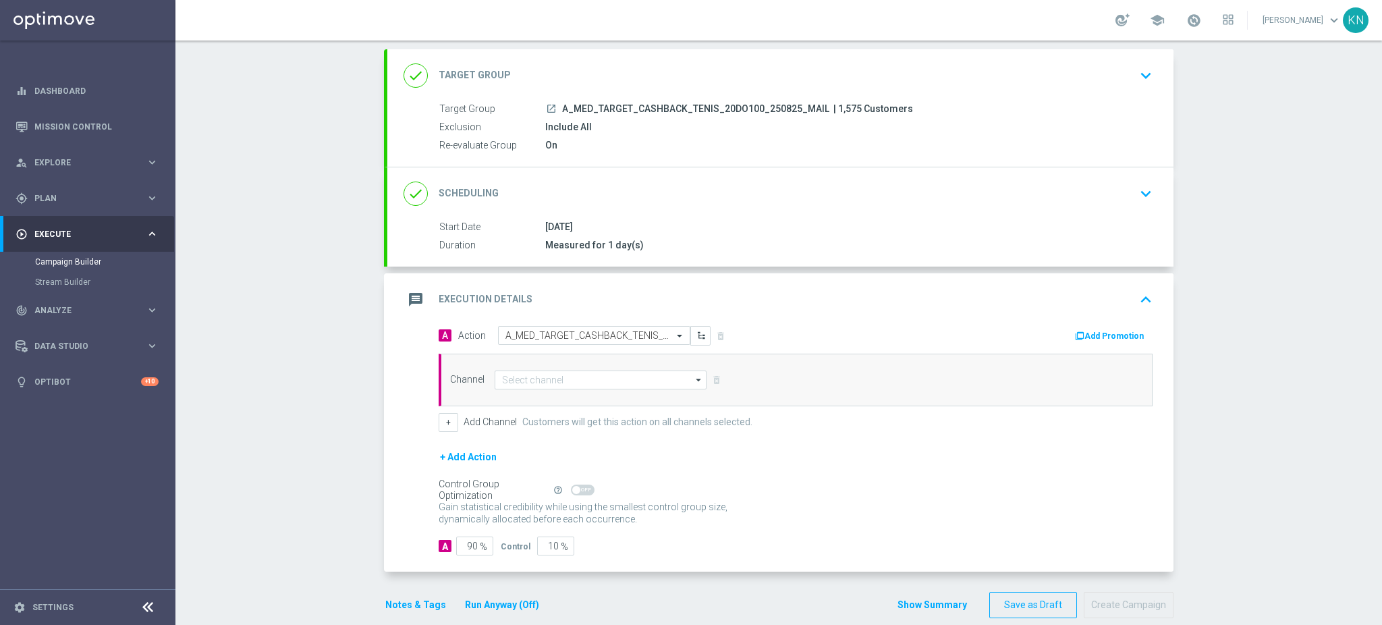
scroll to position [90, 0]
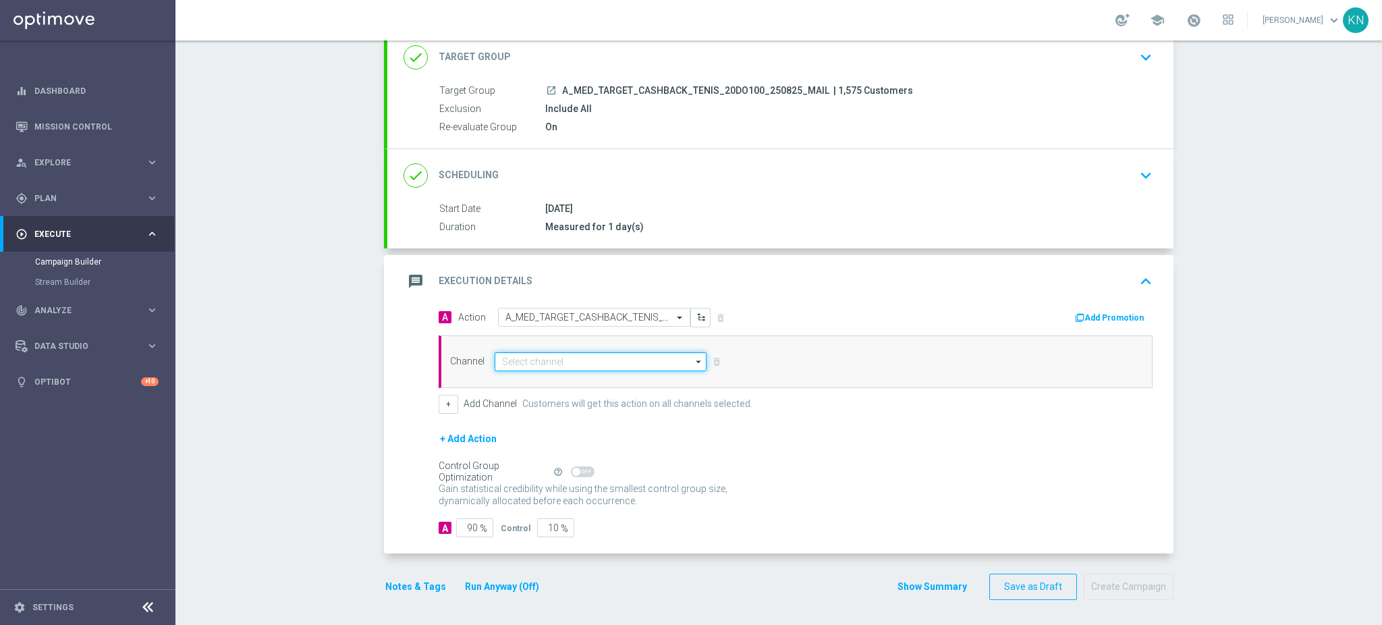
click at [551, 359] on input at bounding box center [601, 361] width 212 height 19
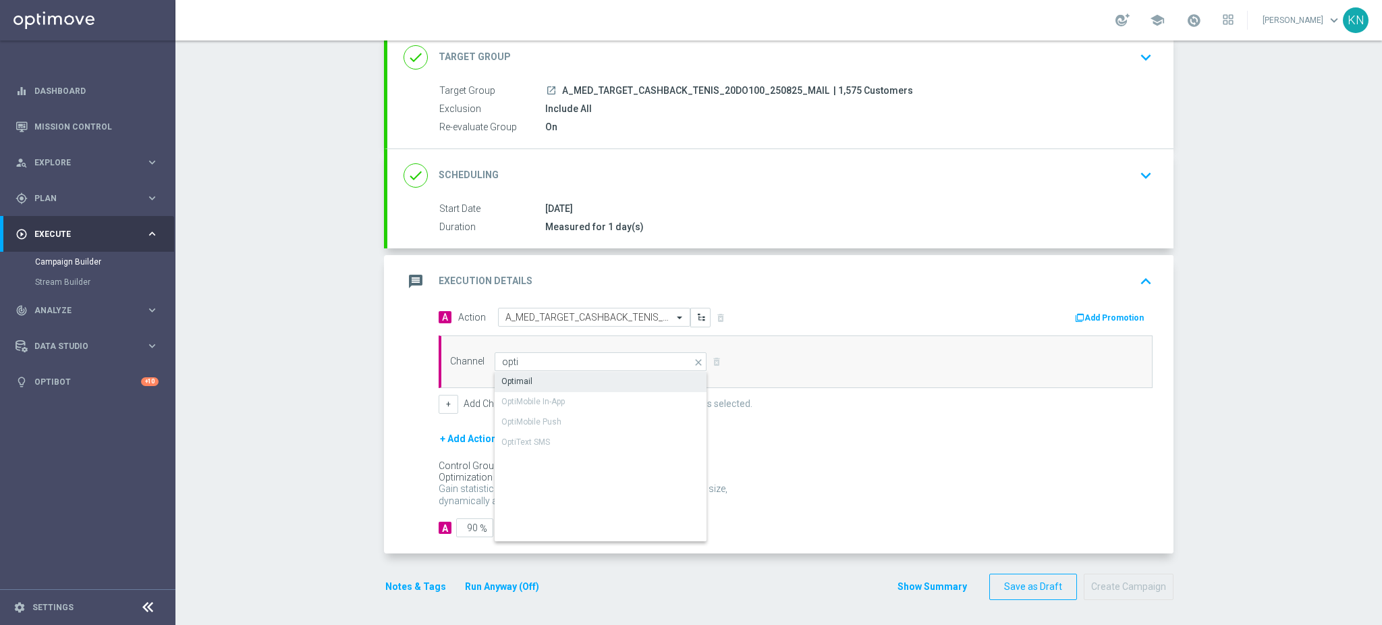
click at [543, 377] on div "Optimail" at bounding box center [601, 381] width 213 height 19
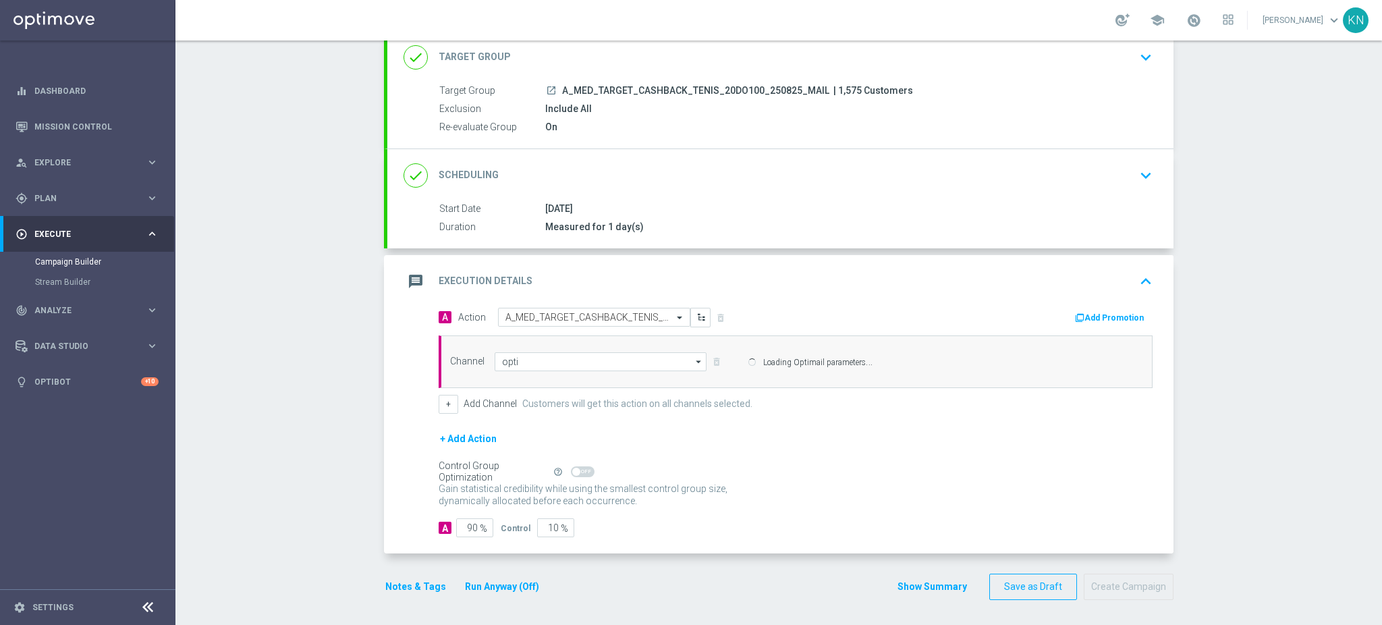
type input "Optimail"
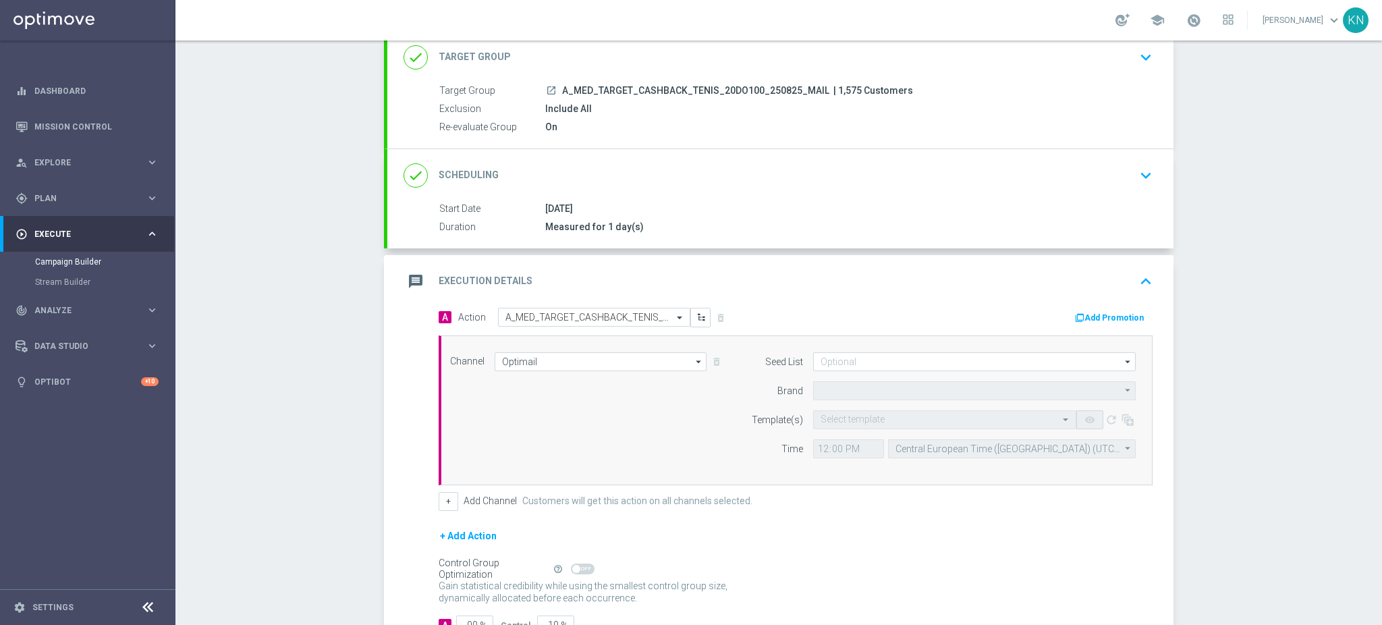
type input "STS"
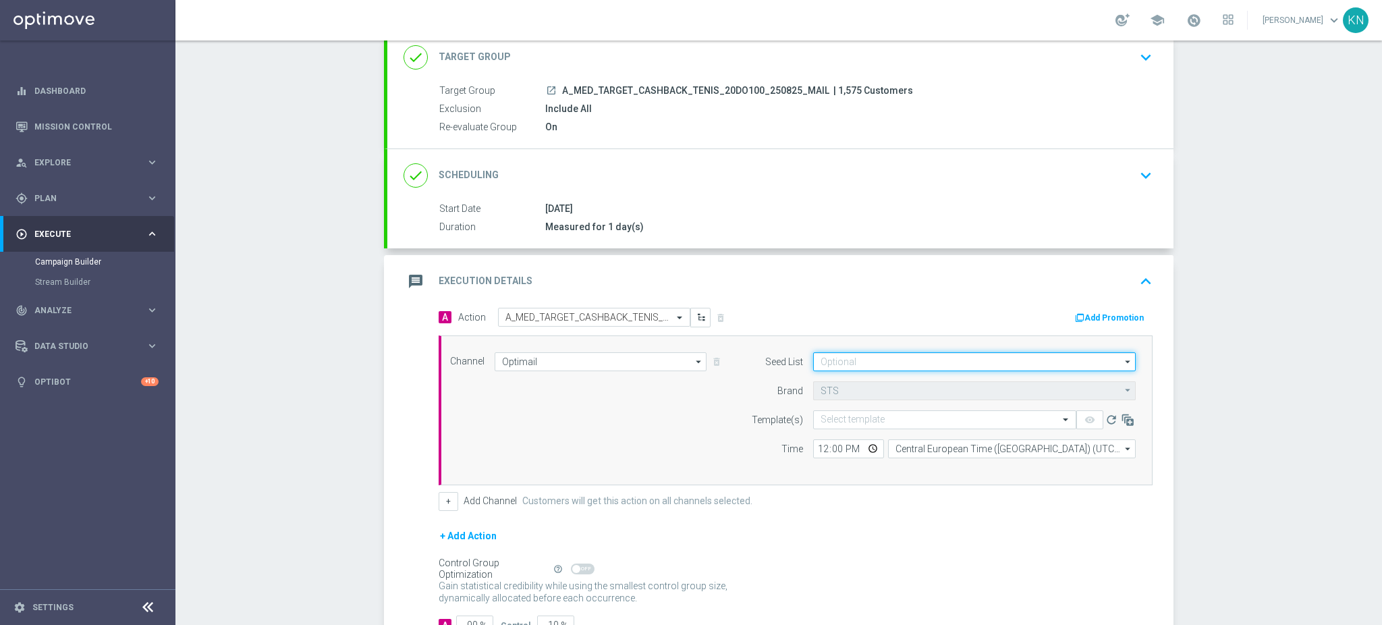
click at [901, 357] on input at bounding box center [974, 361] width 323 height 19
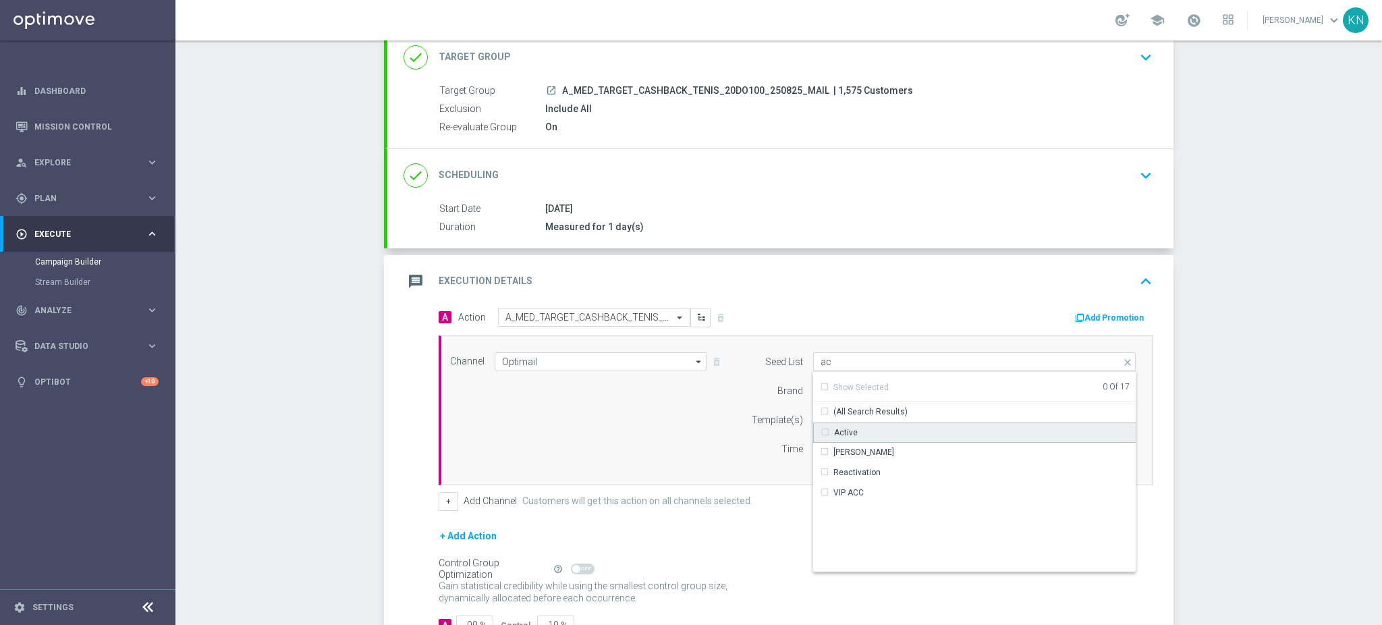
click at [821, 429] on div "Active" at bounding box center [839, 433] width 37 height 12
click at [695, 452] on div "Channel Optimail Optimail arrow_drop_down Drag here to set row groups Drag here…" at bounding box center [793, 410] width 706 height 116
type input "Active"
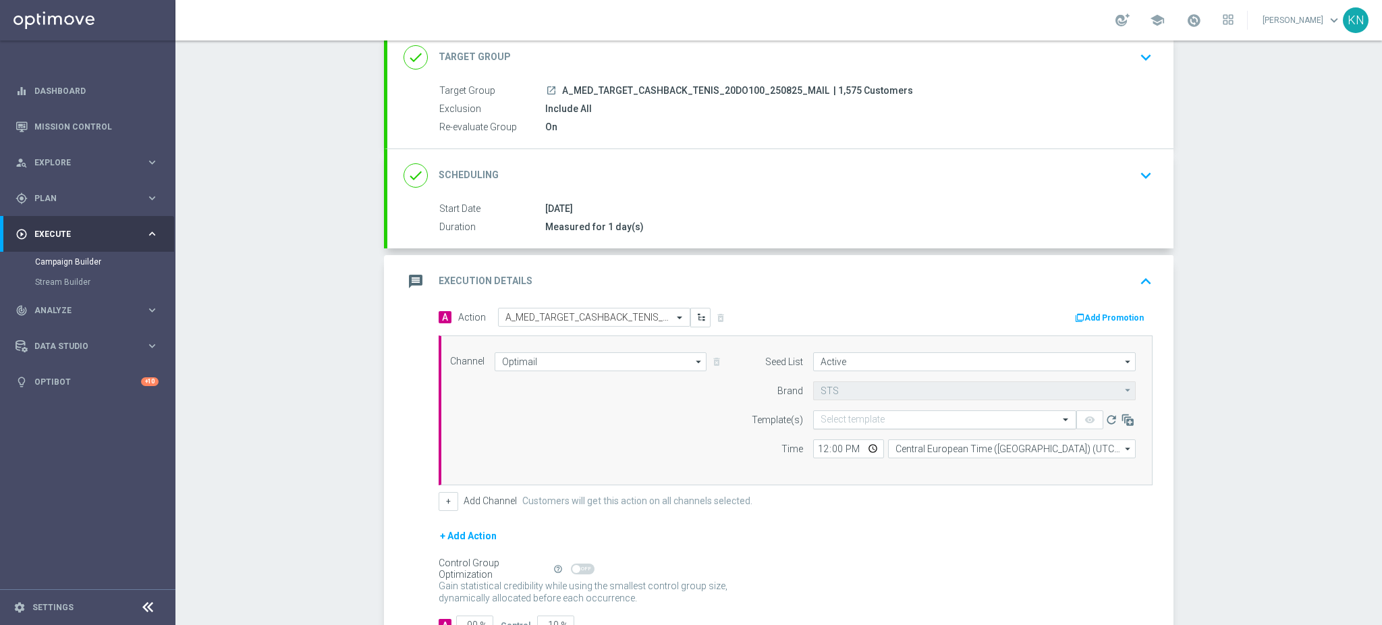
click at [890, 418] on input "text" at bounding box center [931, 419] width 221 height 11
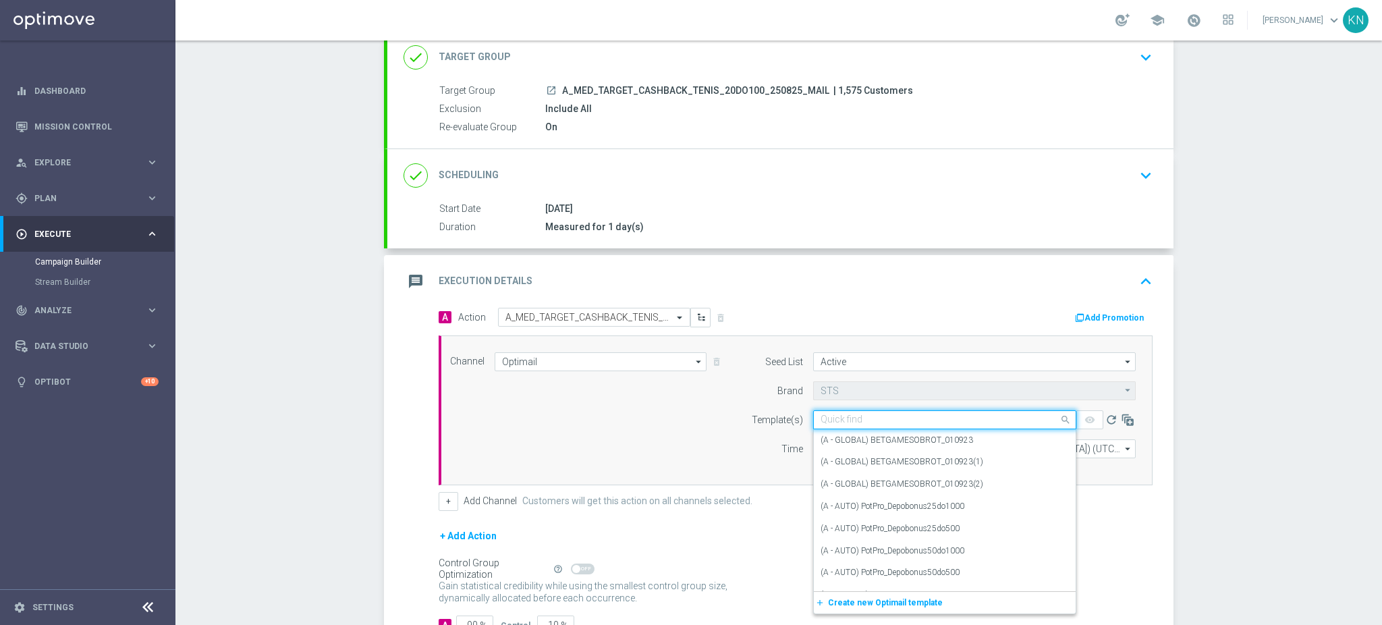
paste input "A_MED_TARGET_CASHBACK_TENIS_20DO100_250825_MAIL"
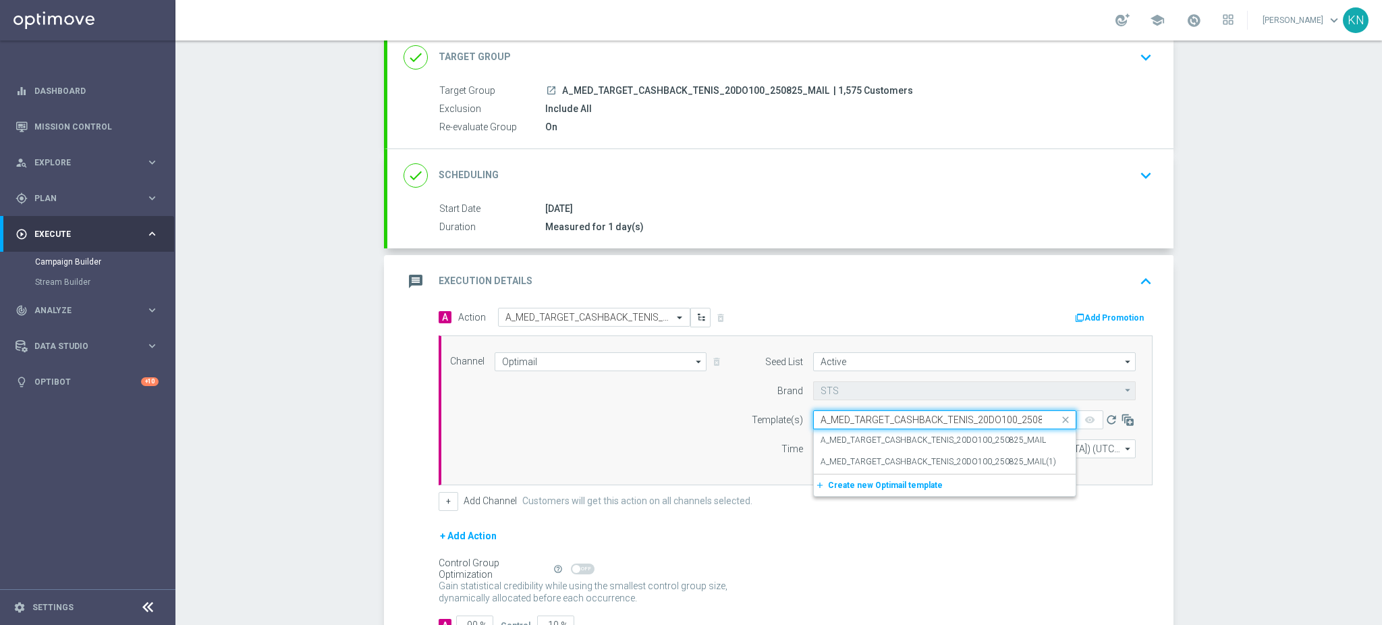
scroll to position [0, 32]
click at [882, 432] on div "A_MED_TARGET_CASHBACK_TENIS_20DO100_250825_MAIL" at bounding box center [945, 440] width 248 height 22
type input "A_MED_TARGET_CASHBACK_TENIS_20DO100_250825_MAIL"
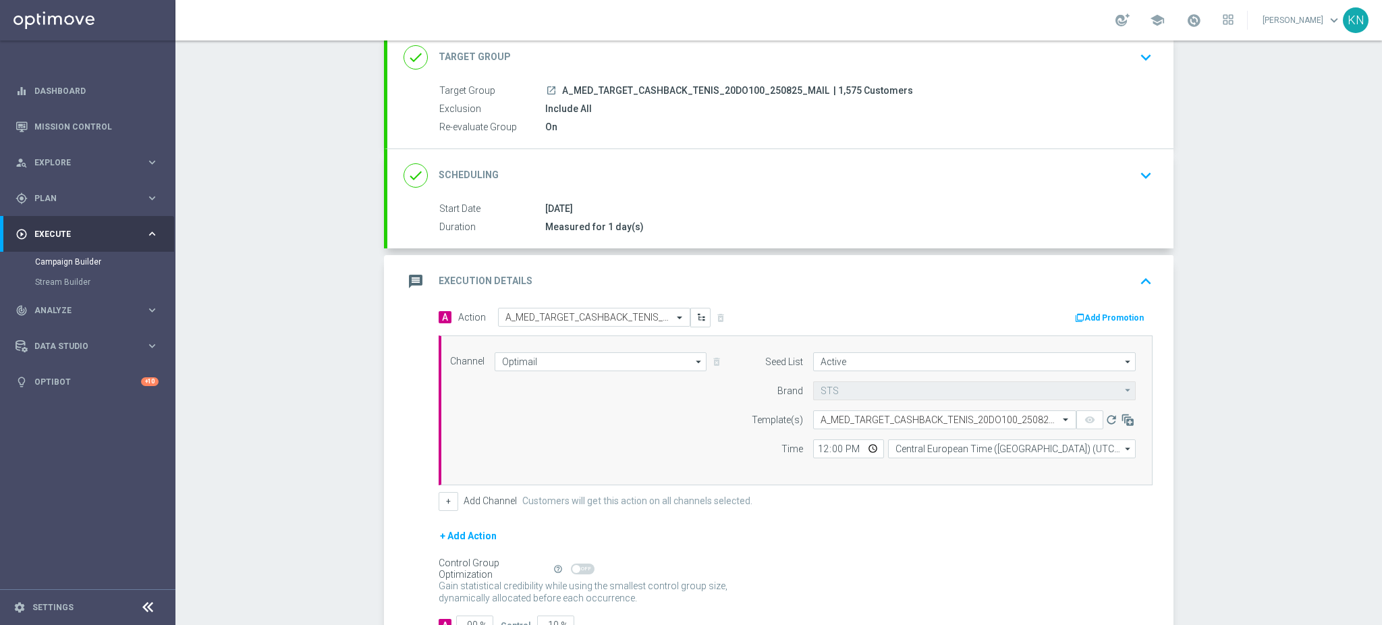
scroll to position [0, 0]
click at [814, 447] on input "12:00" at bounding box center [848, 448] width 71 height 19
type input "12:51"
type input "12:15"
click at [869, 478] on div "Channel Optimail Optimail arrow_drop_down Drag here to set row groups Drag here…" at bounding box center [796, 410] width 714 height 150
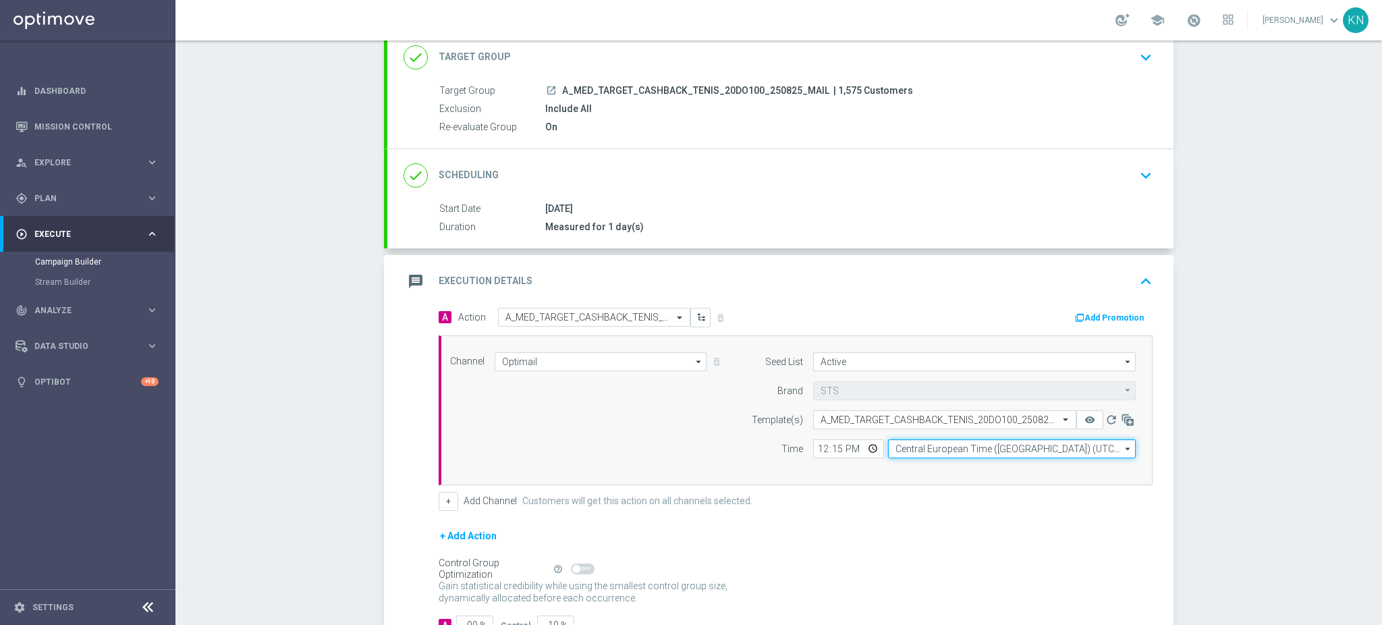
click at [950, 445] on input "Central European Time ([GEOGRAPHIC_DATA]) (UTC +02:00)" at bounding box center [1012, 448] width 248 height 19
click at [946, 468] on div "Central European Time ([GEOGRAPHIC_DATA]) (UTC +02:00)" at bounding box center [1005, 468] width 221 height 12
type input "Central European Time ([GEOGRAPHIC_DATA]) (UTC +02:00)"
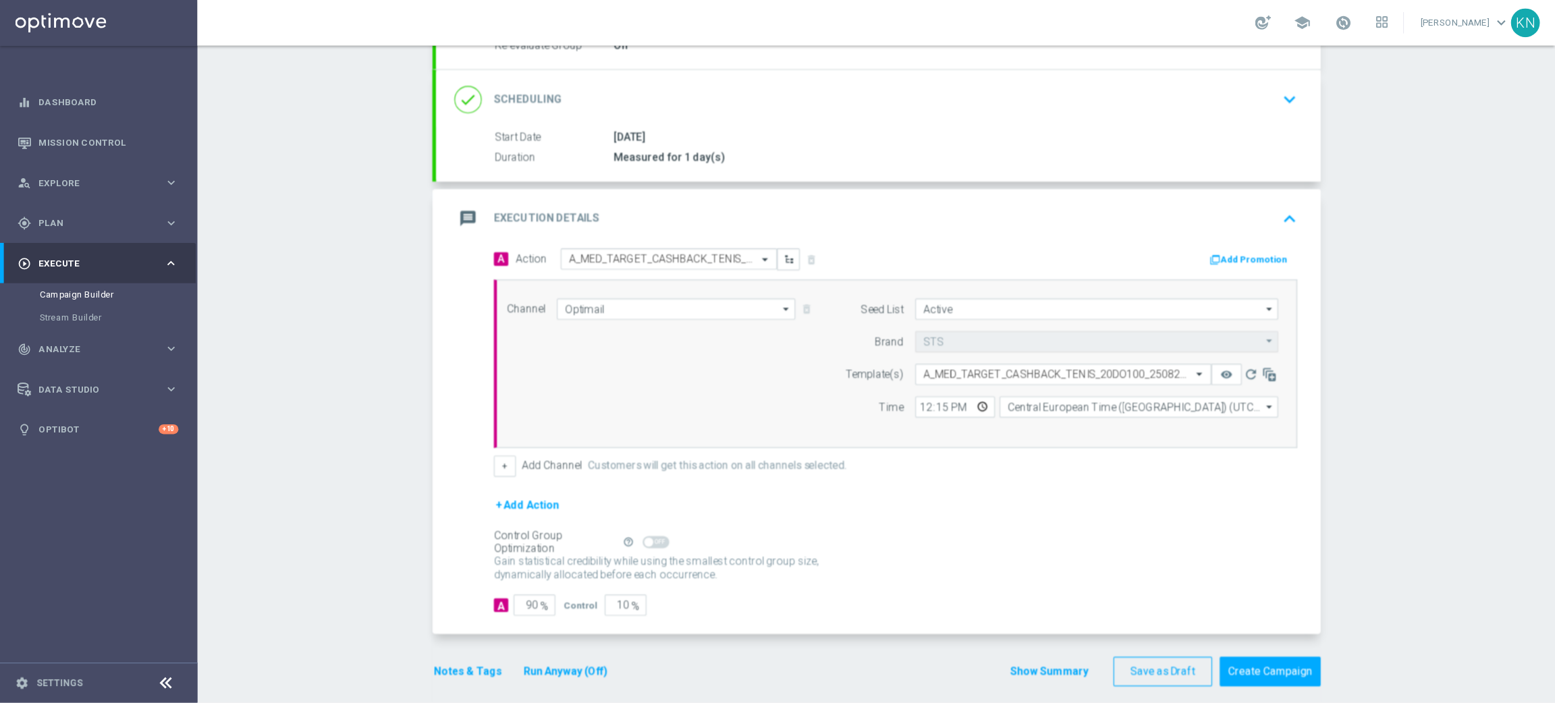
scroll to position [182, 0]
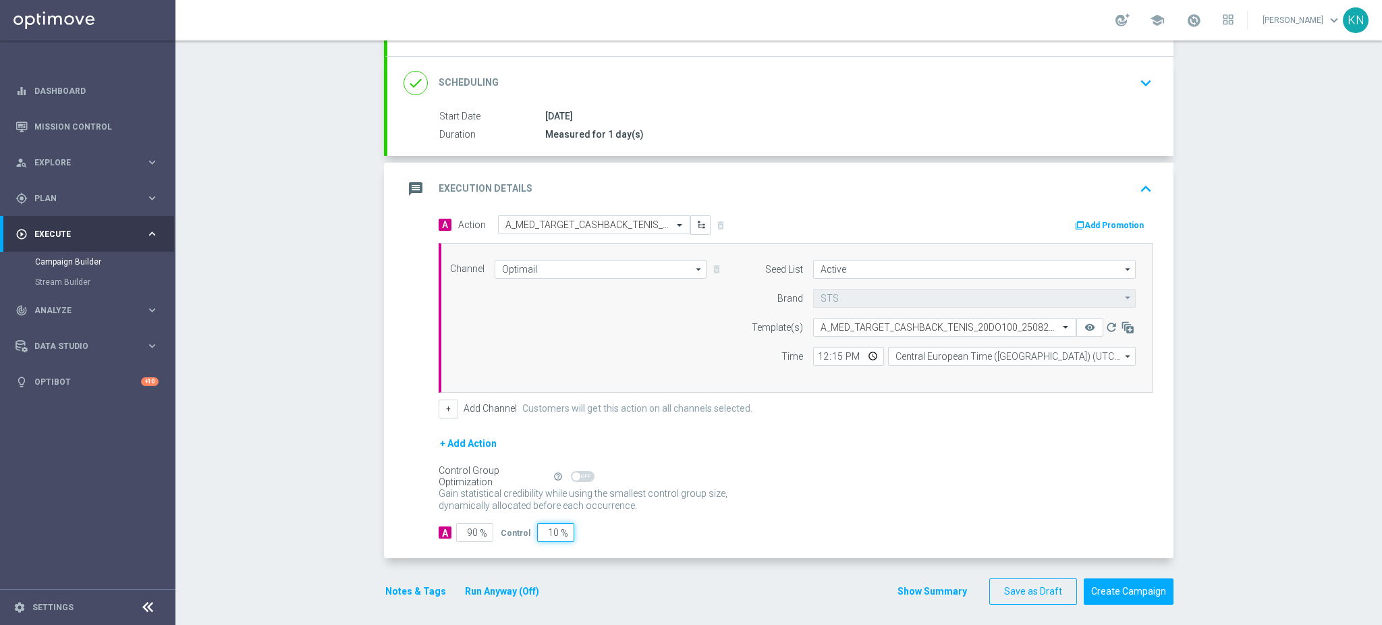
click at [542, 533] on input "10" at bounding box center [555, 532] width 37 height 19
type input "2"
type input "98"
type input "2"
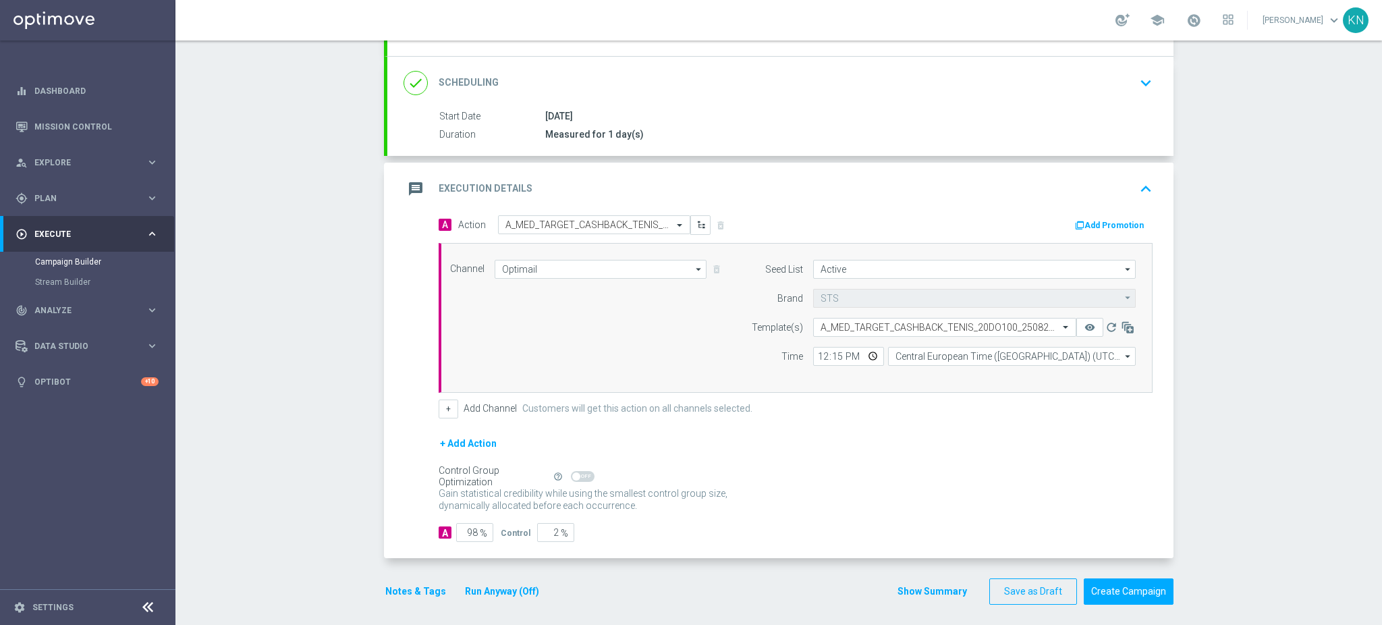
click at [567, 439] on div "+ Add Action" at bounding box center [796, 452] width 714 height 34
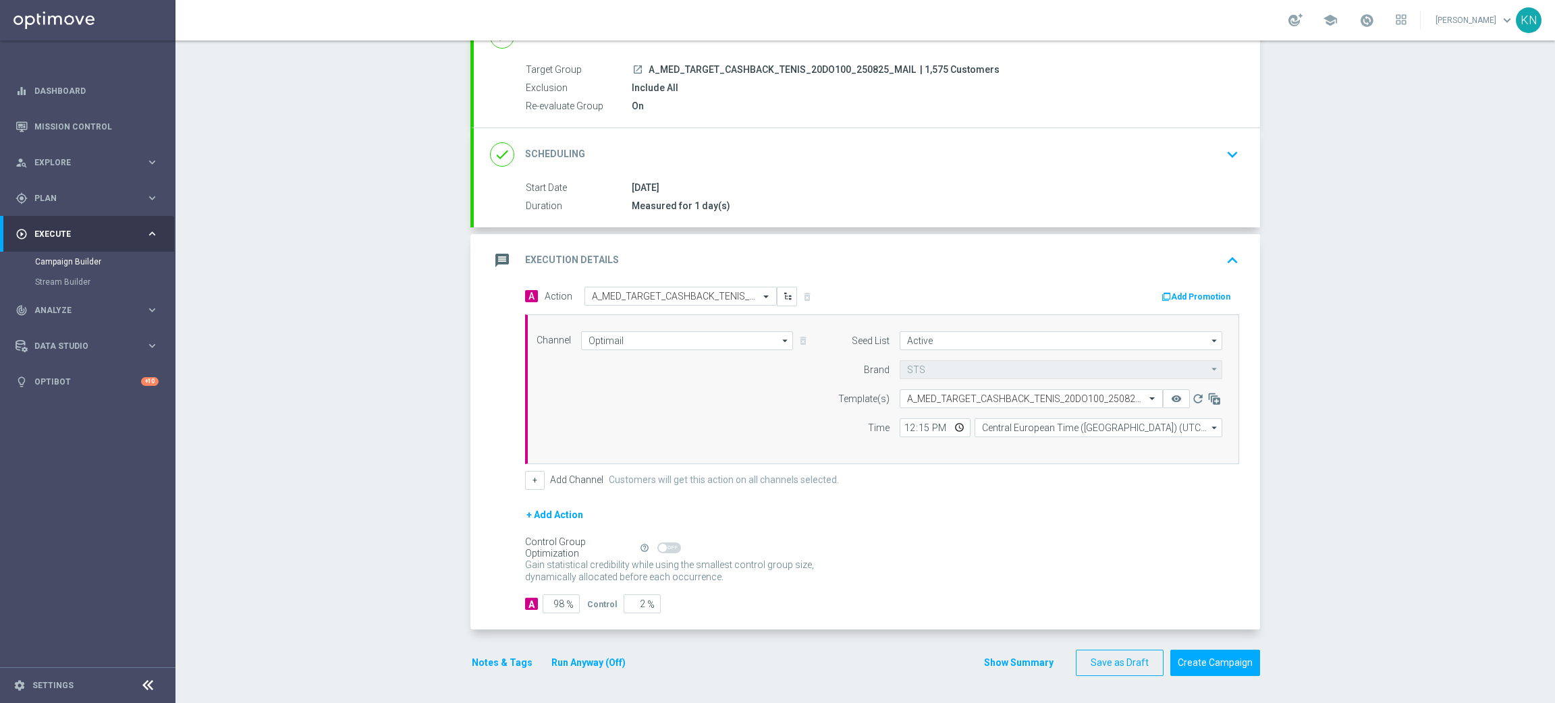
click at [496, 661] on button "Notes & Tags" at bounding box center [501, 663] width 63 height 17
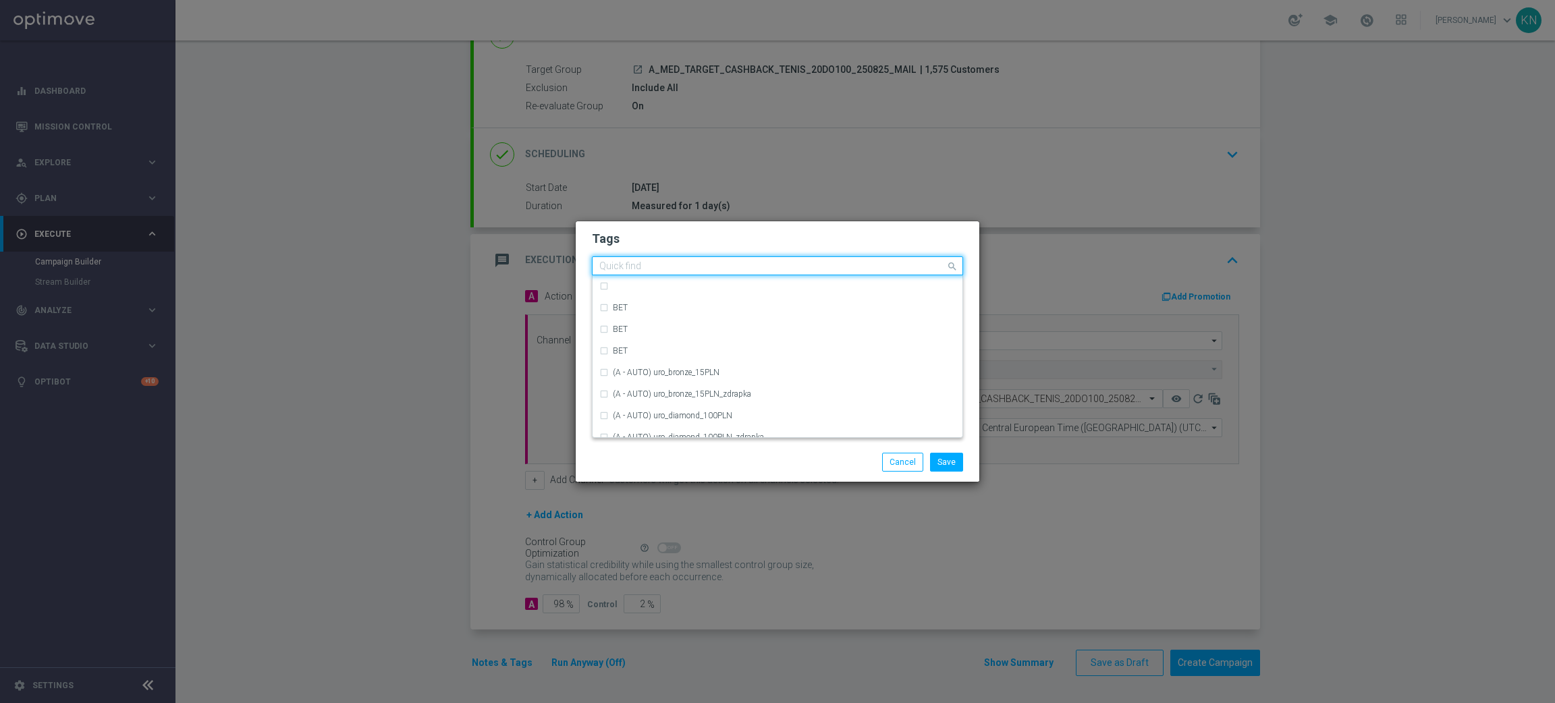
click at [763, 259] on div "Quick find" at bounding box center [769, 266] width 353 height 17
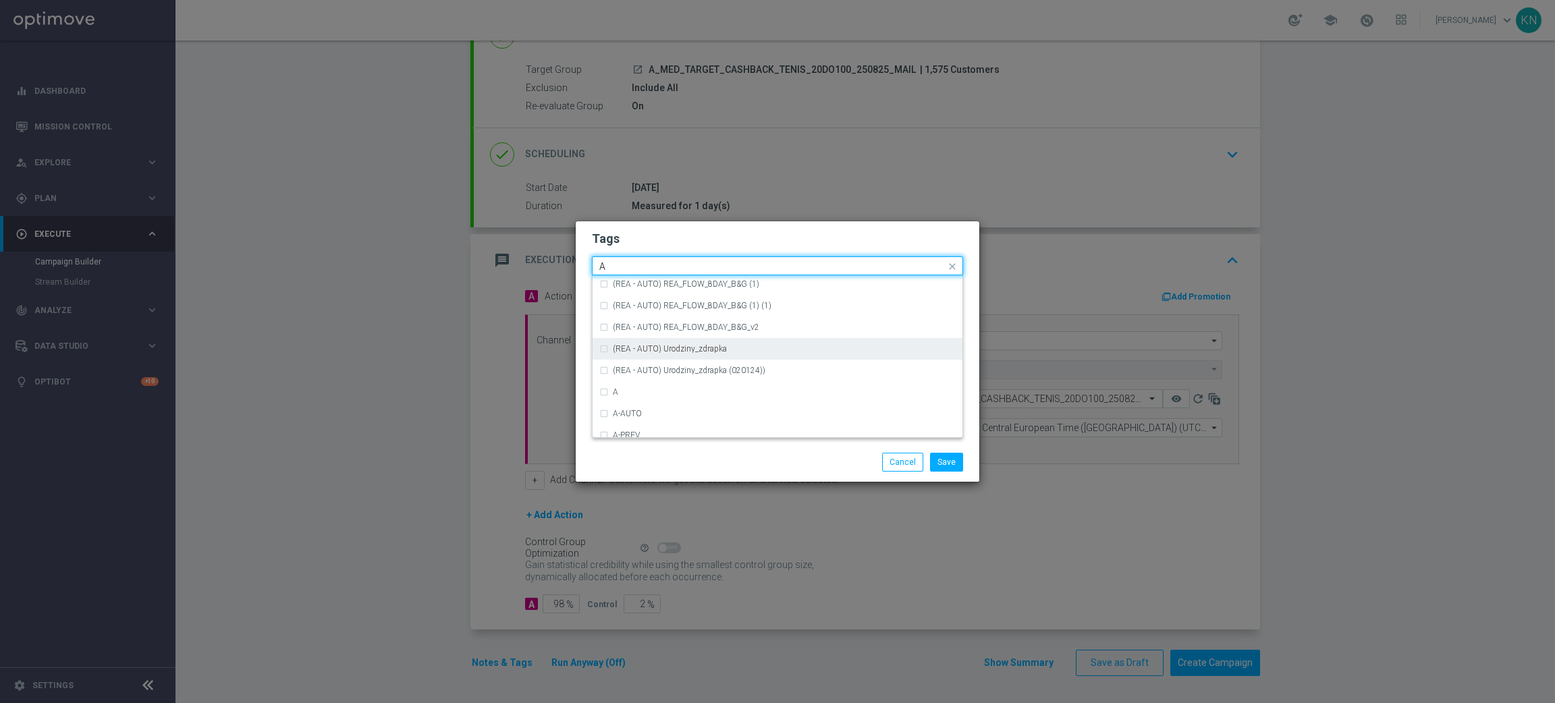
scroll to position [1569, 0]
click at [633, 376] on div "A" at bounding box center [784, 380] width 343 height 8
type input "A"
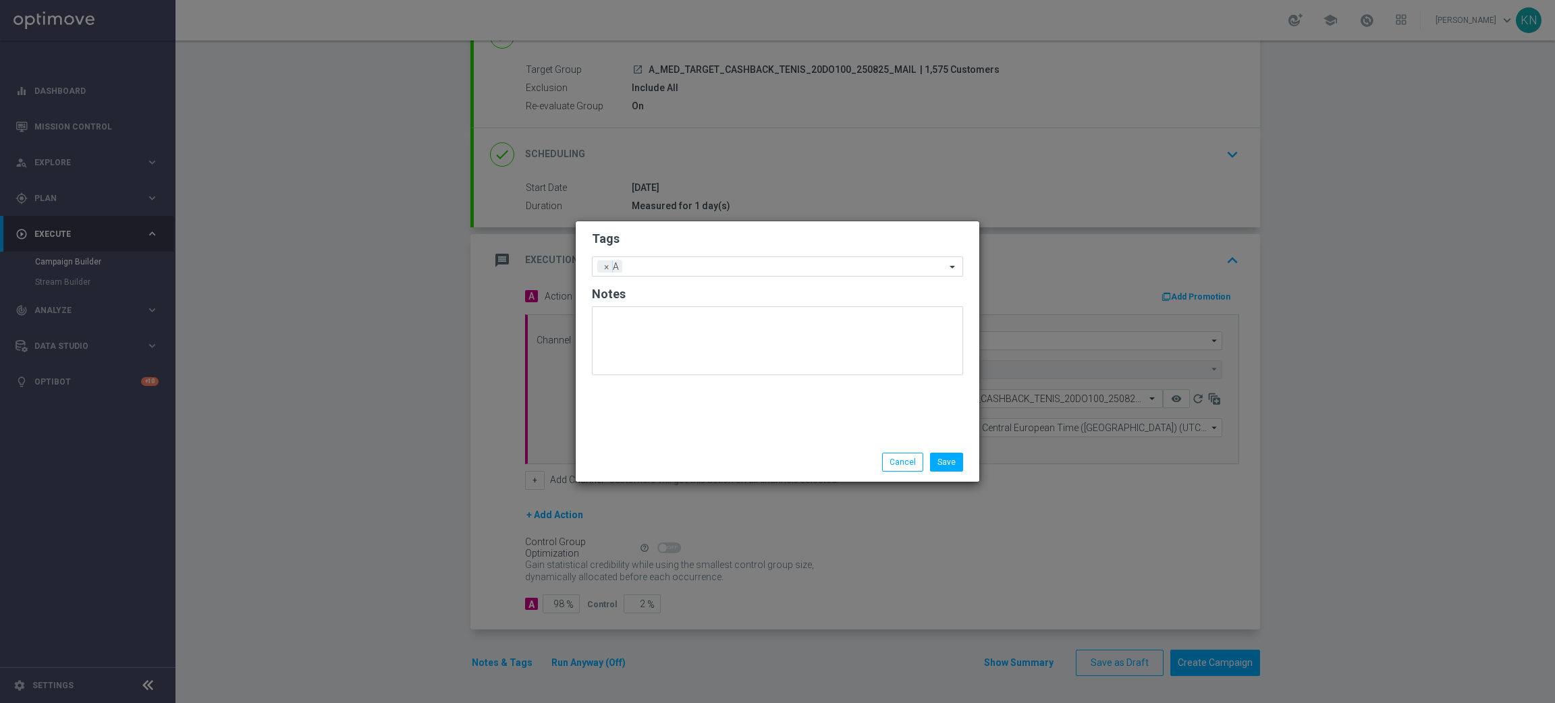
click at [695, 227] on form "Tags Add a new tag × A Notes" at bounding box center [777, 306] width 371 height 158
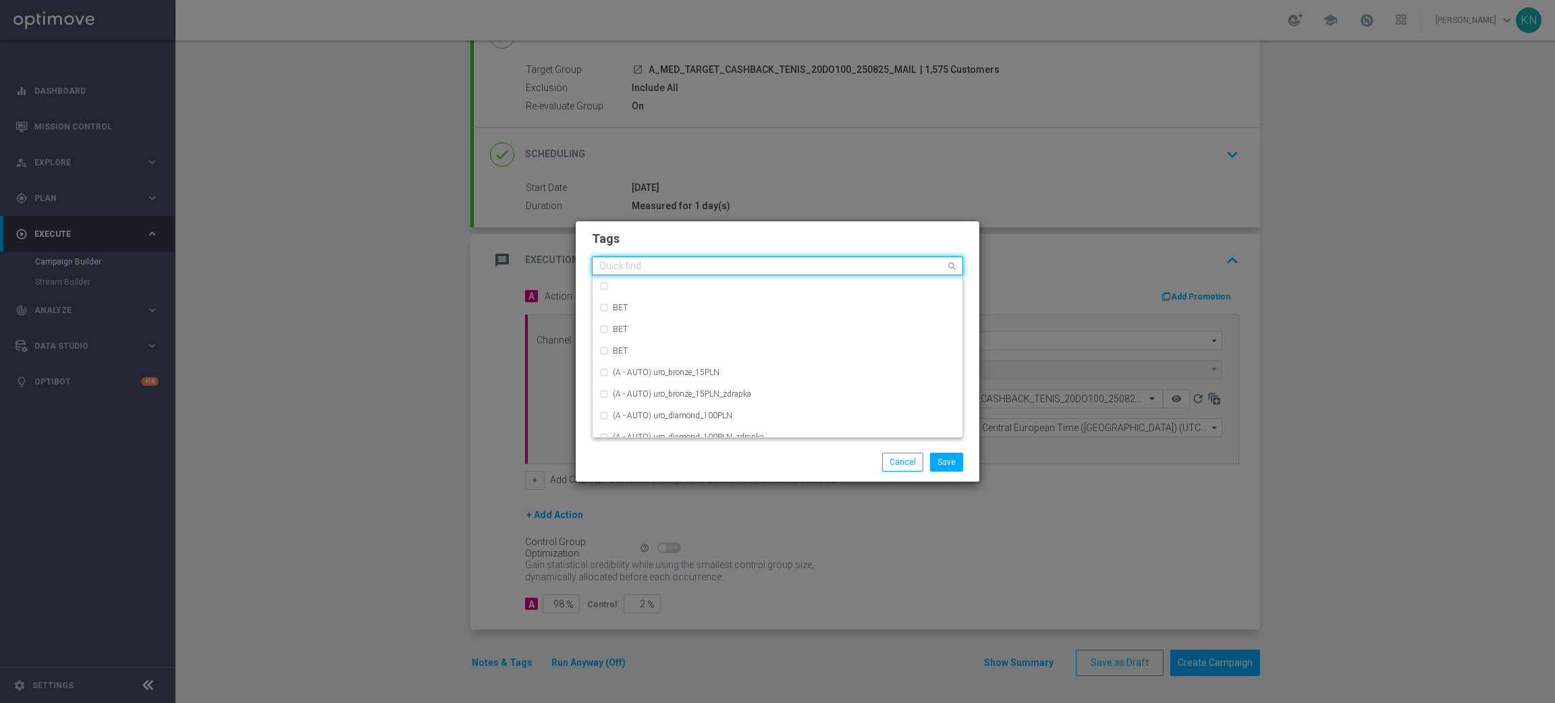
click at [685, 267] on input "text" at bounding box center [772, 266] width 346 height 11
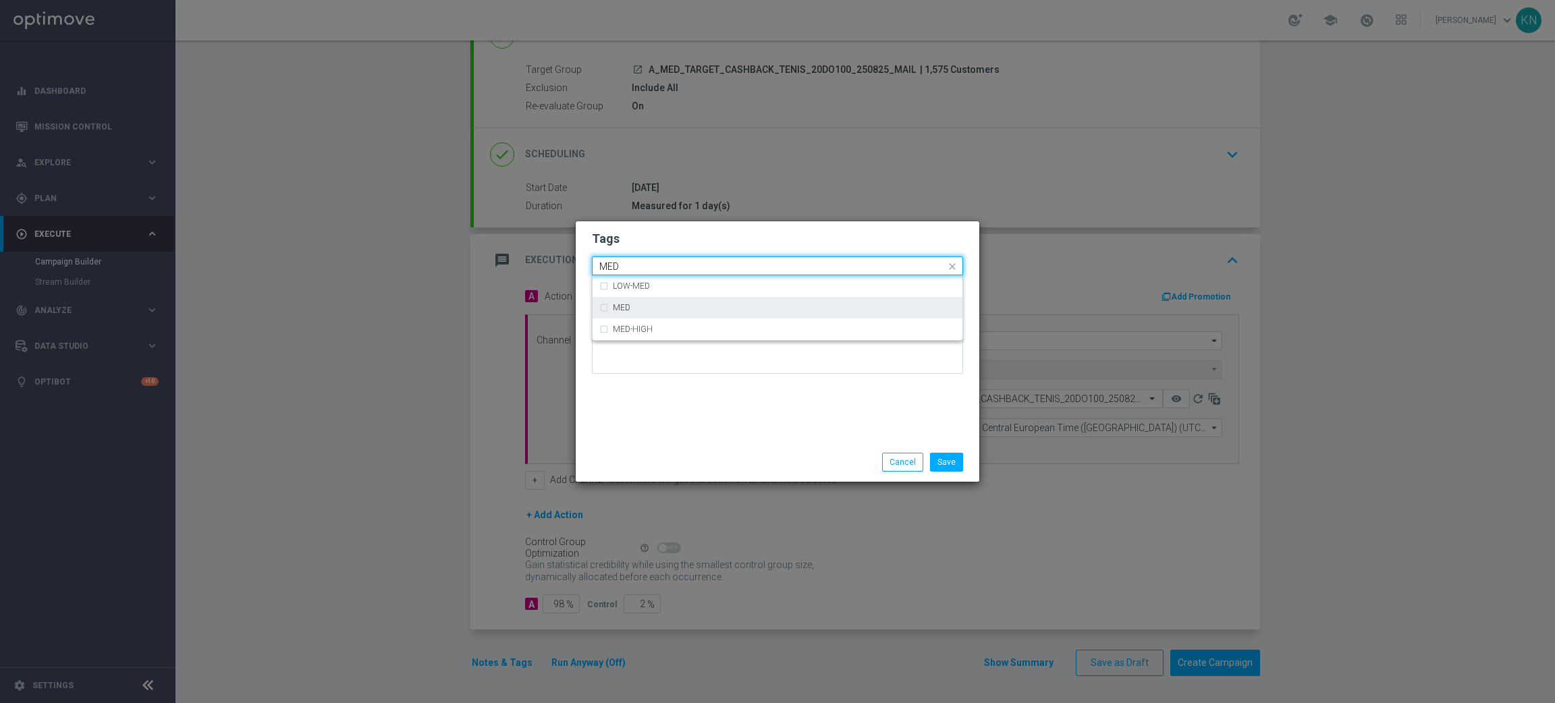
click at [638, 298] on div "MED" at bounding box center [777, 308] width 356 height 22
type input "MED"
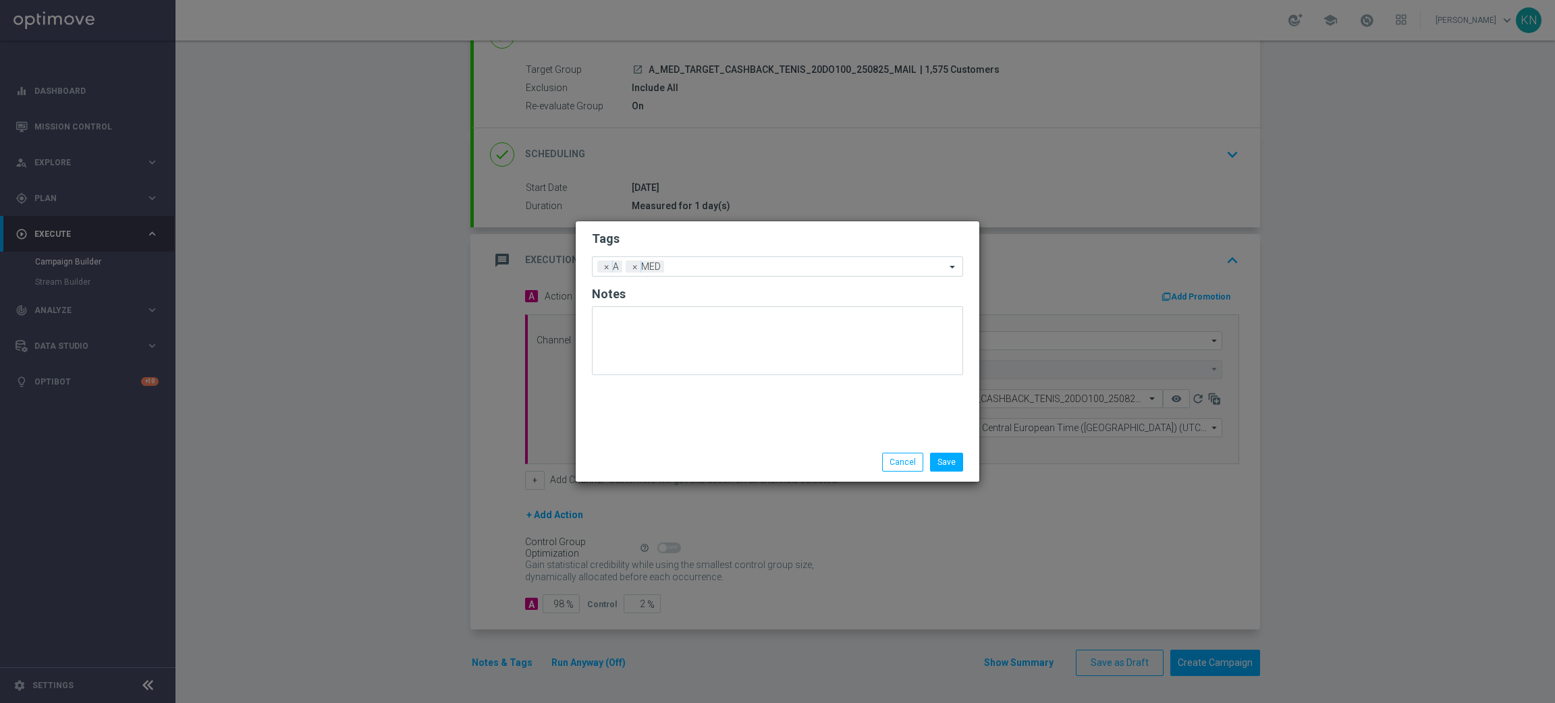
click at [713, 241] on h2 "Tags" at bounding box center [777, 239] width 371 height 16
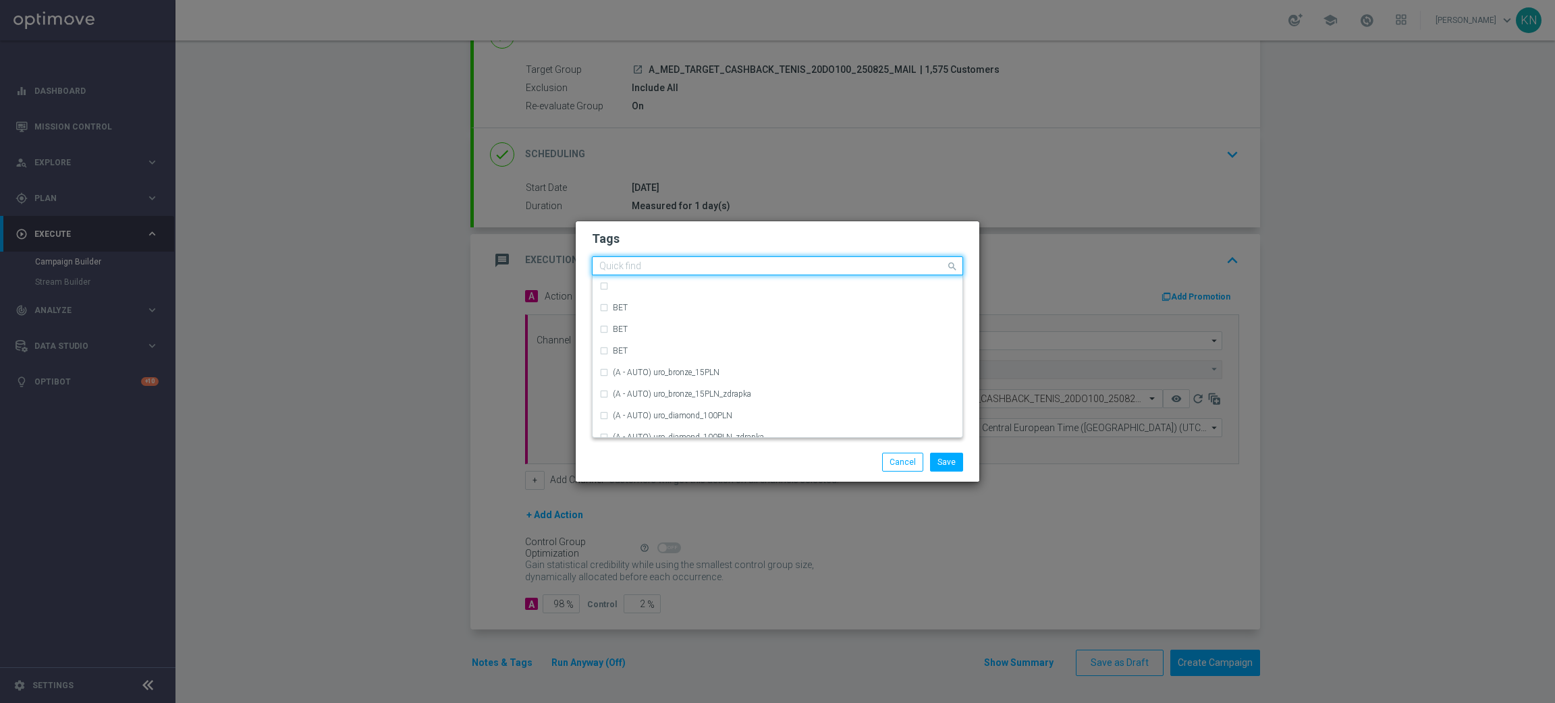
click at [720, 261] on input "text" at bounding box center [772, 266] width 346 height 11
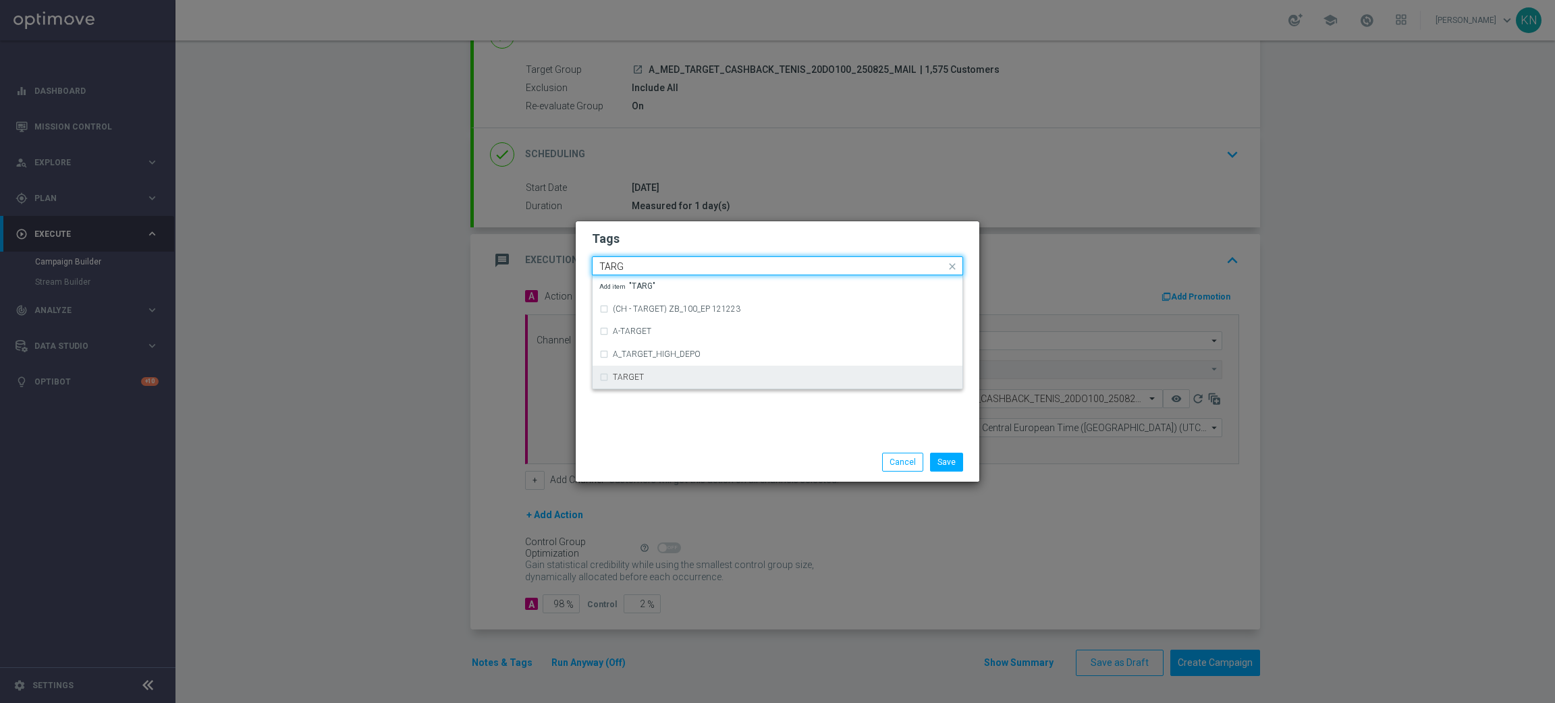
click at [621, 379] on label "TARGET" at bounding box center [628, 377] width 31 height 8
type input "TARG"
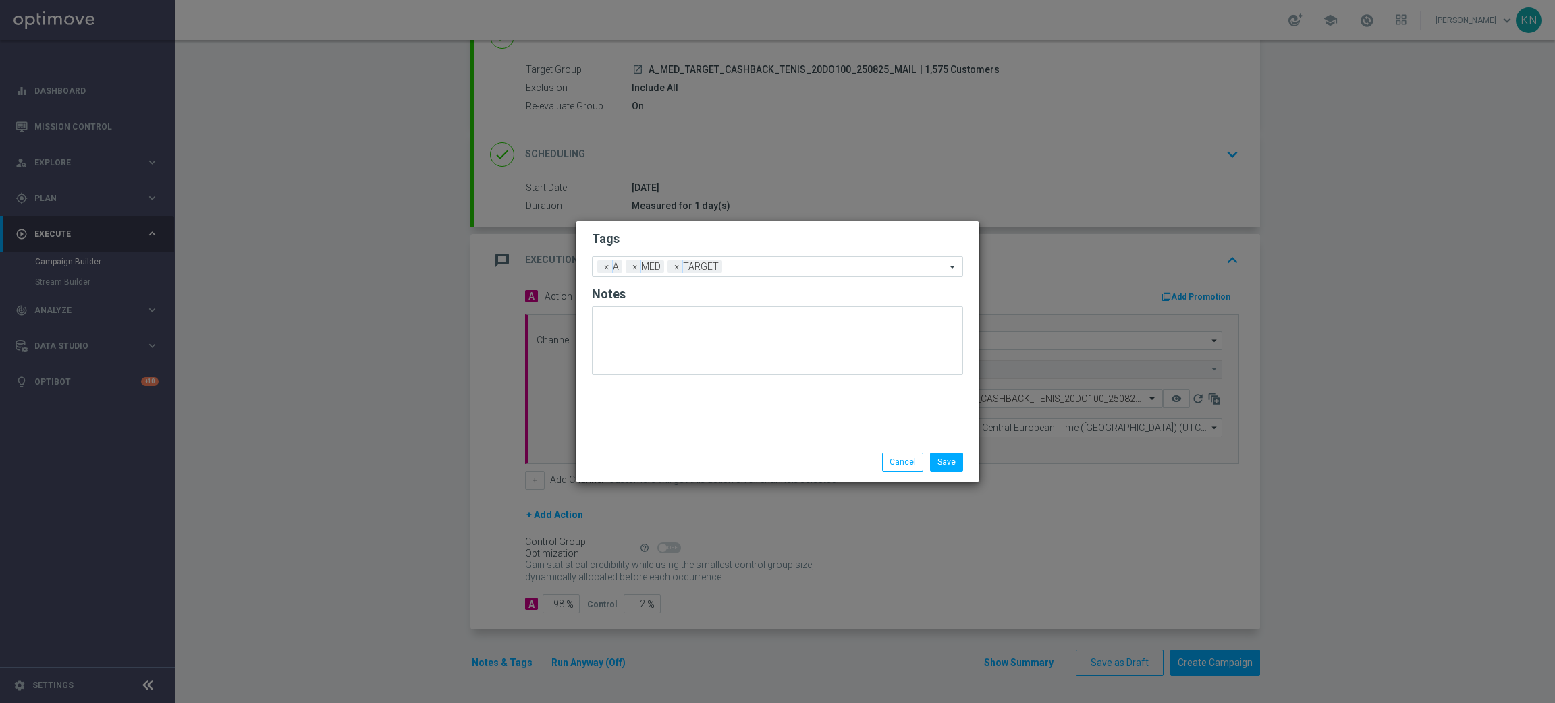
click at [747, 231] on h2 "Tags" at bounding box center [777, 239] width 371 height 16
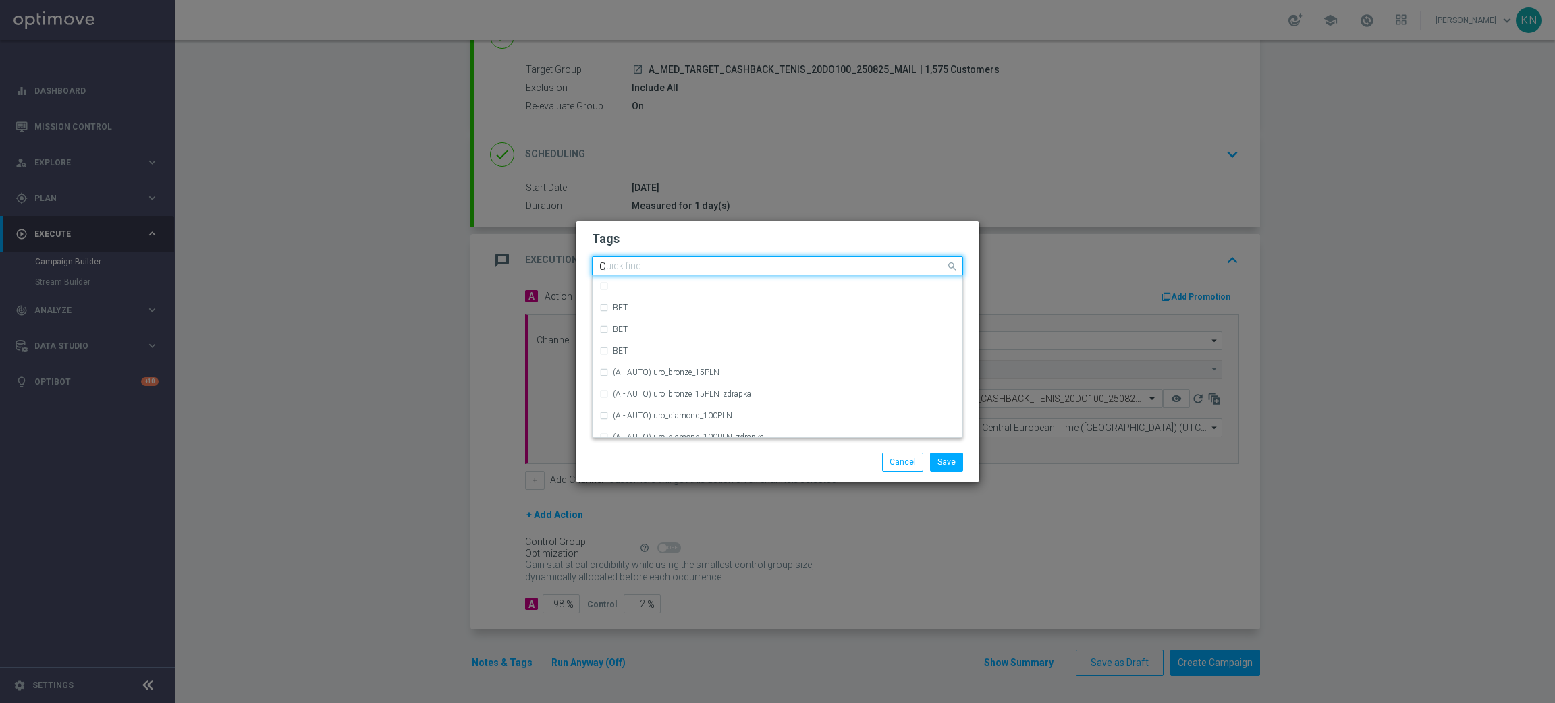
click at [743, 267] on input "C" at bounding box center [772, 266] width 346 height 11
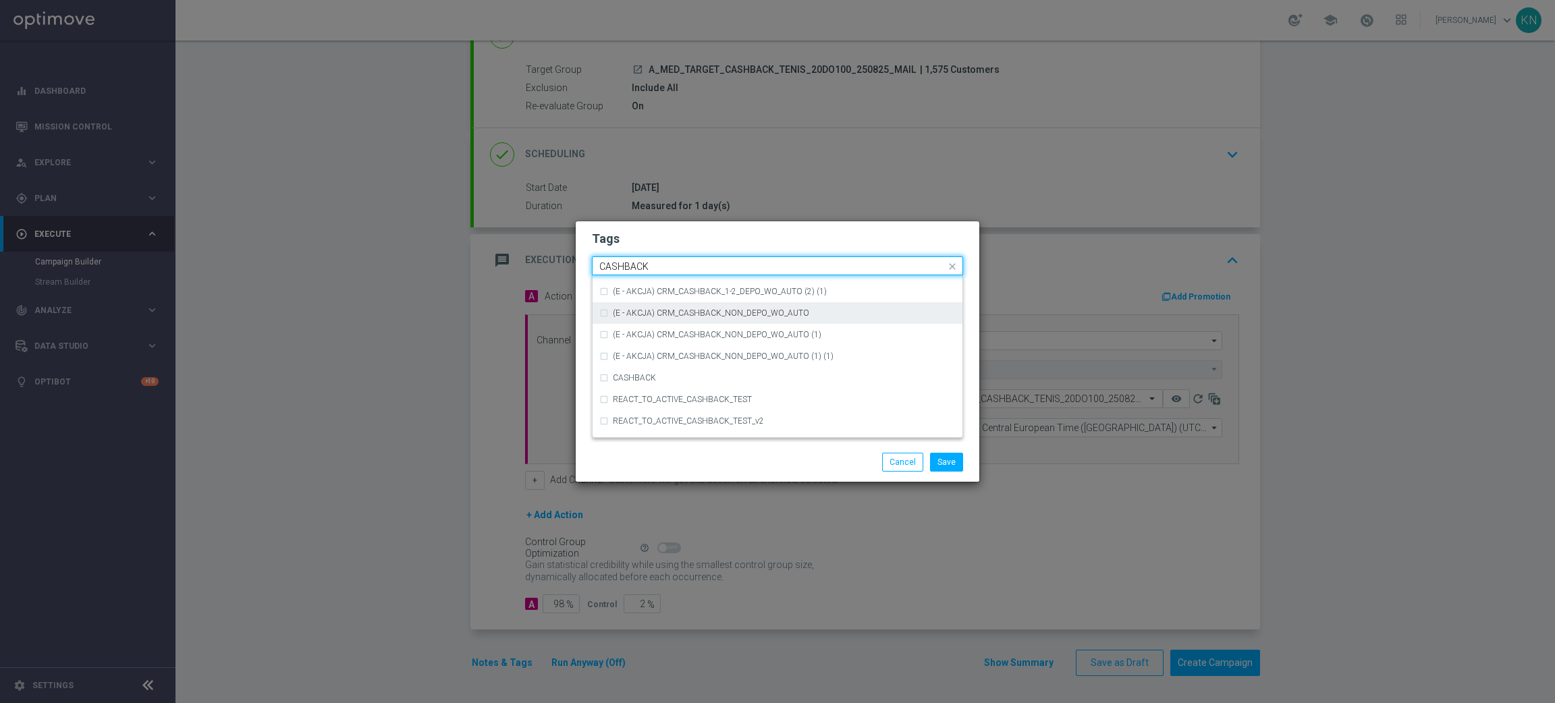
scroll to position [201, 0]
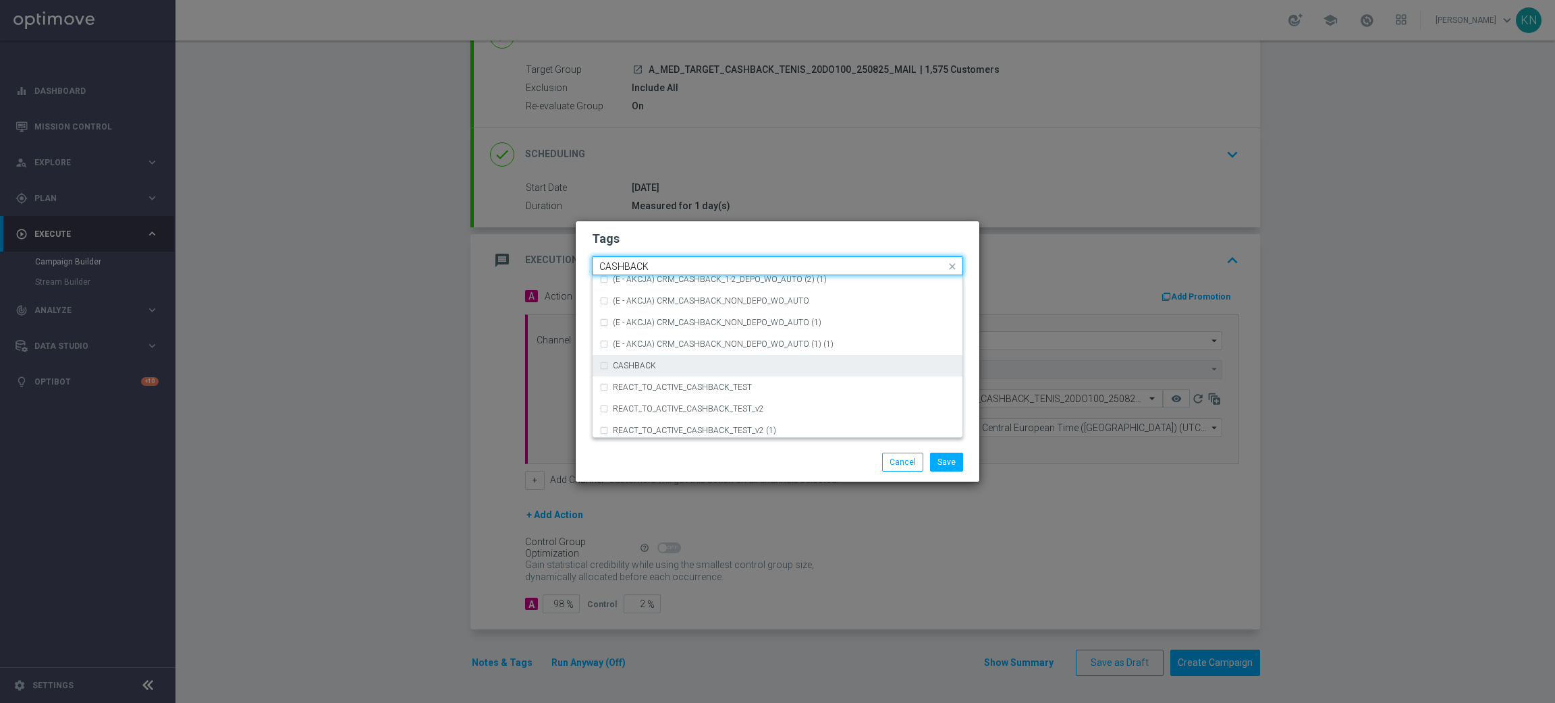
click at [685, 356] on div "CASHBACK" at bounding box center [777, 366] width 356 height 22
type input "CASHBACK"
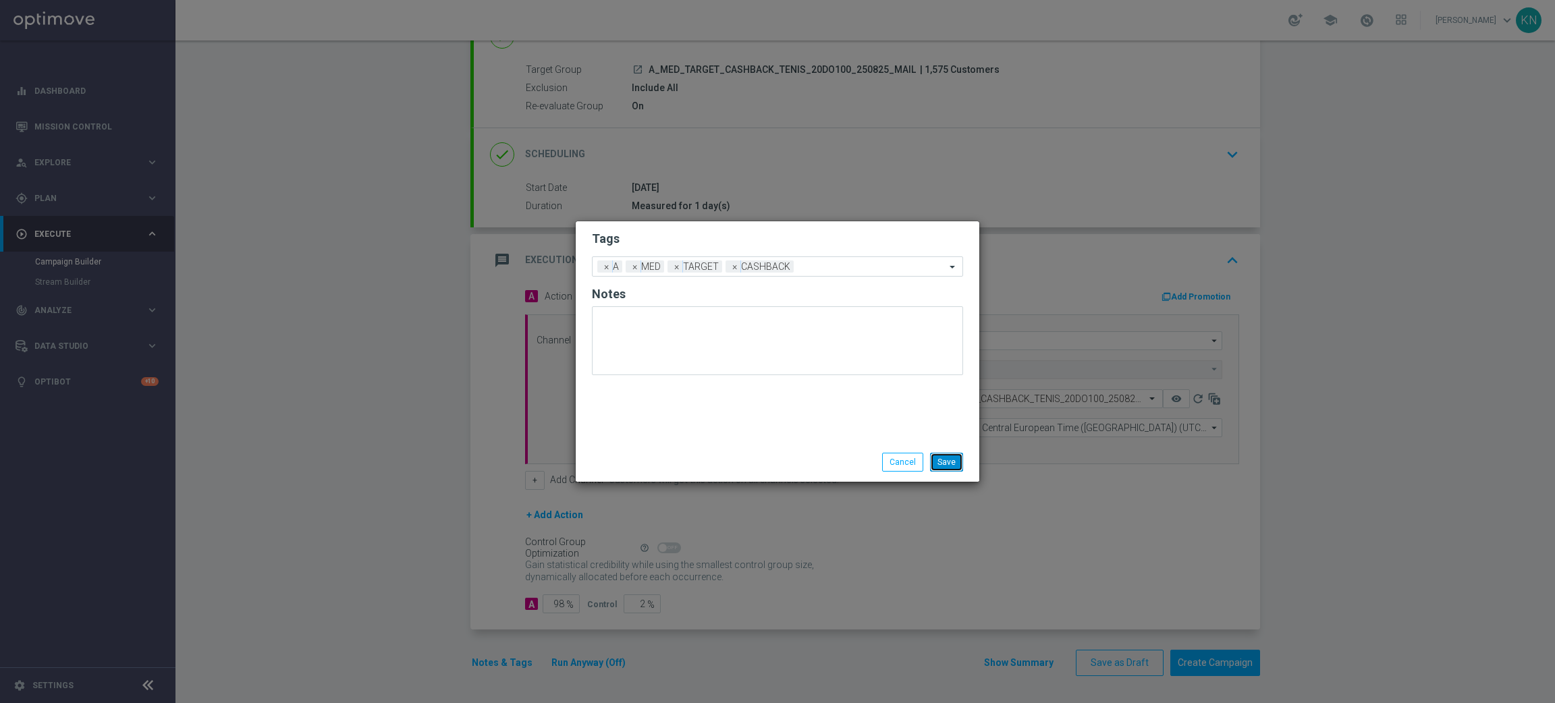
click at [956, 460] on button "Save" at bounding box center [946, 462] width 33 height 19
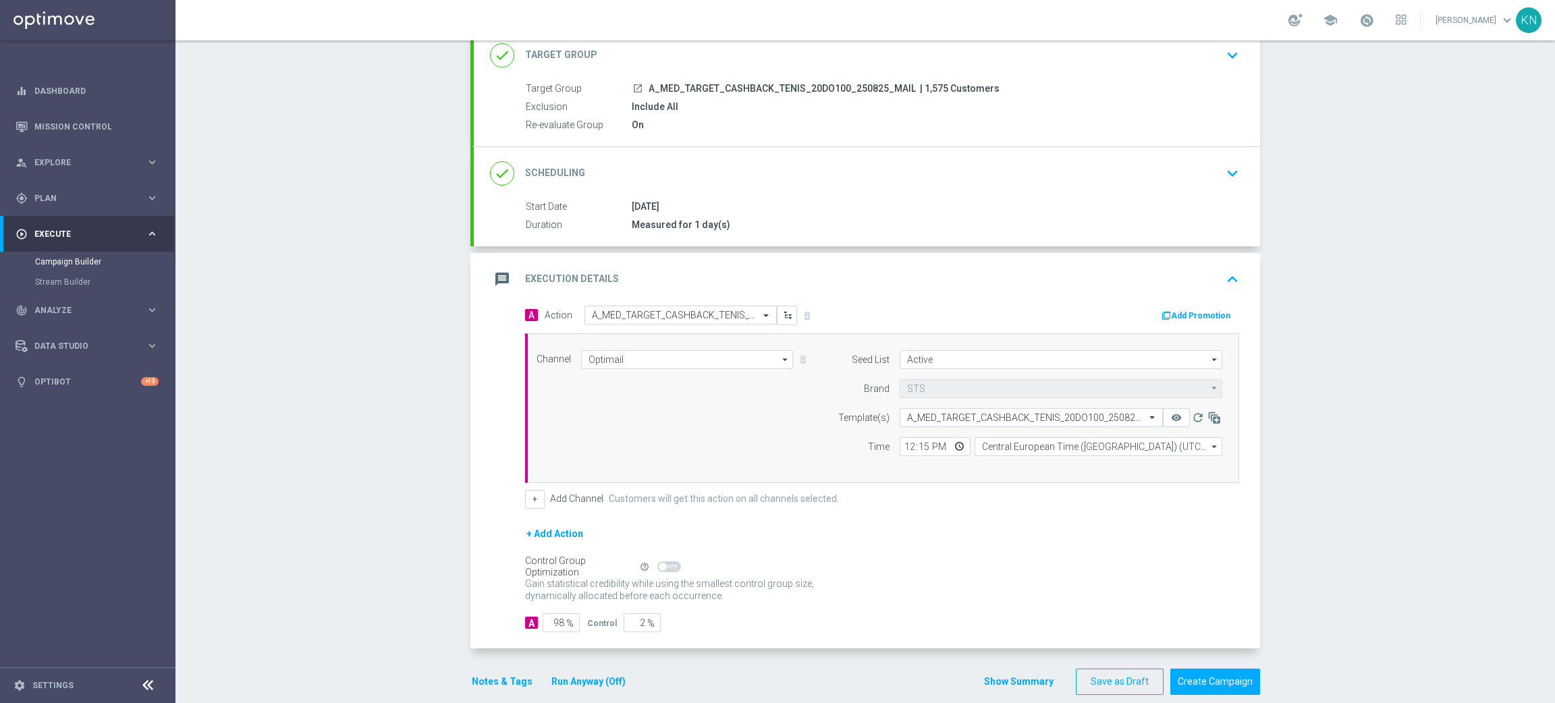
scroll to position [91, 0]
click at [950, 184] on div "done Scheduling keyboard_arrow_down" at bounding box center [867, 174] width 754 height 26
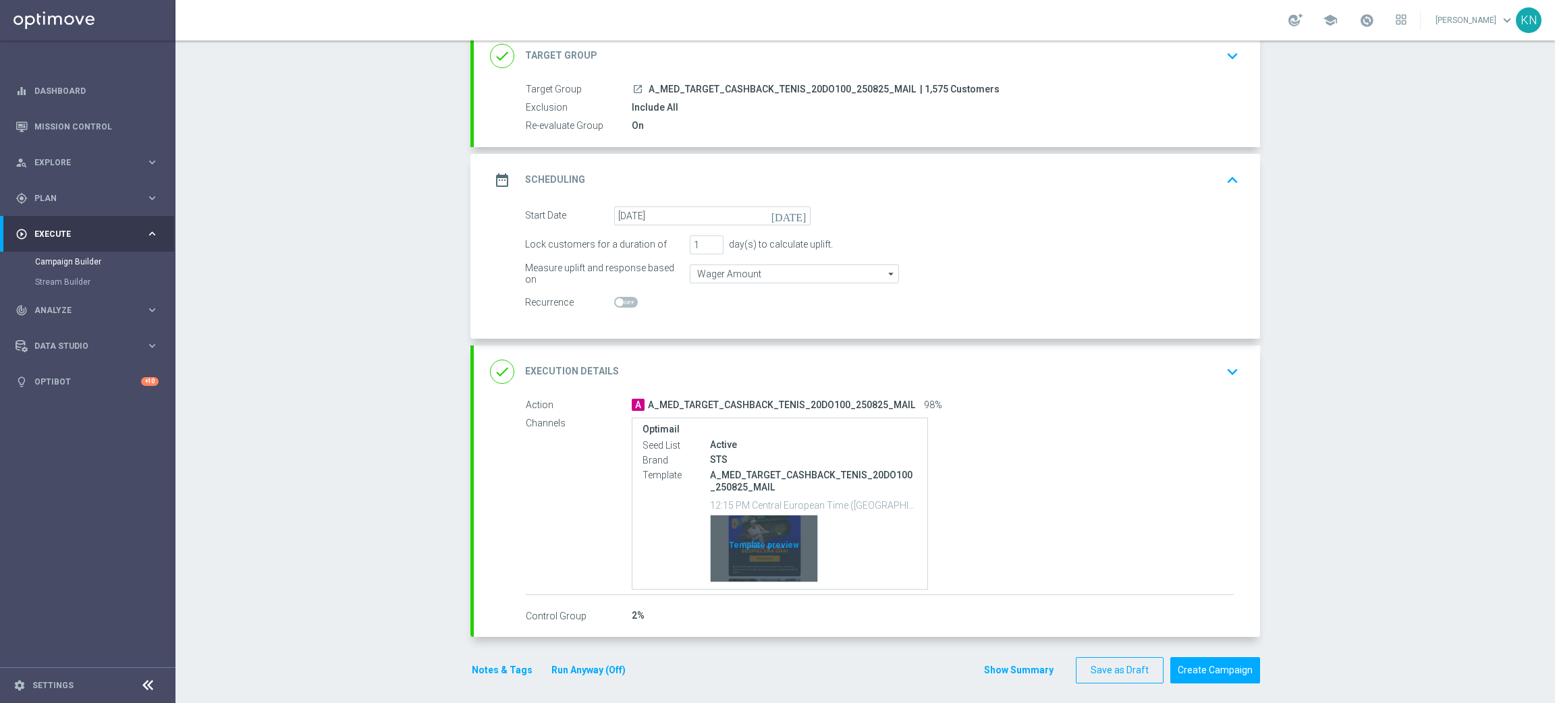
click at [762, 552] on div "Template preview" at bounding box center [764, 549] width 107 height 66
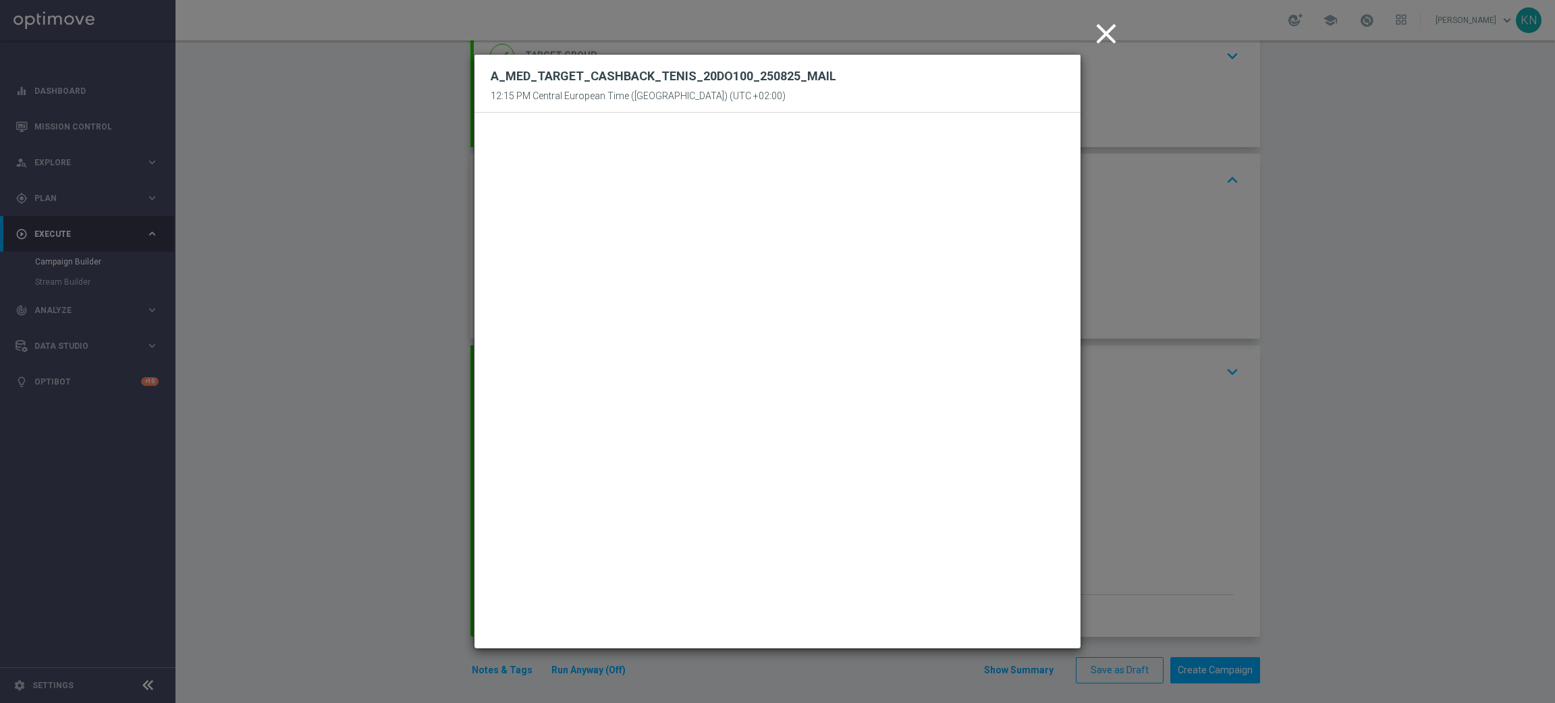
click at [1112, 30] on icon "close" at bounding box center [1106, 34] width 34 height 34
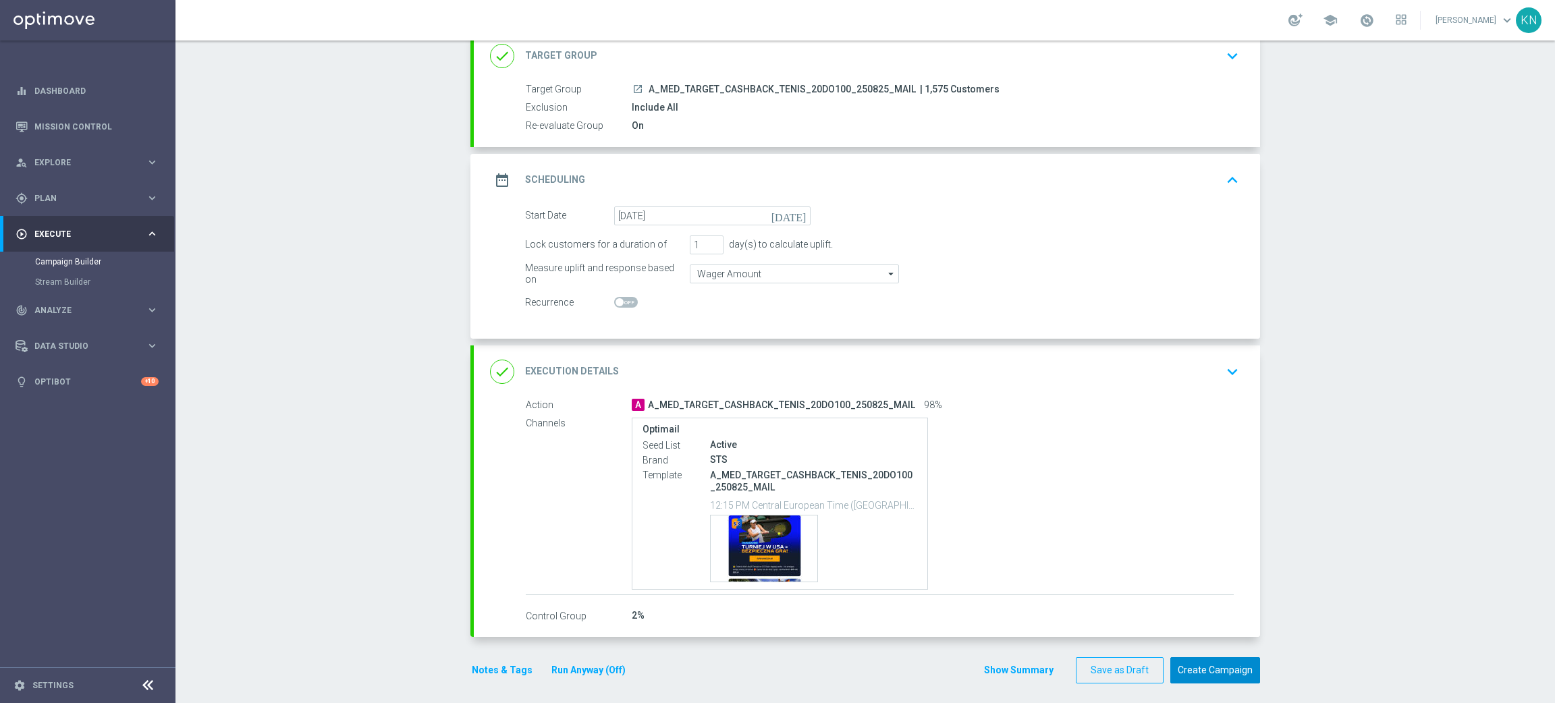
click at [1216, 668] on button "Create Campaign" at bounding box center [1215, 670] width 90 height 26
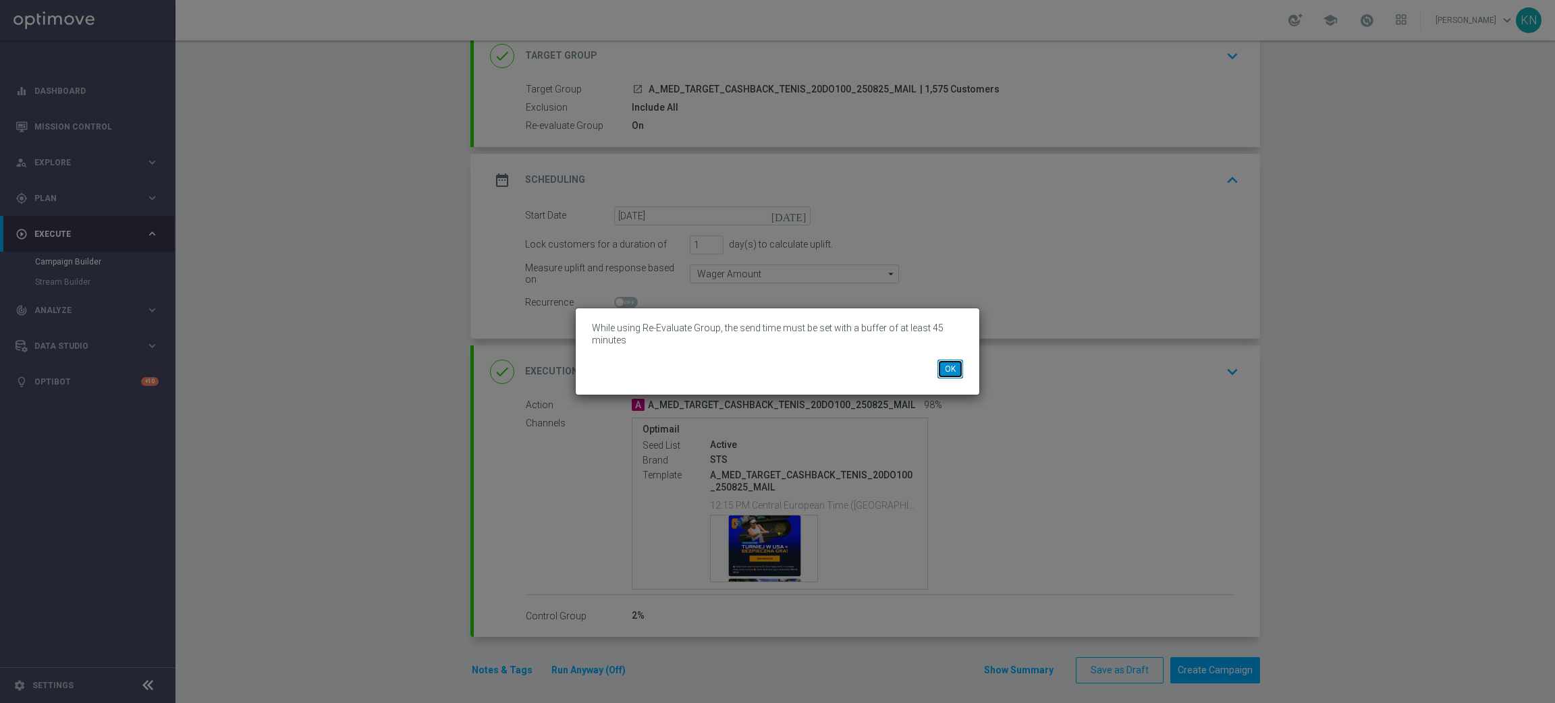
click at [958, 378] on button "OK" at bounding box center [950, 369] width 26 height 19
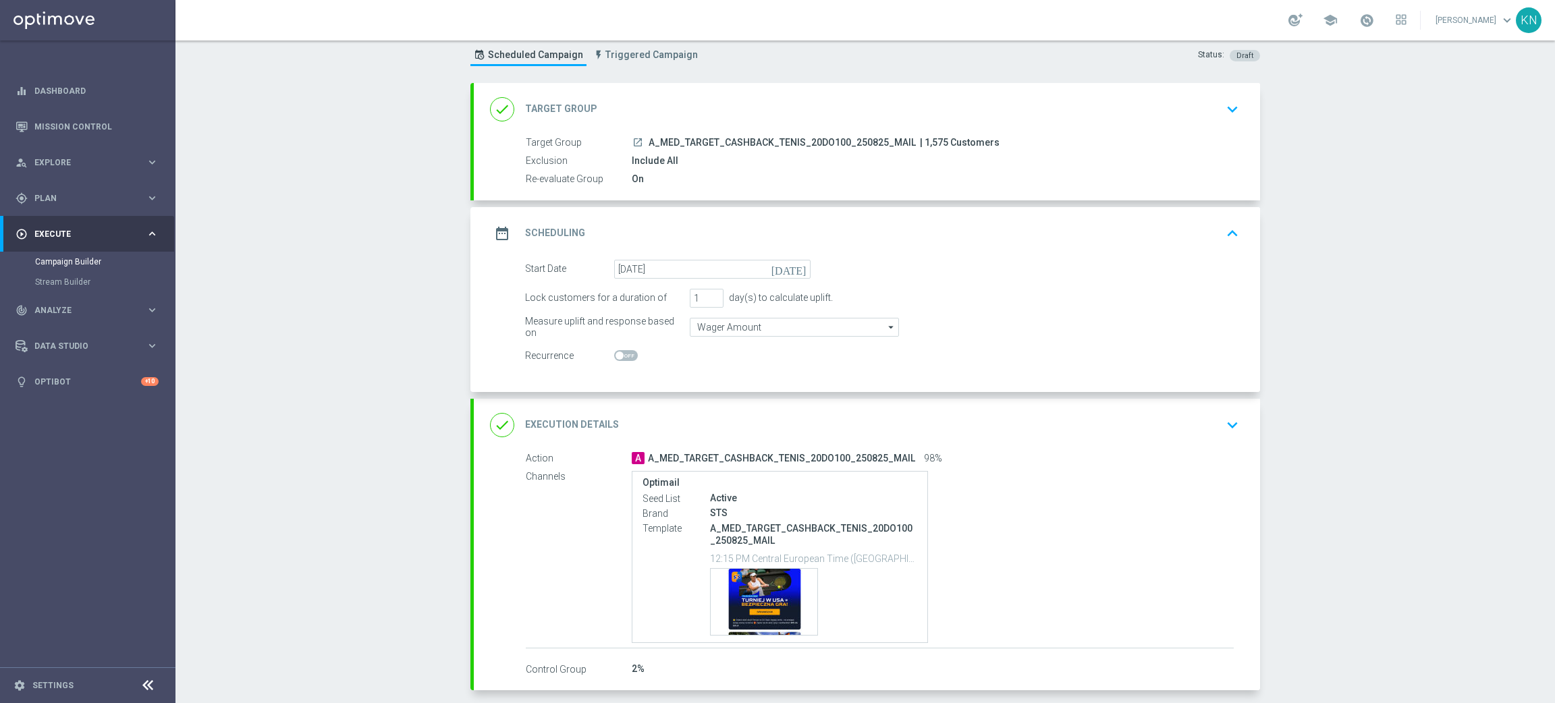
scroll to position [0, 0]
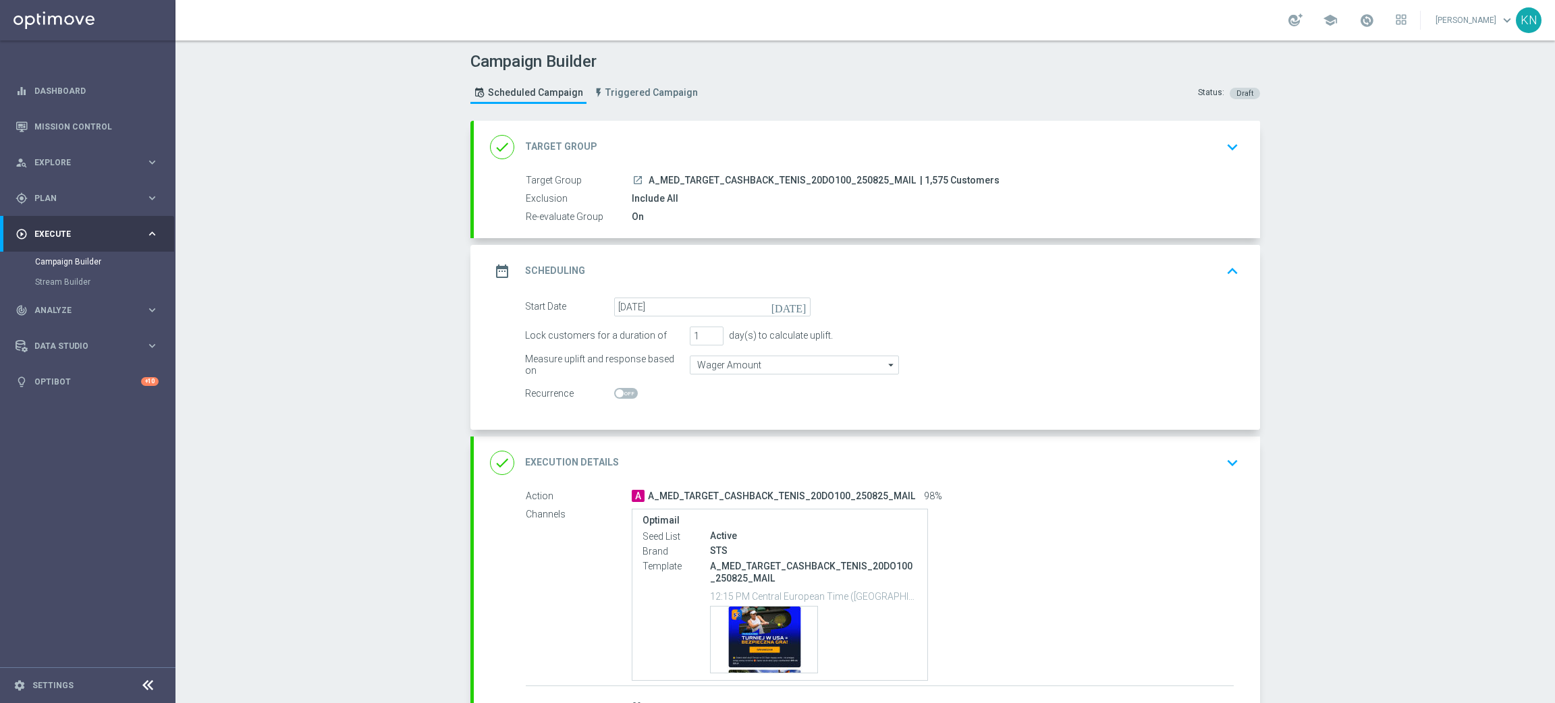
click at [1221, 451] on button "keyboard_arrow_down" at bounding box center [1232, 463] width 23 height 26
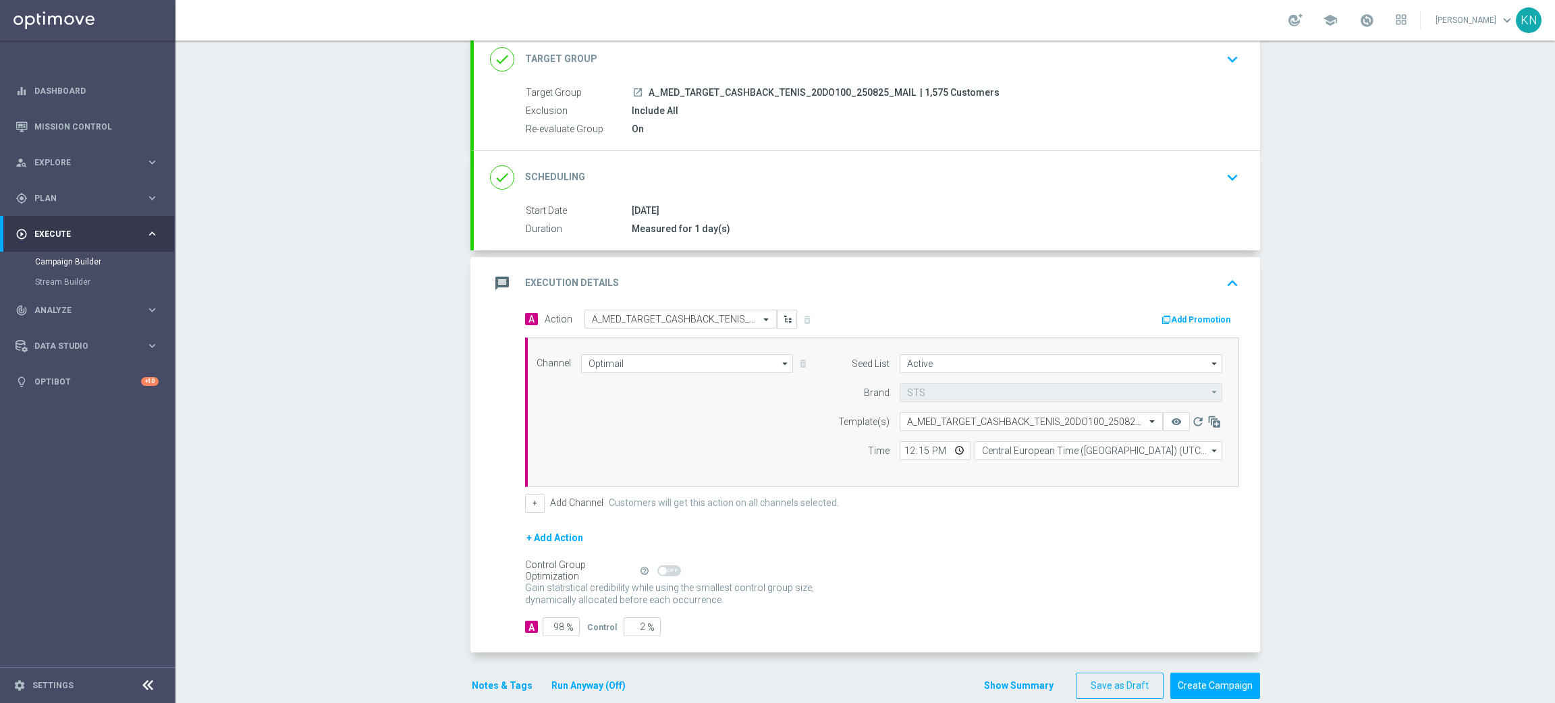
scroll to position [111, 0]
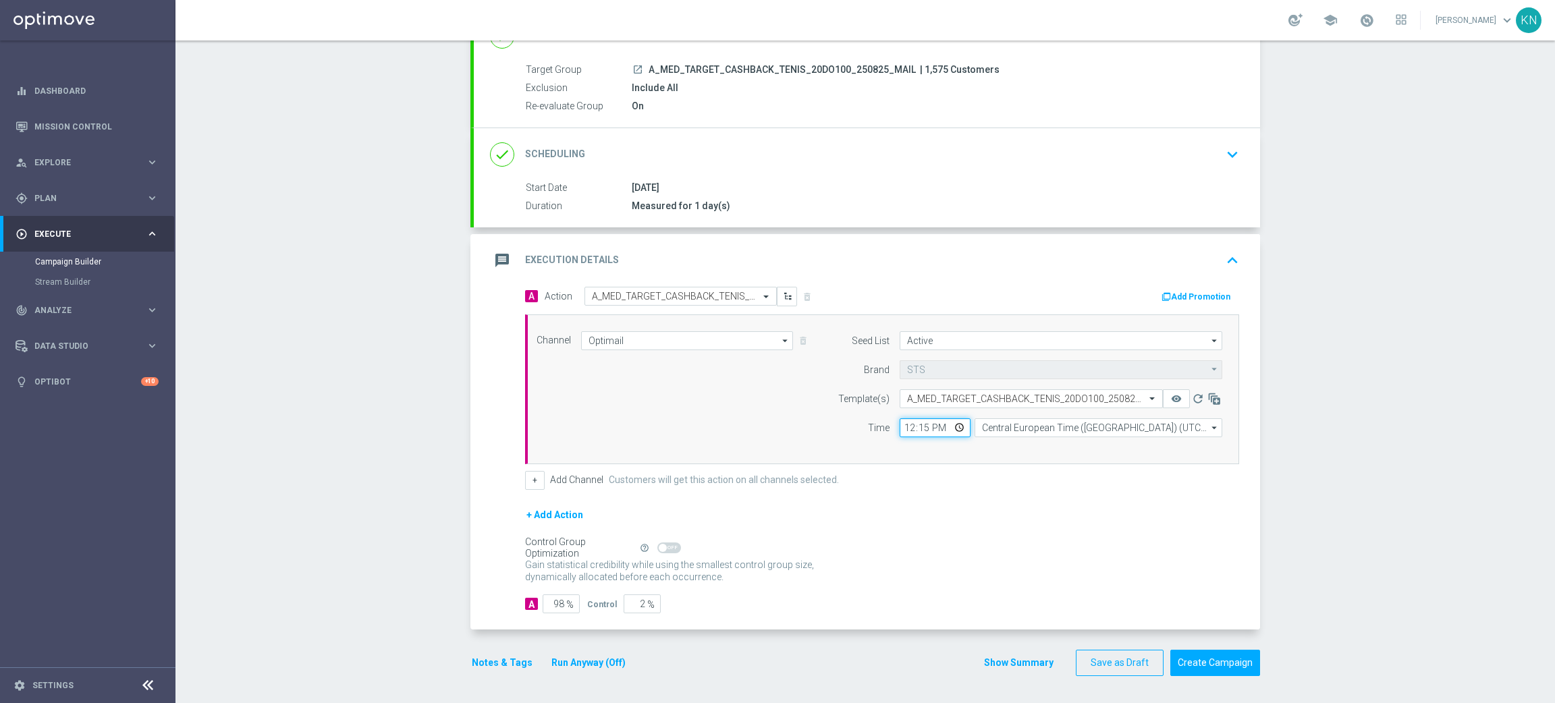
click at [927, 427] on input "12:15" at bounding box center [935, 427] width 71 height 19
type input "12:31"
click at [1019, 502] on form "A Action Select action A_MED_TARGET_CASHBACK_TENIS_20DO100_250825_MAIL delete_f…" at bounding box center [882, 450] width 714 height 327
click at [1222, 662] on button "Create Campaign" at bounding box center [1215, 663] width 90 height 26
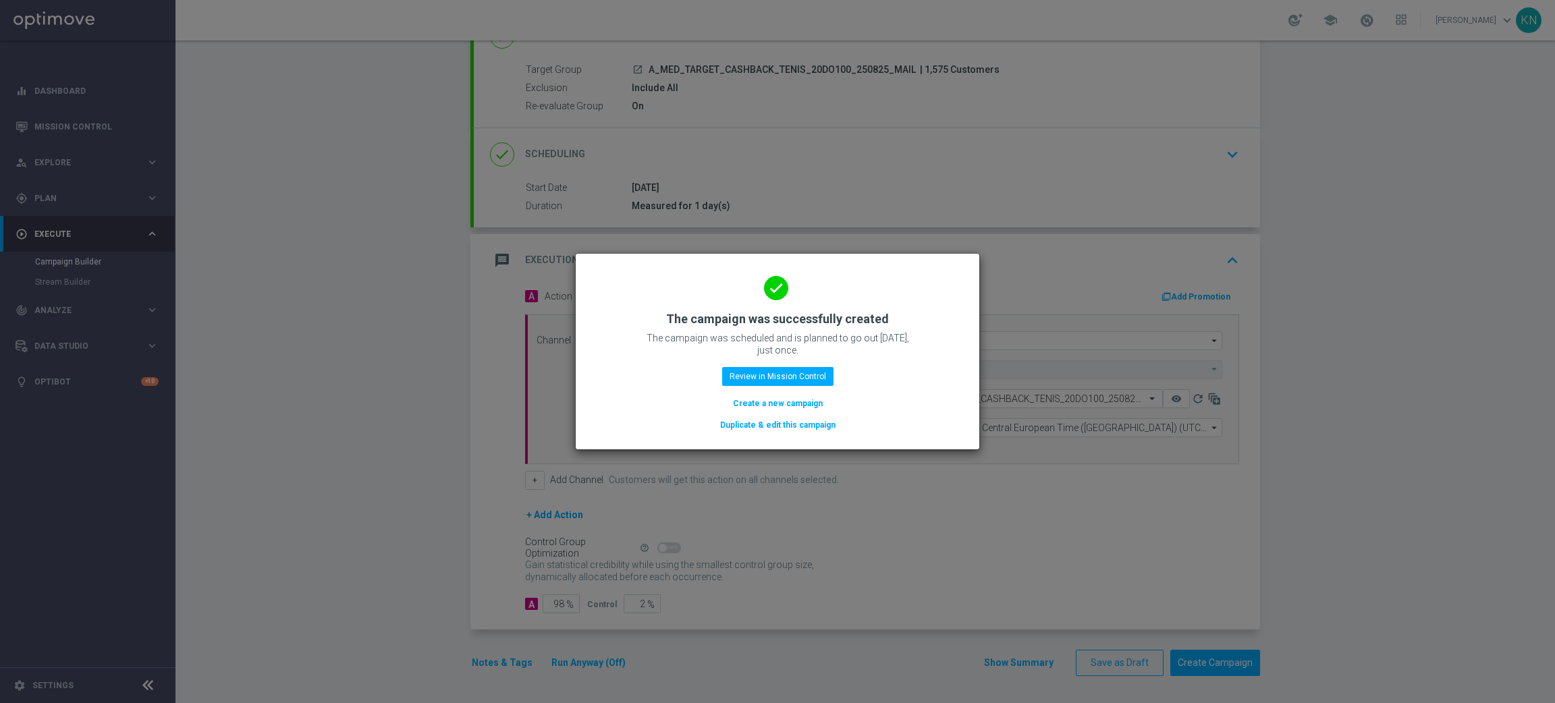
click at [782, 429] on button "Duplicate & edit this campaign" at bounding box center [778, 425] width 118 height 15
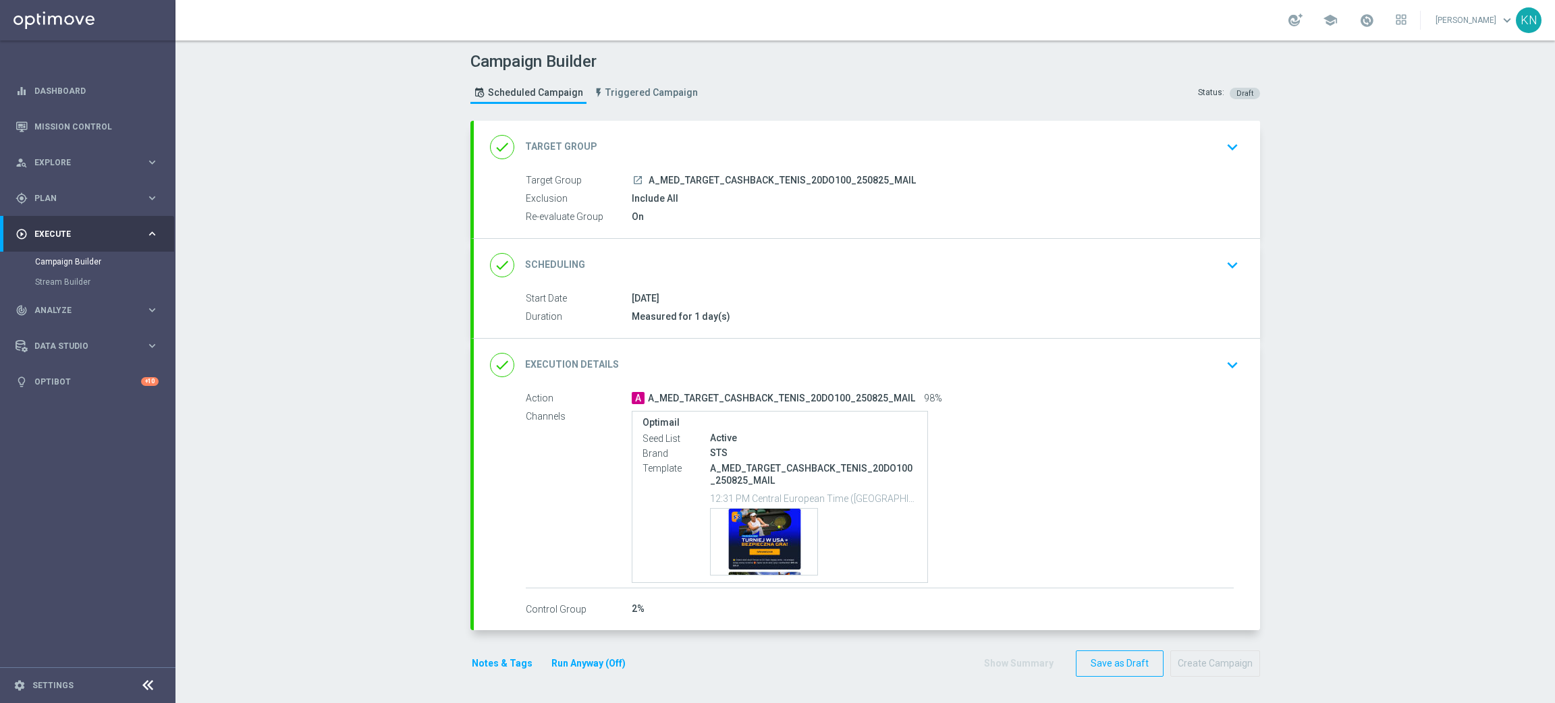
click at [1212, 144] on div "done Target Group keyboard_arrow_down" at bounding box center [867, 147] width 754 height 26
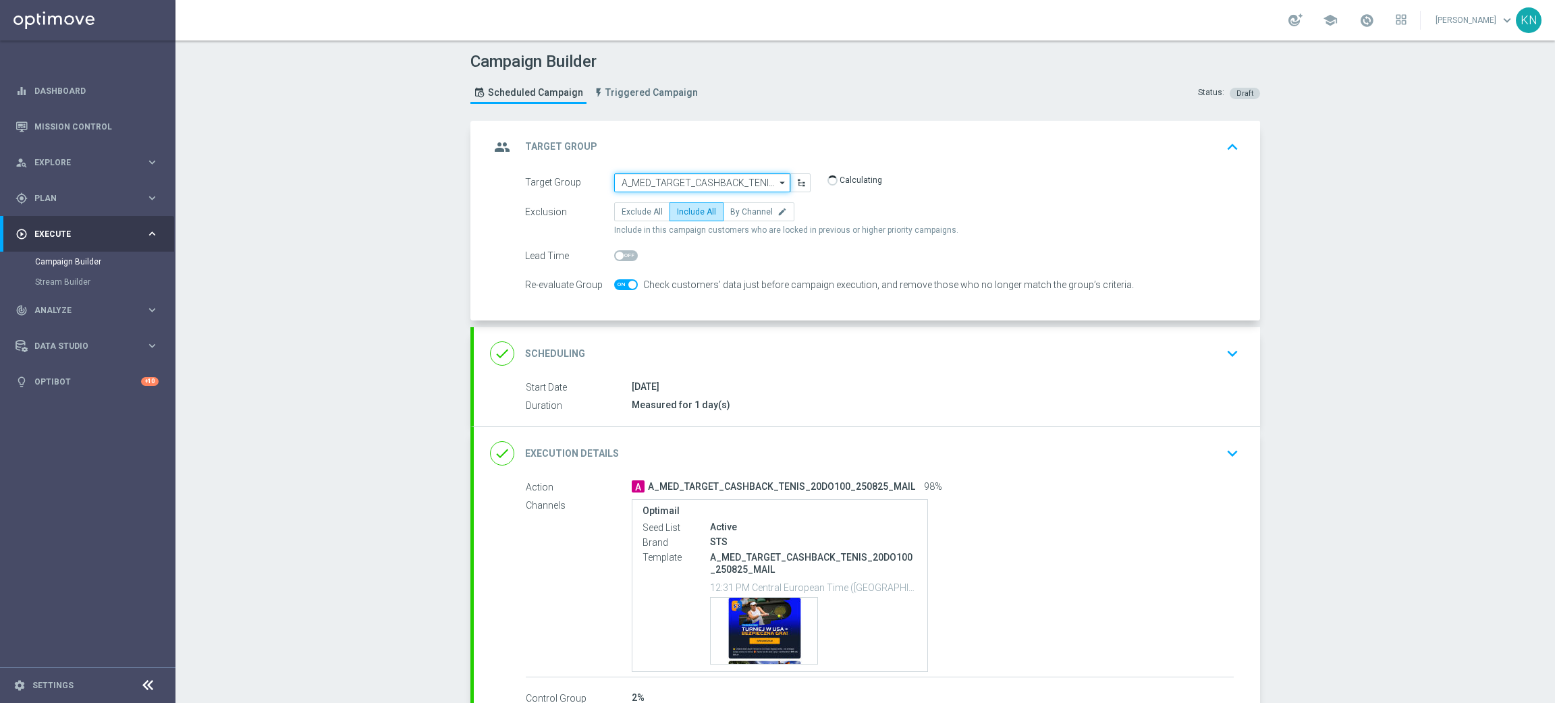
click at [730, 177] on input "A_MED_TARGET_CASHBACK_TENIS_20DO100_250825_MAIL" at bounding box center [702, 182] width 176 height 19
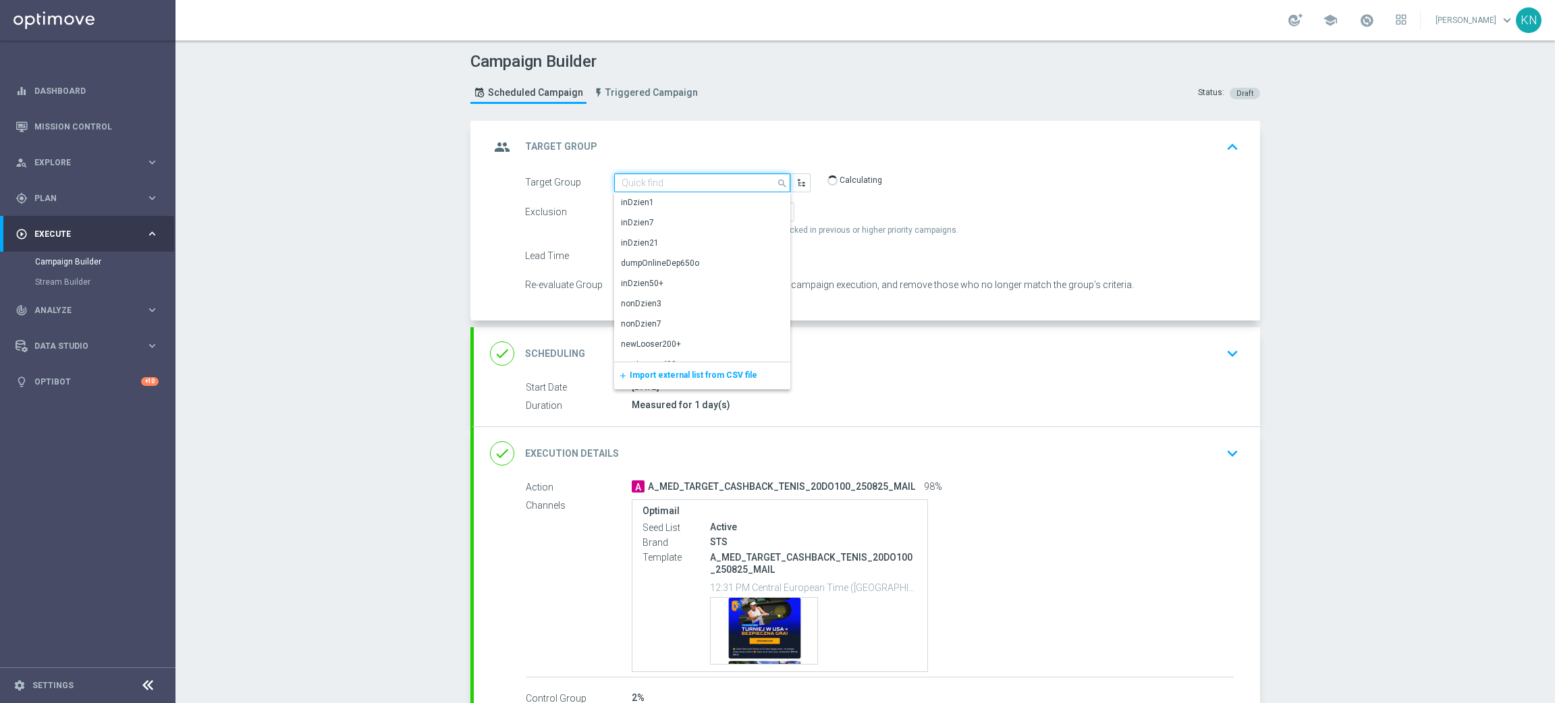
paste input "A_HIGH_TARGET_CASHBACK_TENIS_20DO250_250825_MAIL"
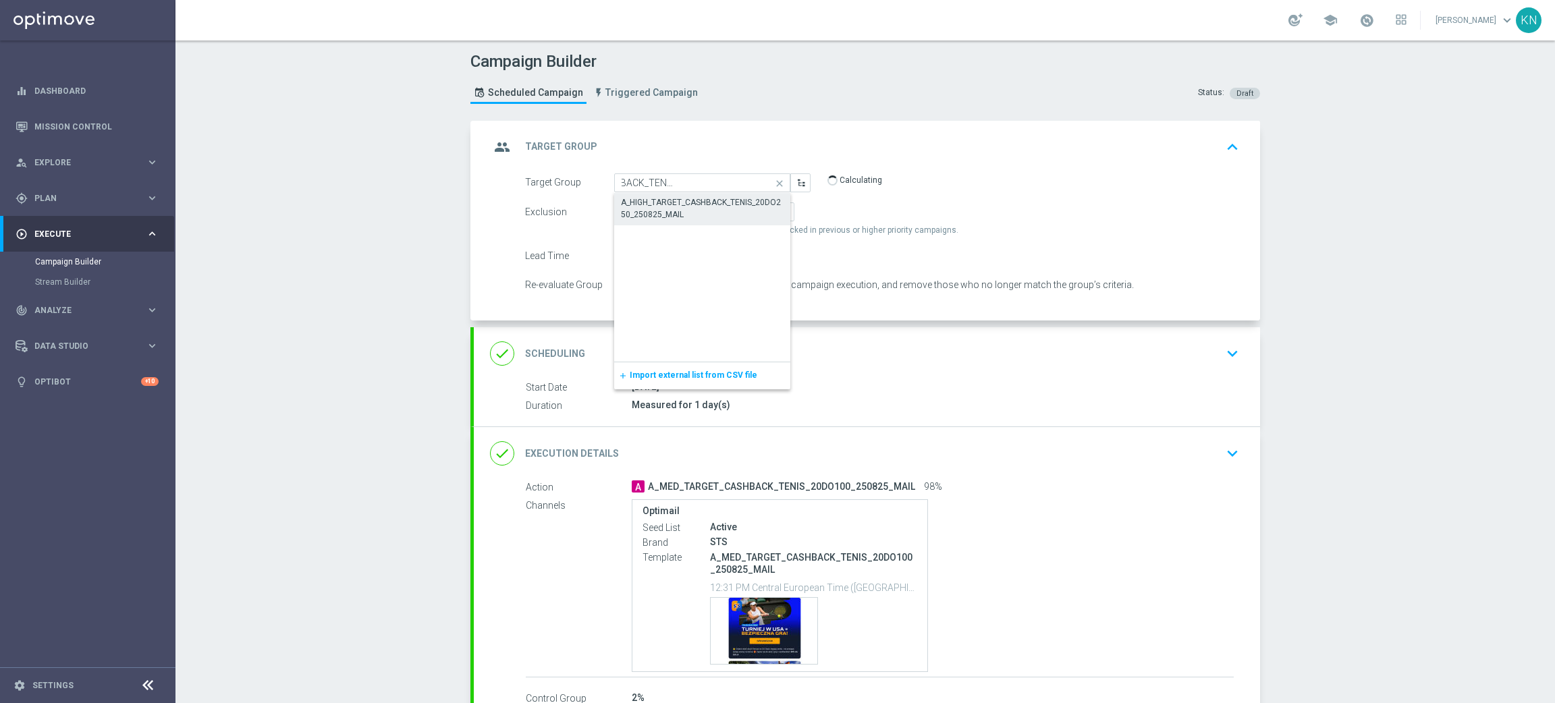
click at [685, 207] on div "A_HIGH_TARGET_CASHBACK_TENIS_20DO250_250825_MAIL" at bounding box center [702, 208] width 163 height 24
type input "A_HIGH_TARGET_CASHBACK_TENIS_20DO250_250825_MAIL"
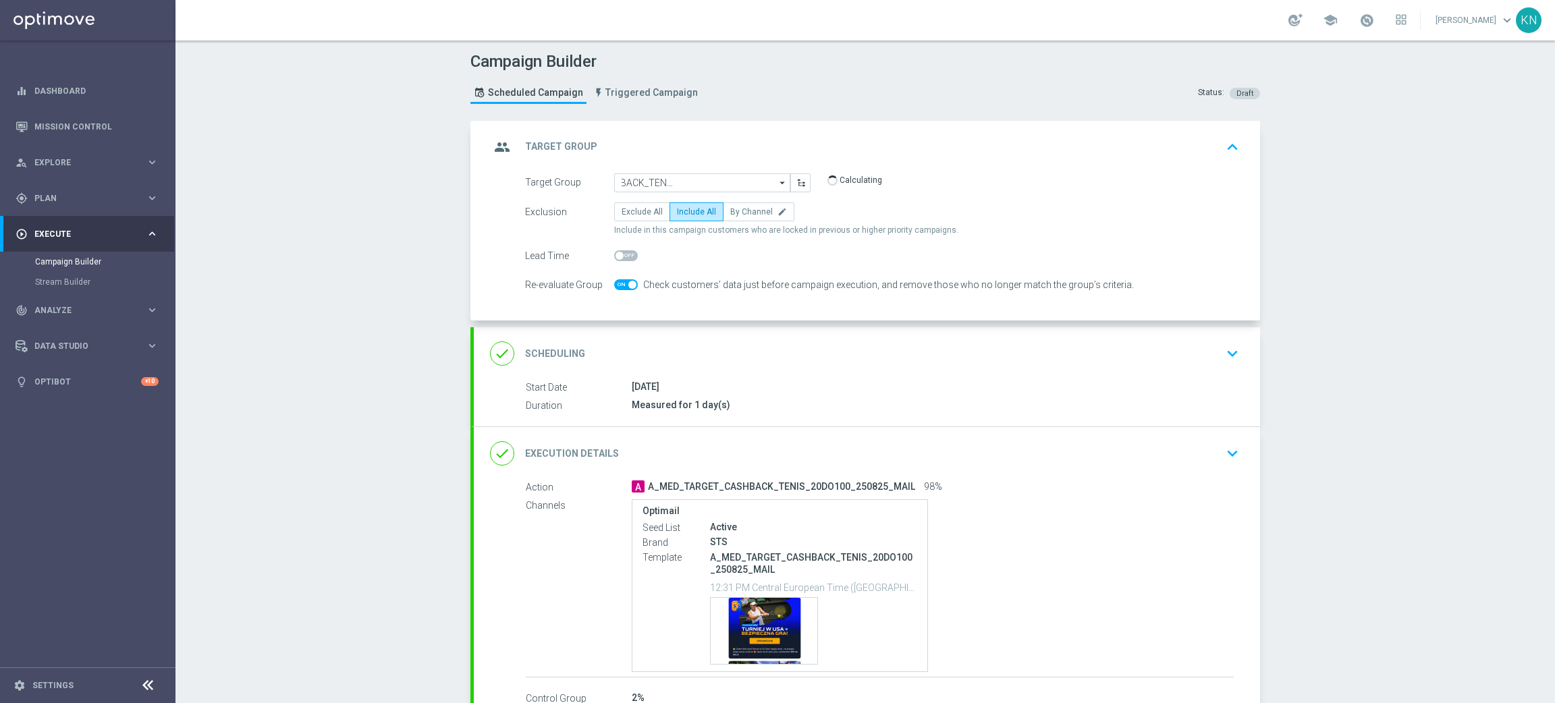
scroll to position [0, 0]
click at [1139, 358] on div "done Scheduling keyboard_arrow_down" at bounding box center [867, 354] width 754 height 26
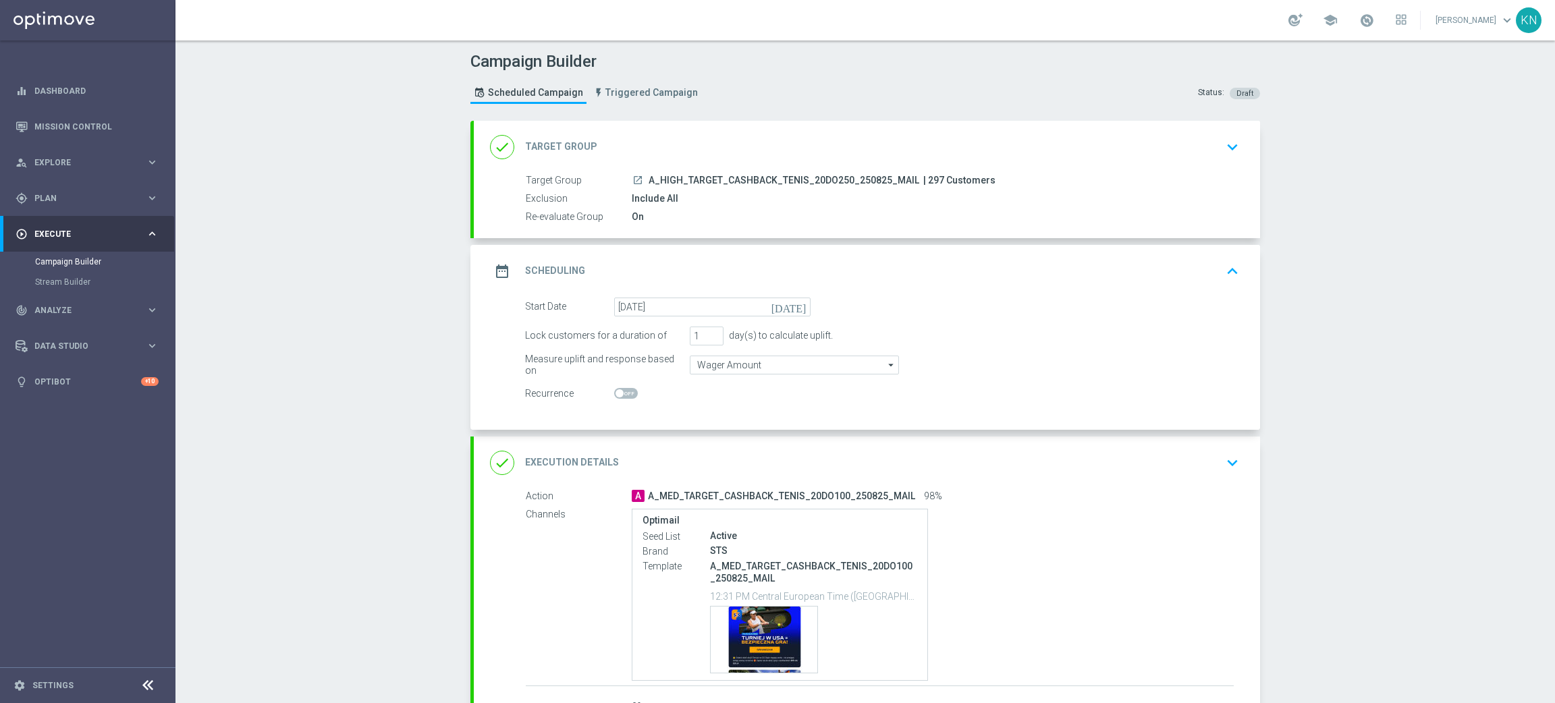
click at [1113, 450] on div "done Execution Details keyboard_arrow_down" at bounding box center [867, 463] width 754 height 26
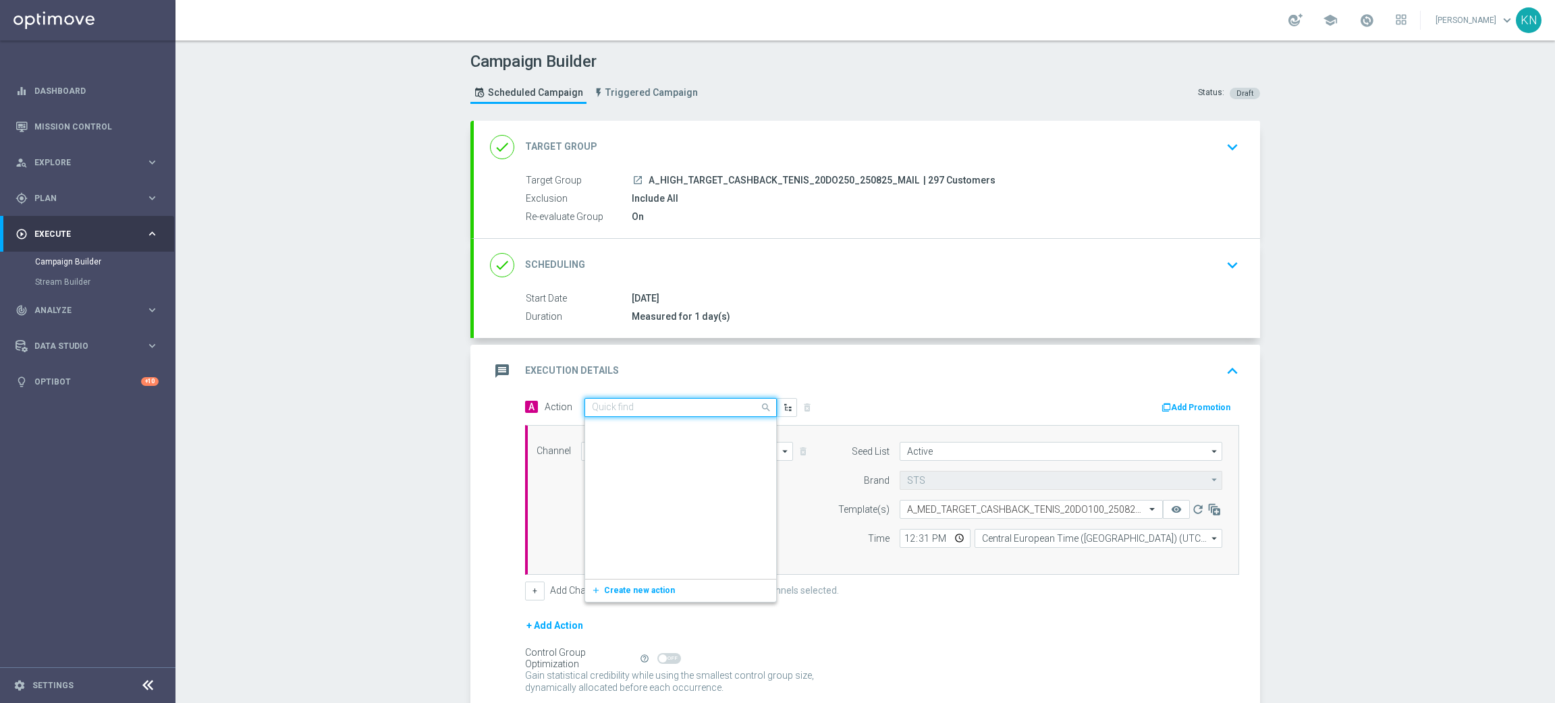
click at [683, 411] on input "text" at bounding box center [667, 407] width 151 height 11
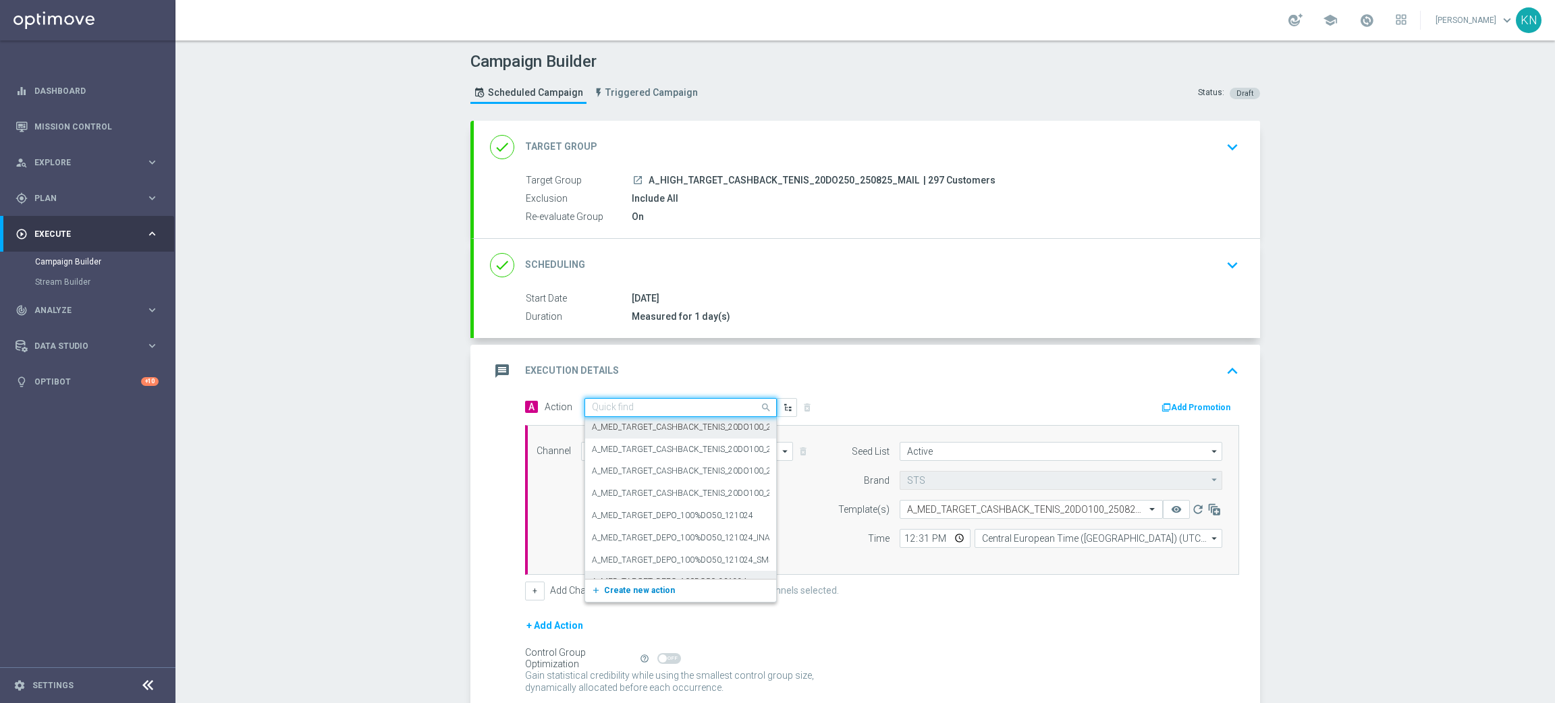
click at [635, 586] on span "Create new action" at bounding box center [639, 590] width 71 height 9
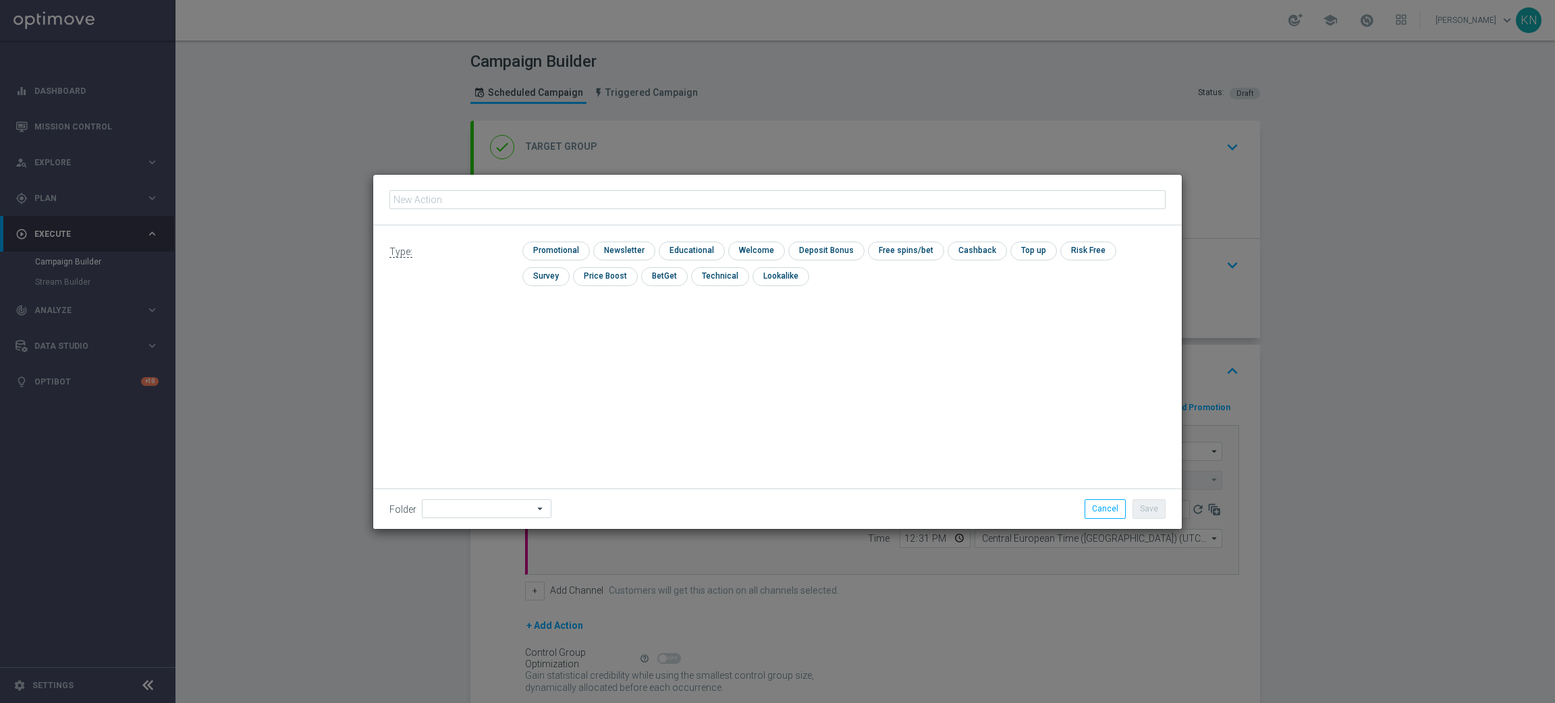
click at [539, 202] on input "text" at bounding box center [777, 199] width 776 height 19
type input "A_HIGH_TARGET_CASHBACK_TENIS_20DO250_250825_MAIL"
click at [557, 252] on input "checkbox" at bounding box center [554, 251] width 64 height 18
checkbox input "true"
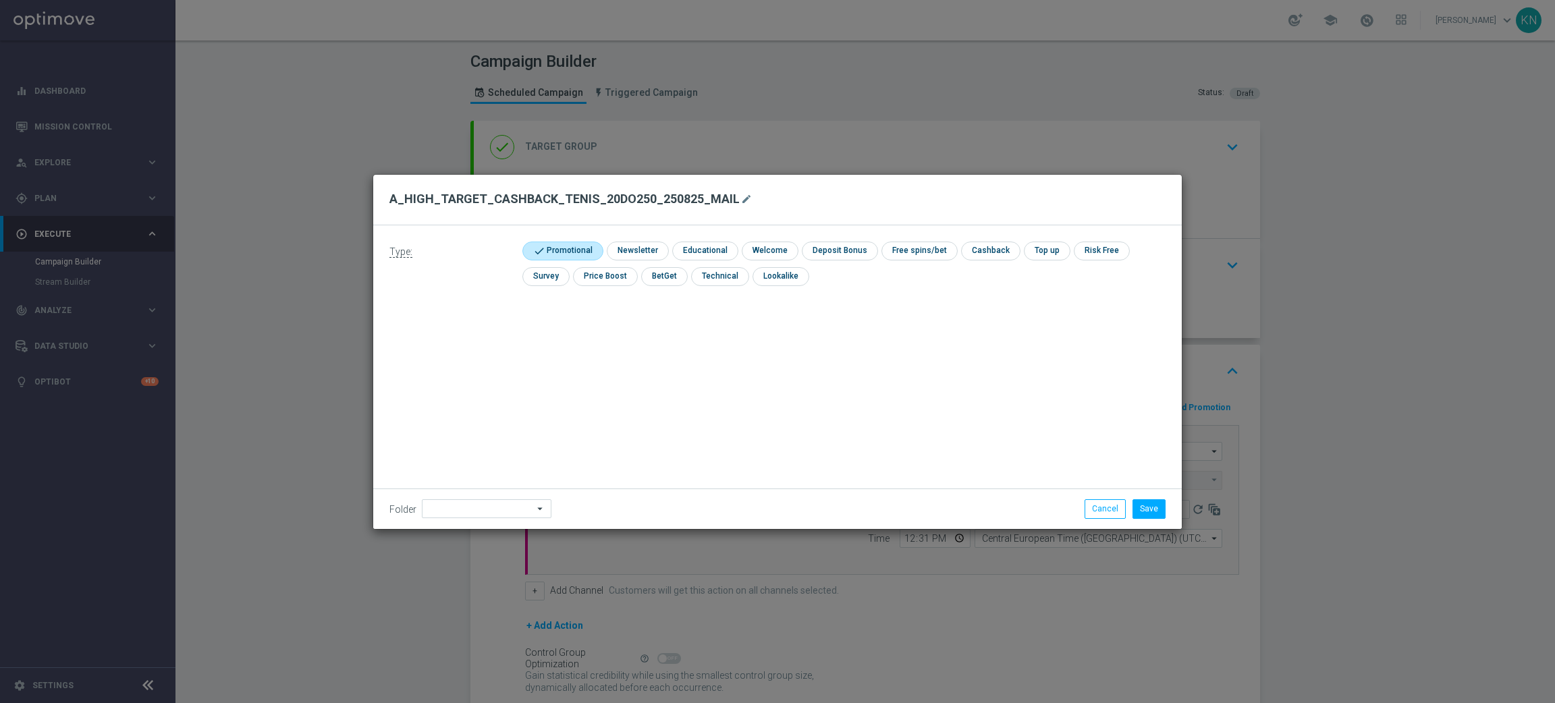
click at [1145, 524] on div "Folder arrow_drop_down Drag here to set row groups Drag here to set column labe…" at bounding box center [777, 509] width 809 height 40
click at [1151, 504] on button "Save" at bounding box center [1149, 508] width 33 height 19
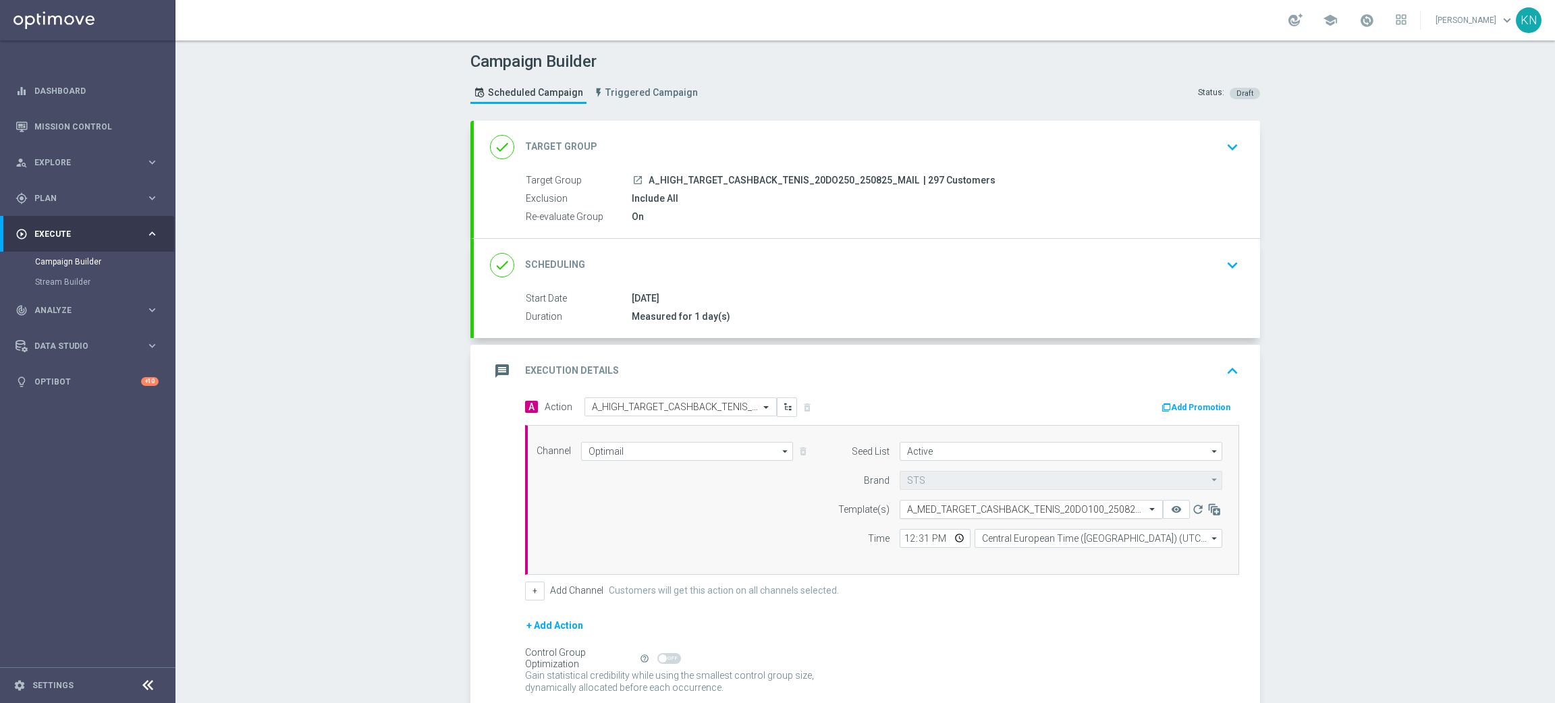
click at [959, 510] on input "text" at bounding box center [1017, 509] width 221 height 11
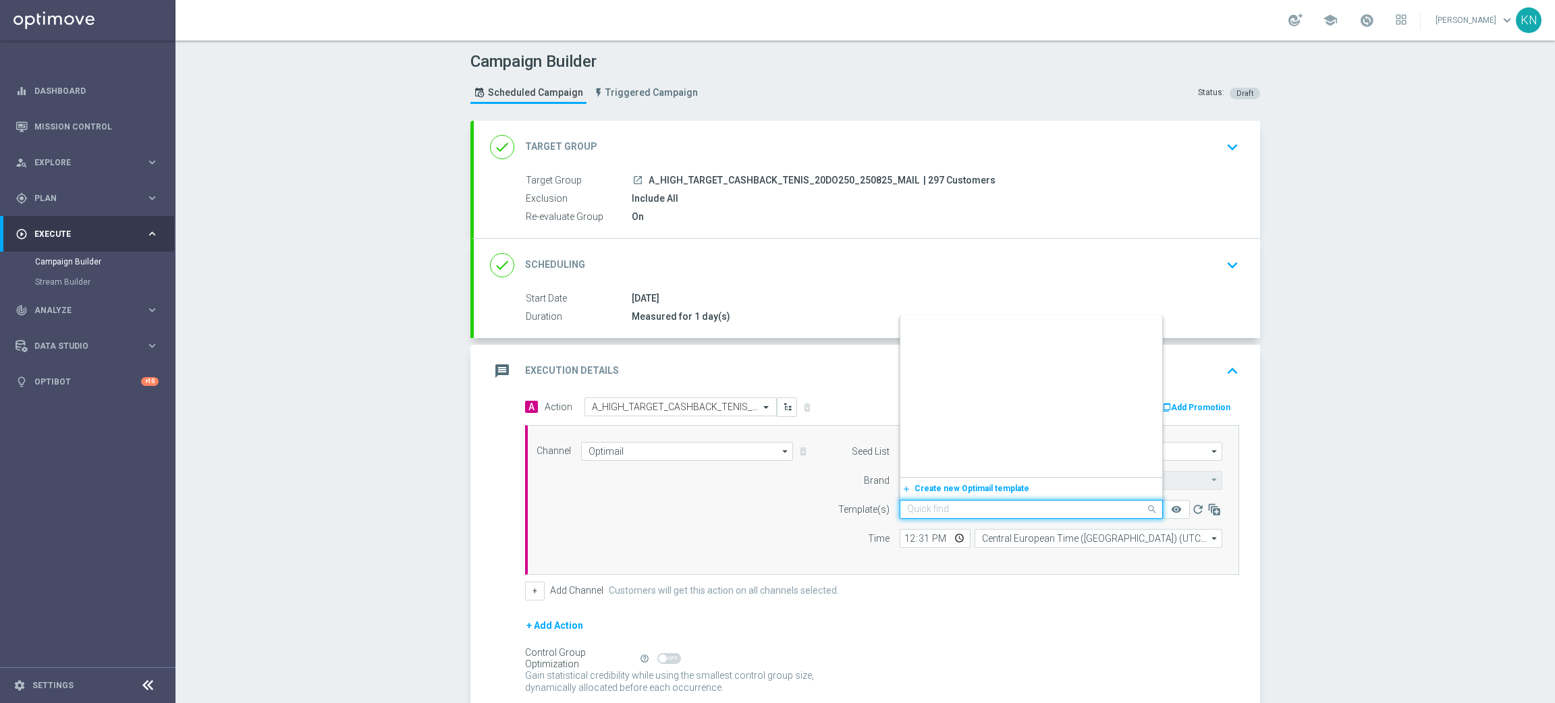
scroll to position [55994, 0]
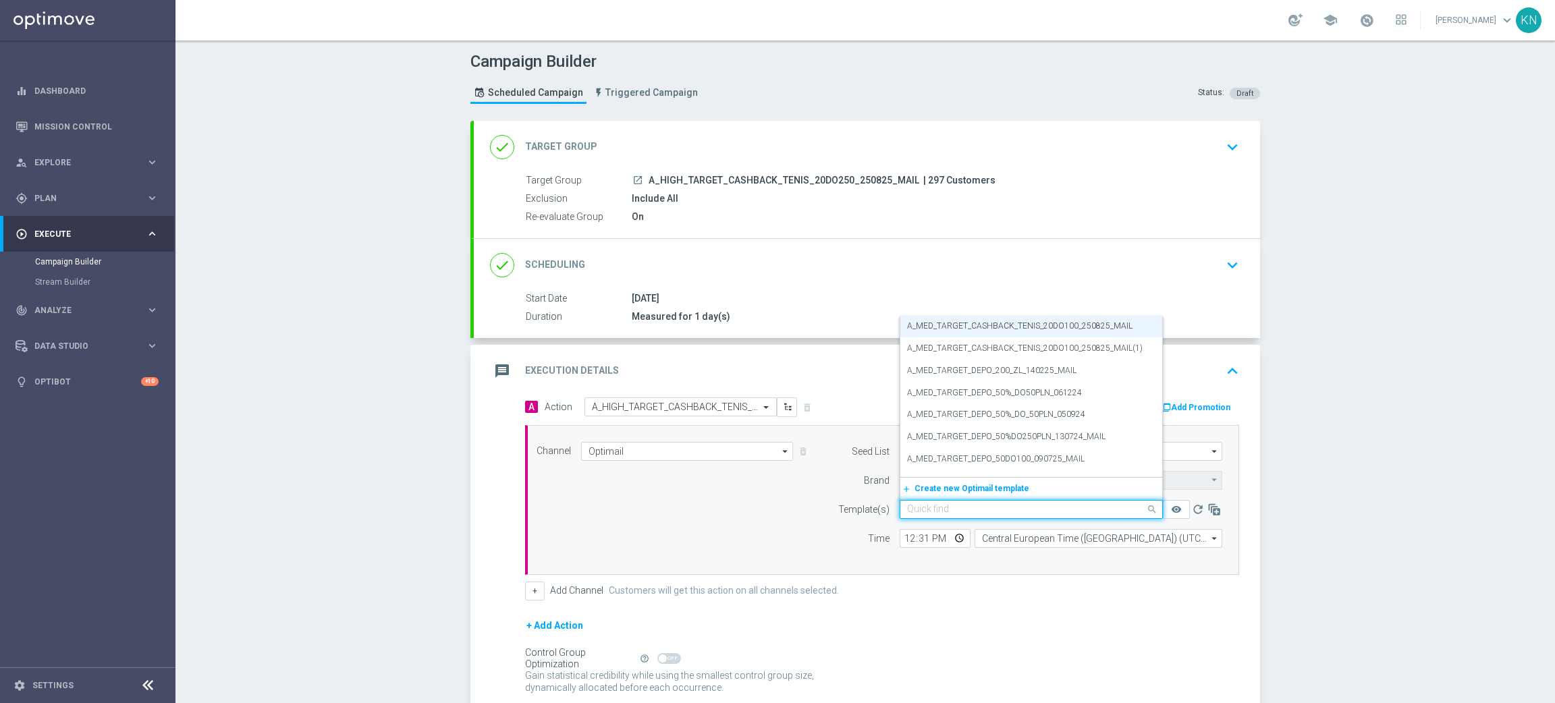
paste input "A_HIGH_TARGET_CASHBACK_TENIS_20DO250_250825_MAIL"
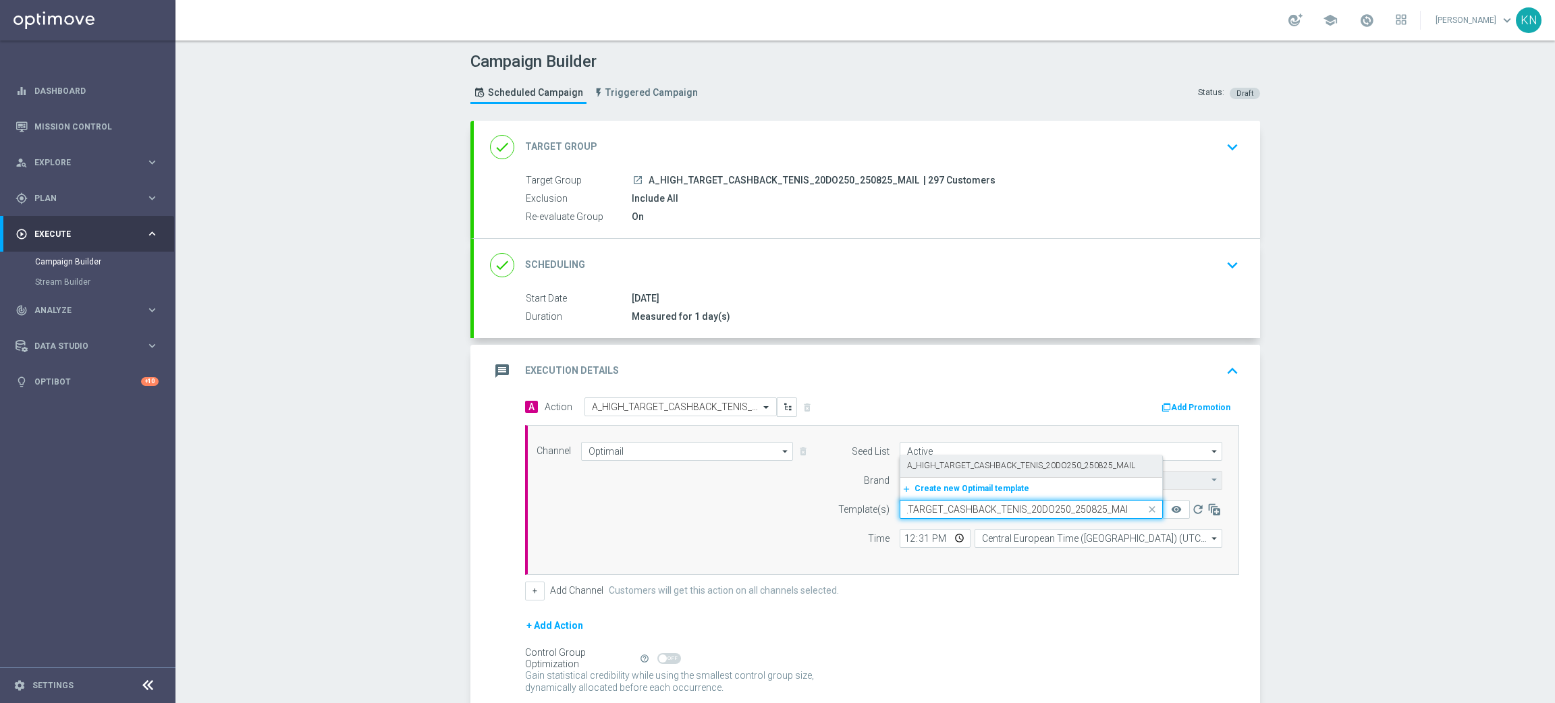
click at [994, 458] on div "A_HIGH_TARGET_CASHBACK_TENIS_20DO250_250825_MAIL" at bounding box center [1031, 466] width 248 height 22
type input "A_HIGH_TARGET_CASHBACK_TENIS_20DO250_250825_MAIL"
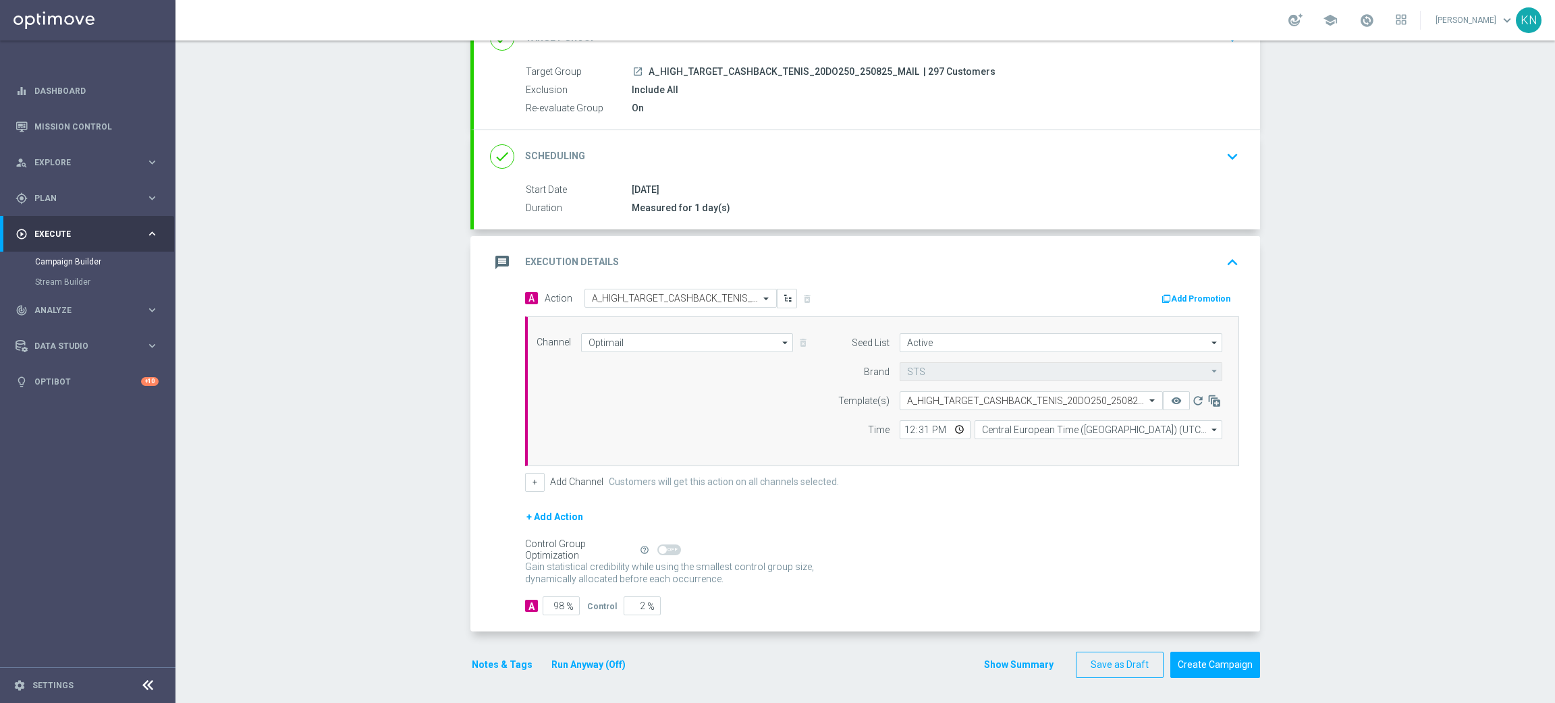
scroll to position [111, 0]
click at [499, 668] on button "Notes & Tags" at bounding box center [501, 663] width 63 height 17
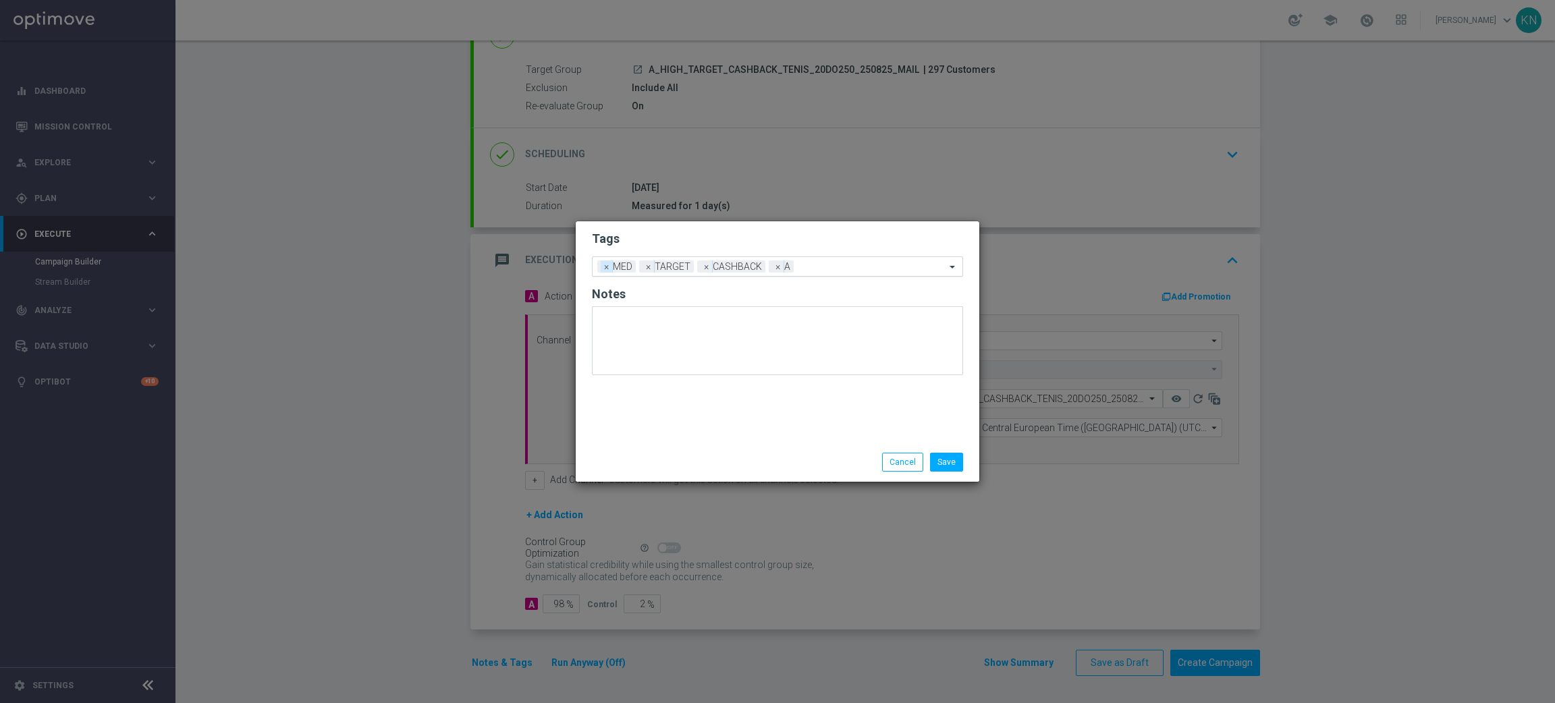
click at [611, 269] on span "×" at bounding box center [607, 267] width 12 height 12
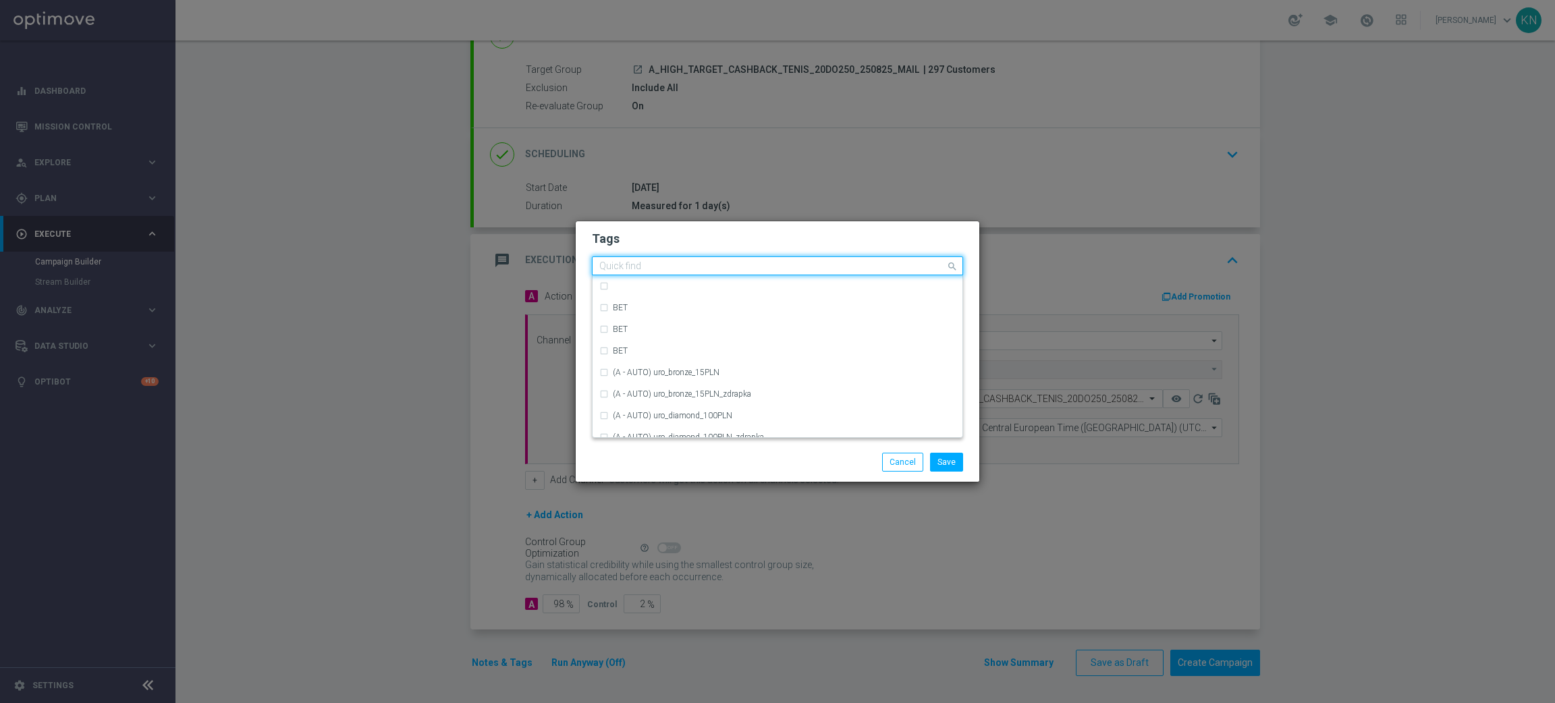
click at [769, 267] on input "text" at bounding box center [772, 266] width 346 height 11
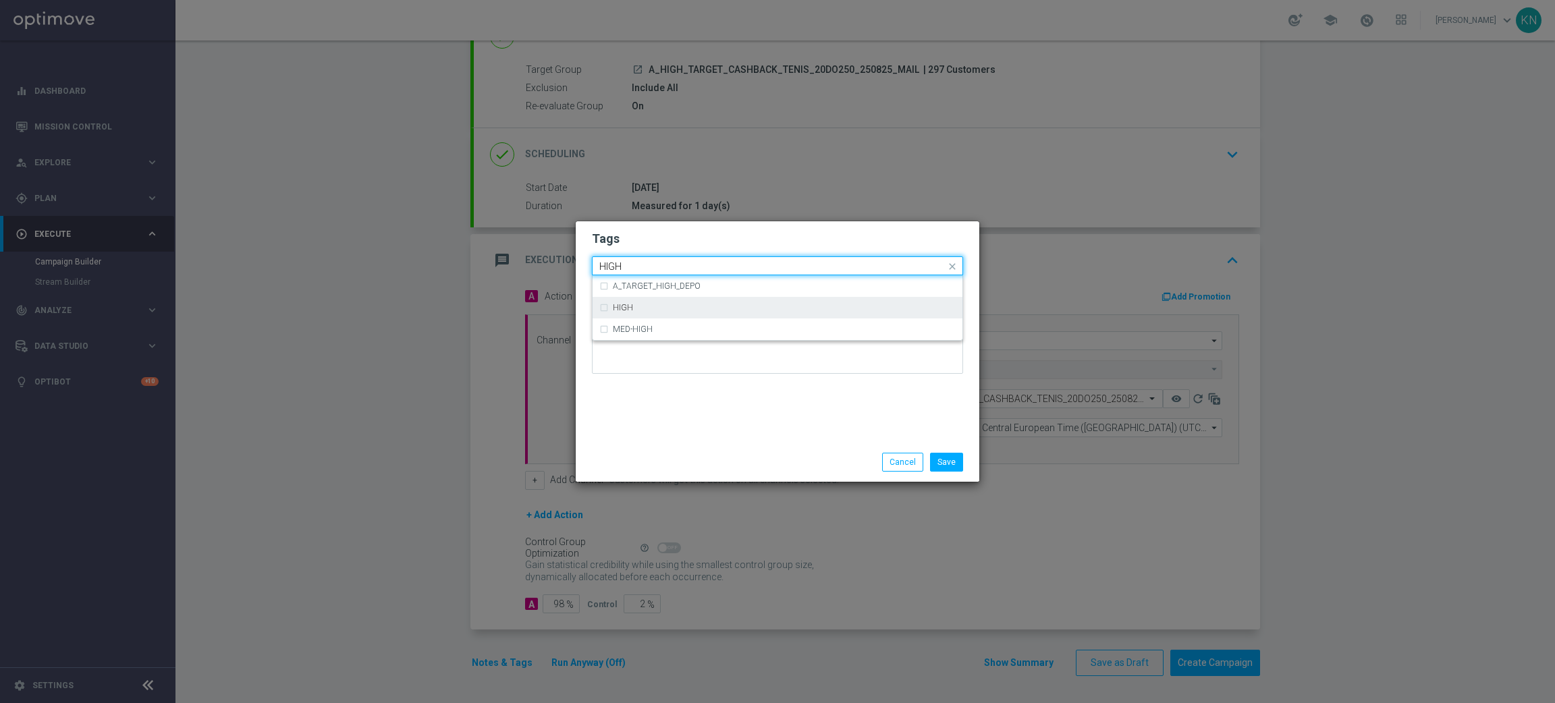
click at [697, 306] on div "HIGH" at bounding box center [784, 308] width 343 height 8
type input "HIGH"
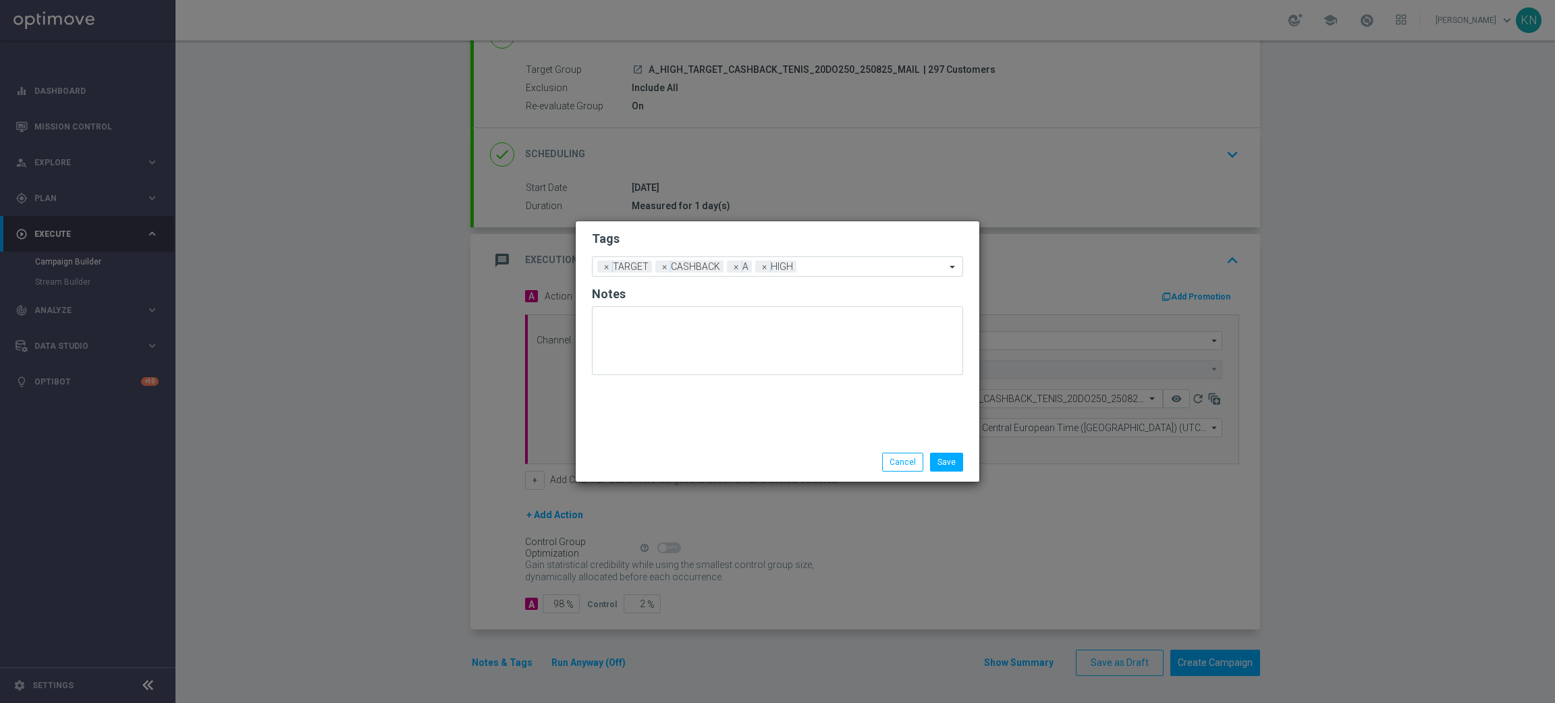
click at [708, 460] on div "Save Cancel" at bounding box center [777, 462] width 391 height 19
click at [943, 457] on button "Save" at bounding box center [946, 462] width 33 height 19
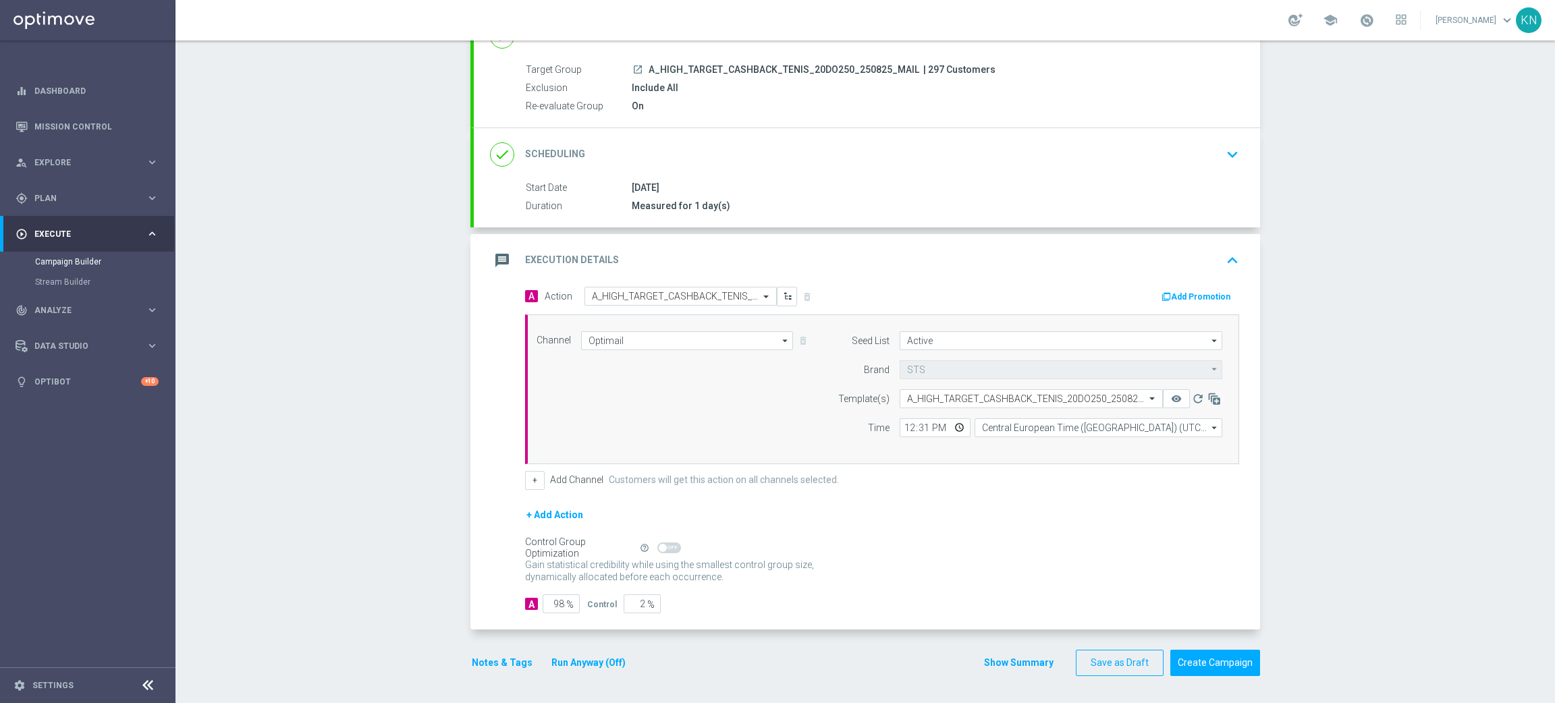
click at [1186, 136] on div "done Scheduling keyboard_arrow_down" at bounding box center [867, 154] width 786 height 53
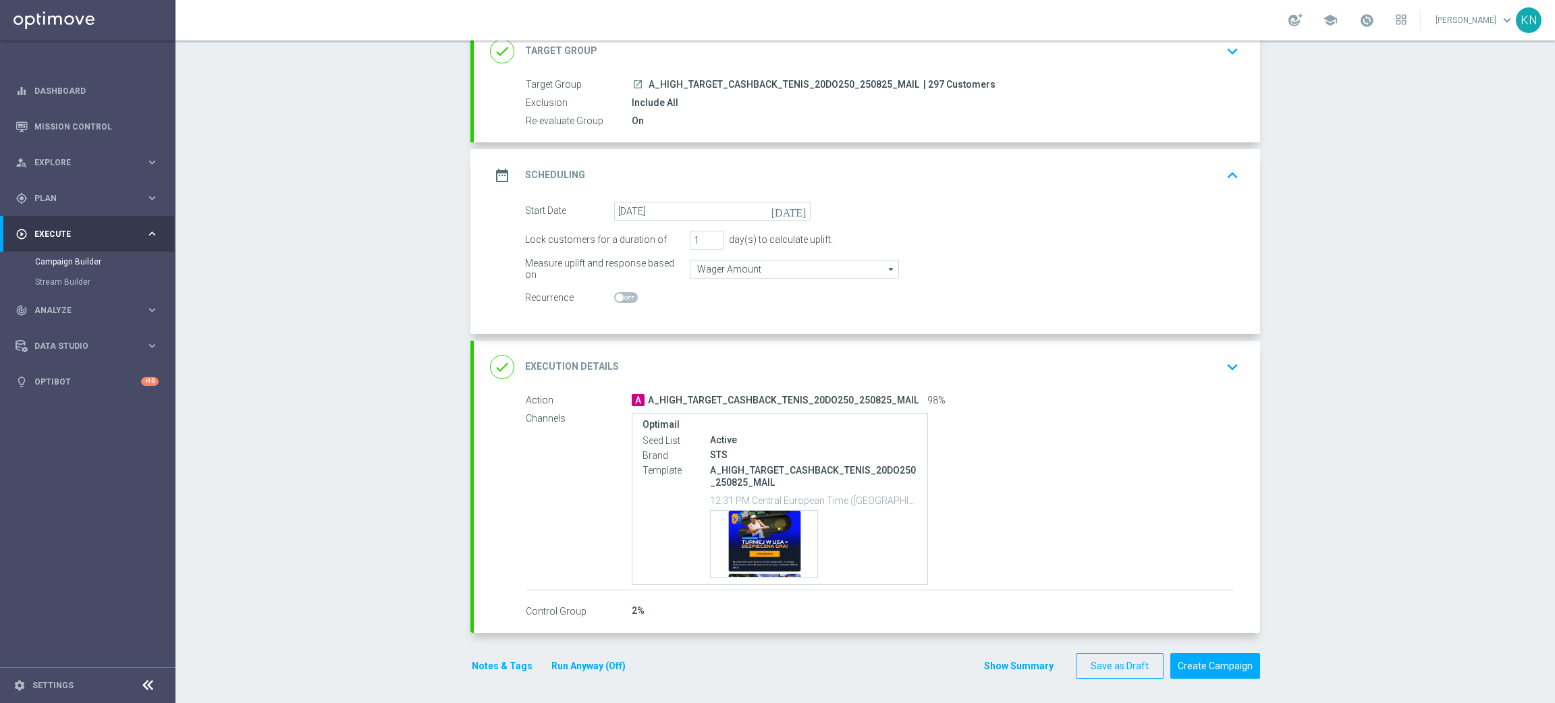
scroll to position [98, 0]
click at [767, 539] on div "Template preview" at bounding box center [764, 542] width 107 height 66
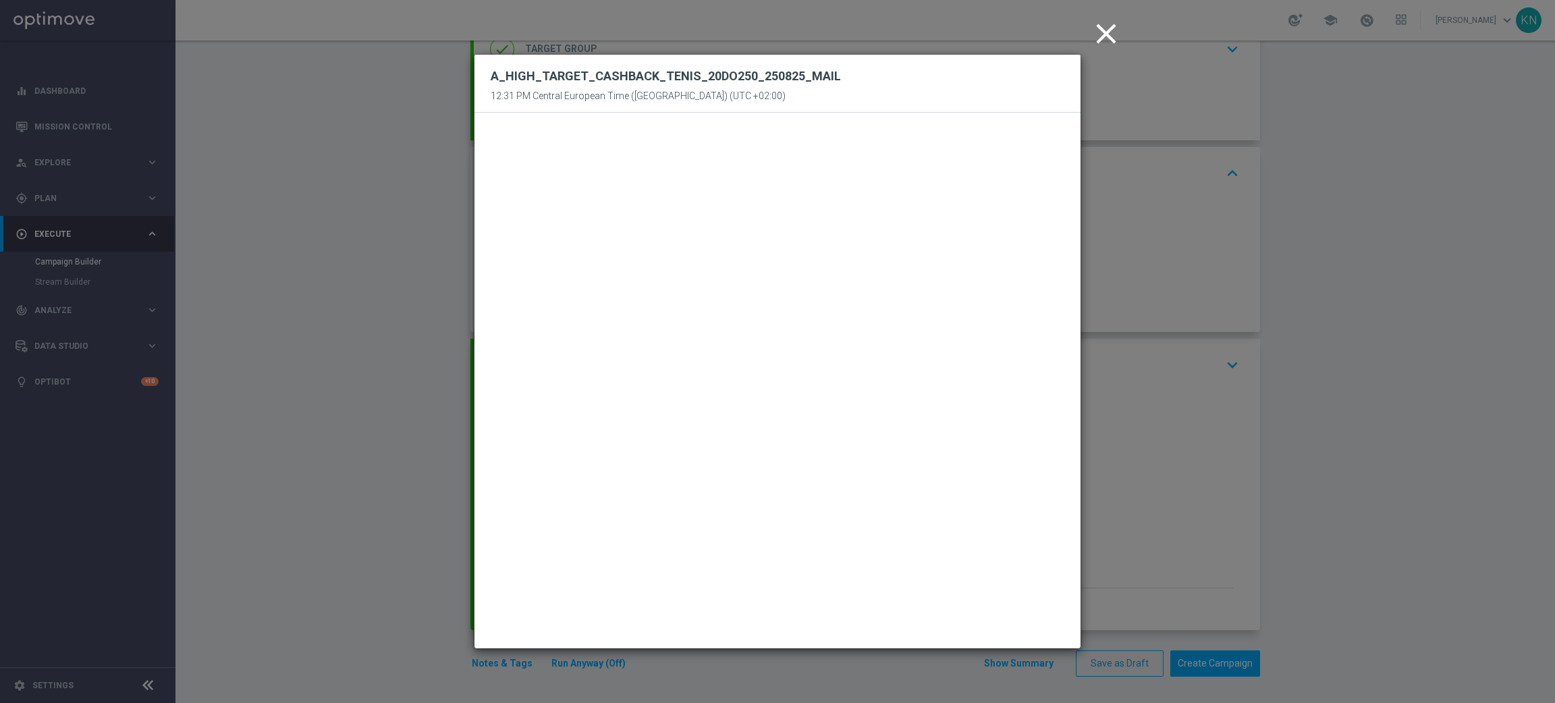
click at [1104, 42] on icon "close" at bounding box center [1106, 34] width 34 height 34
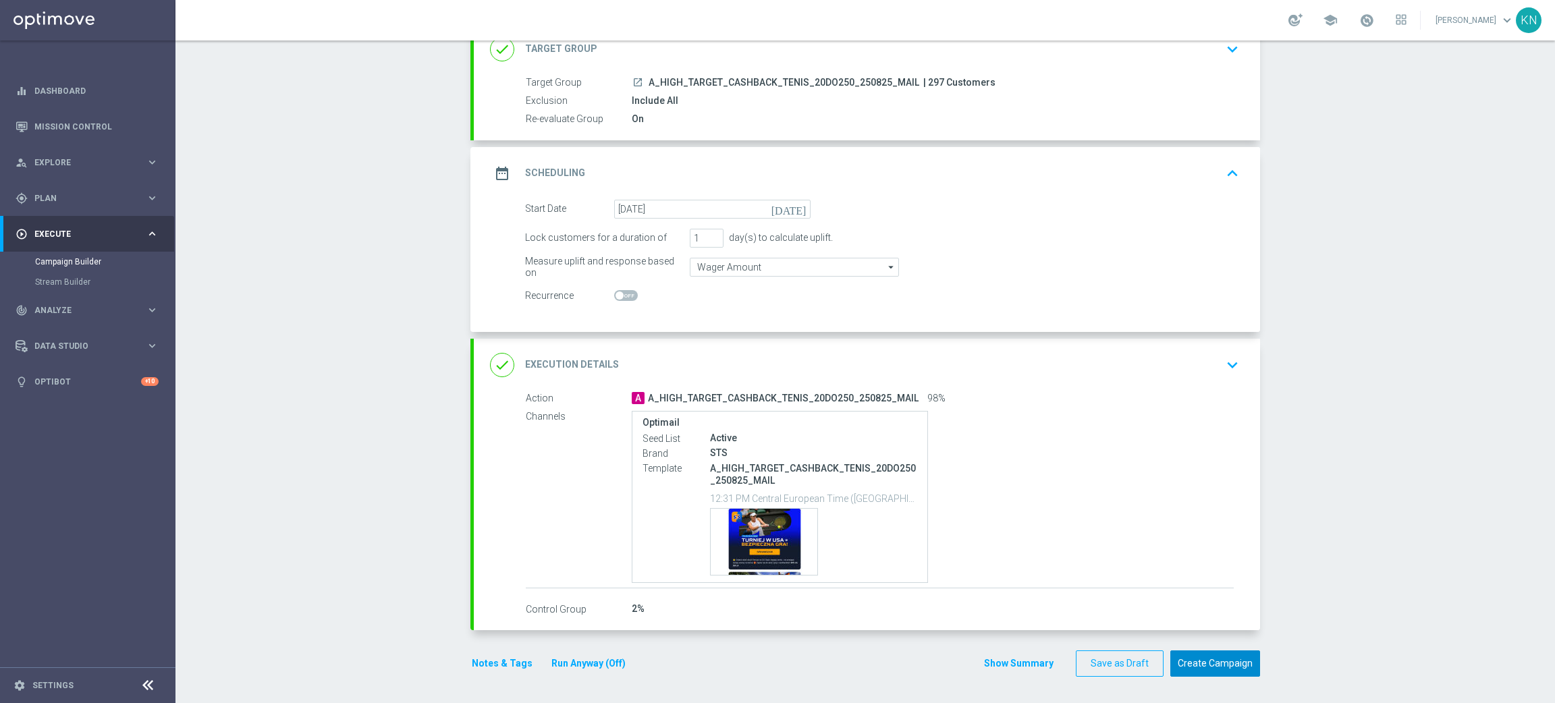
click at [1229, 655] on button "Create Campaign" at bounding box center [1215, 664] width 90 height 26
